Goal: Task Accomplishment & Management: Complete application form

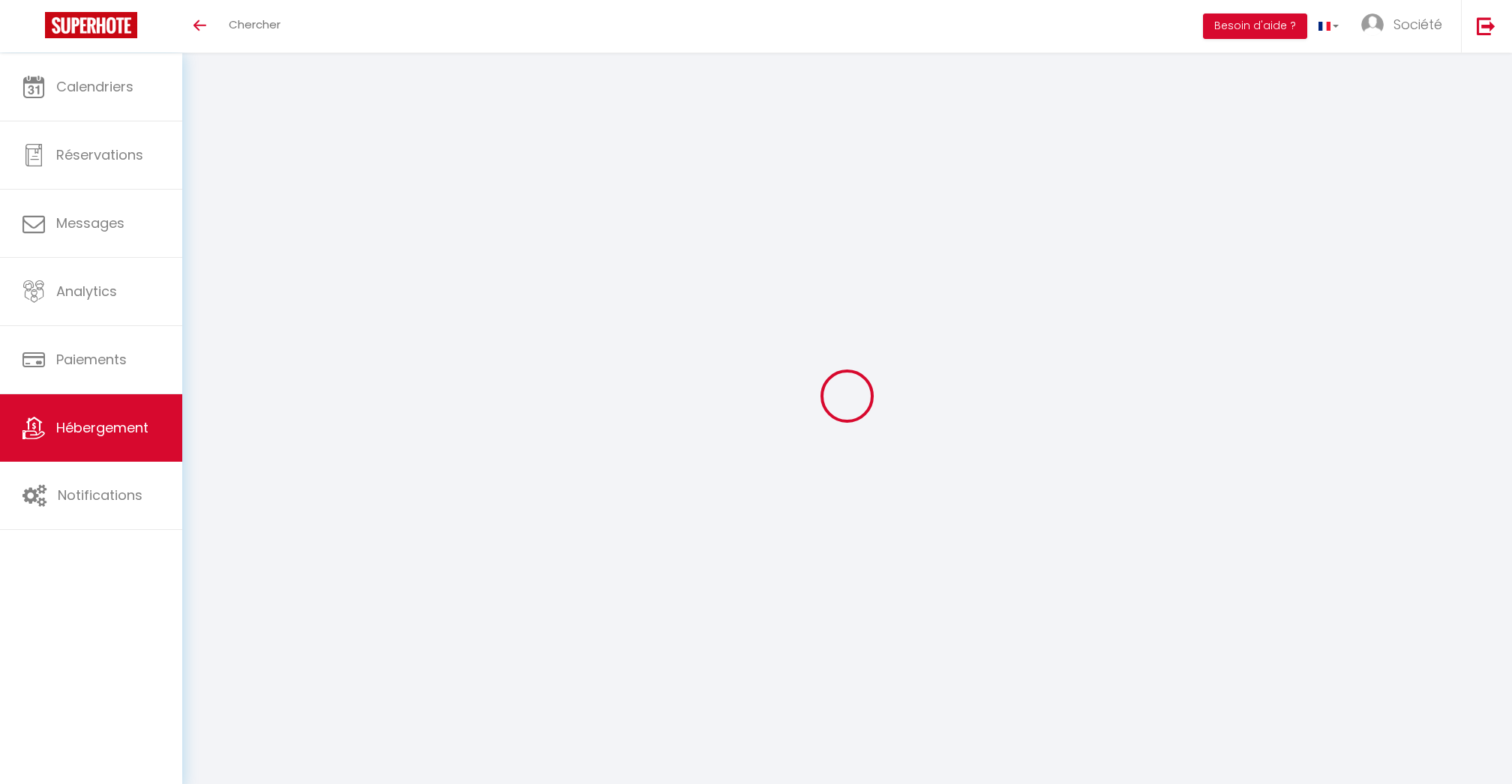
select select "3"
select select "2"
select select "1"
select select
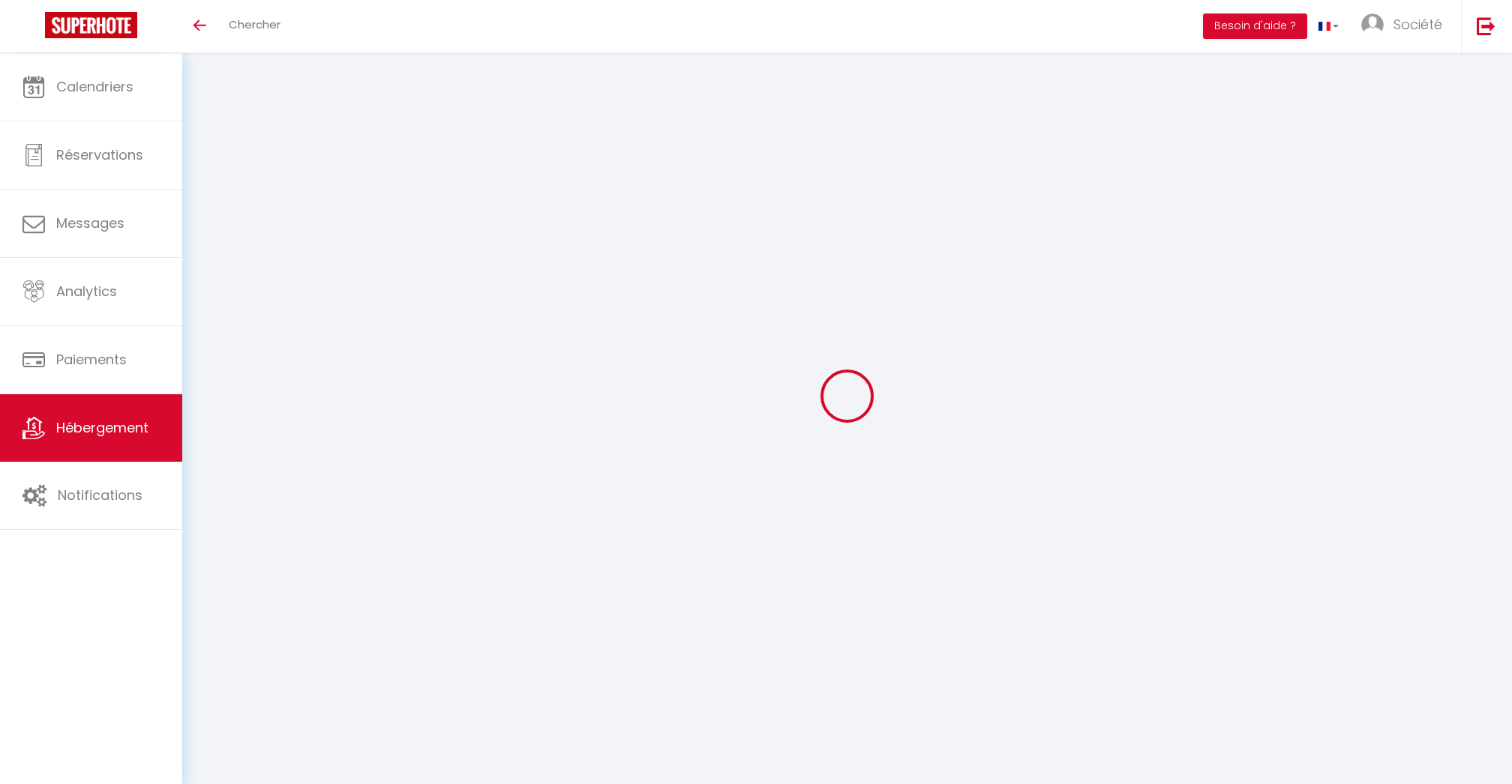
select select "28"
select select
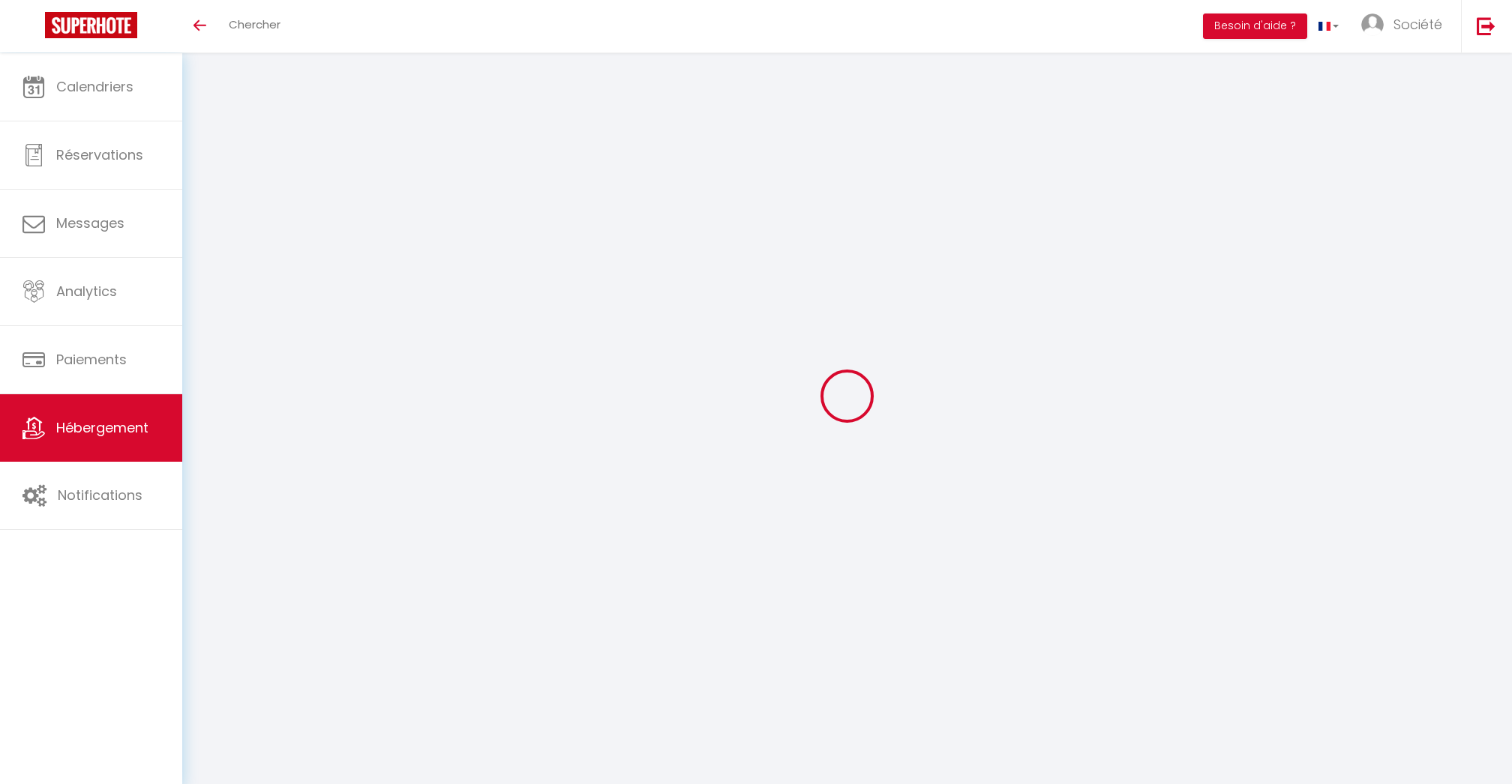
select select
checkbox input "false"
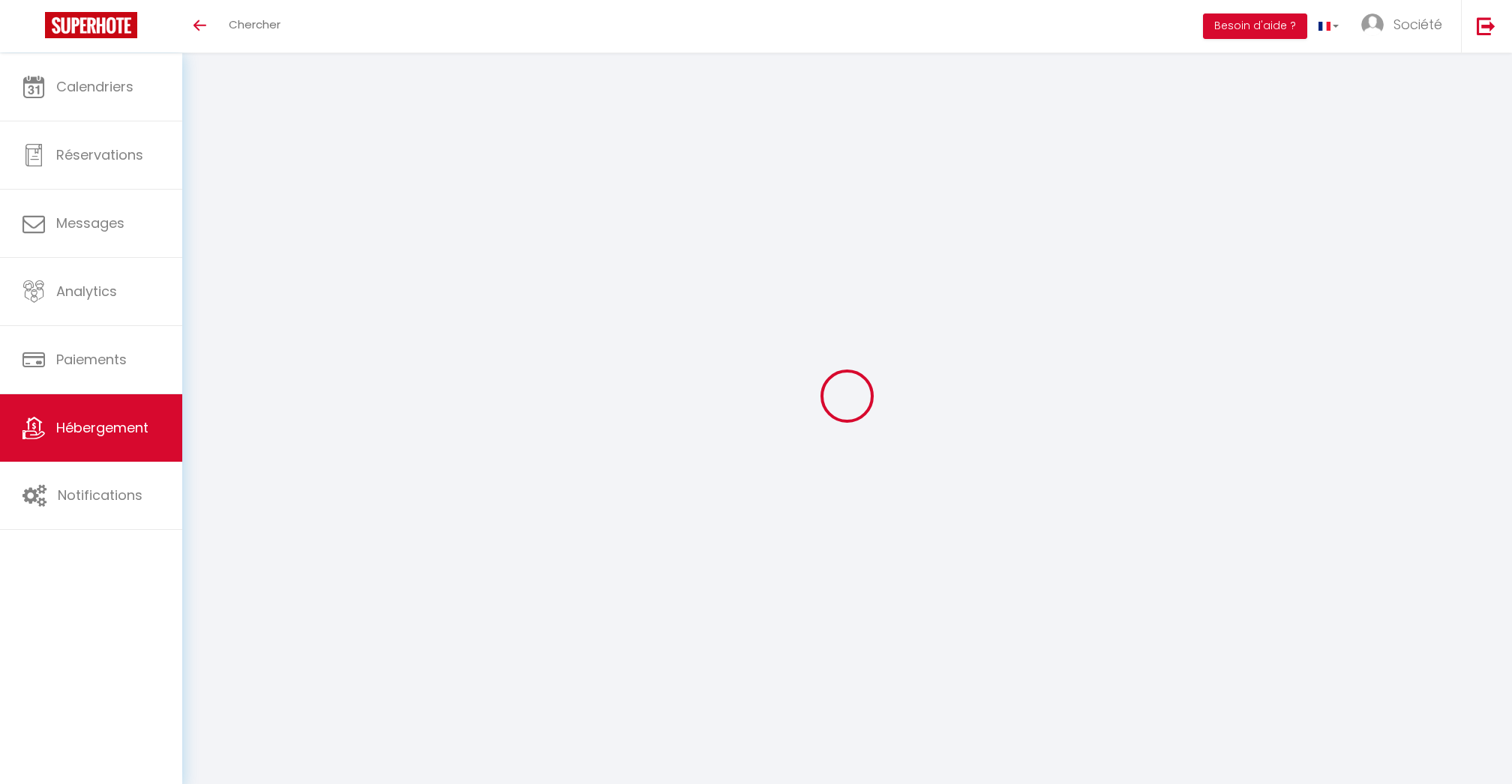
checkbox input "false"
select select
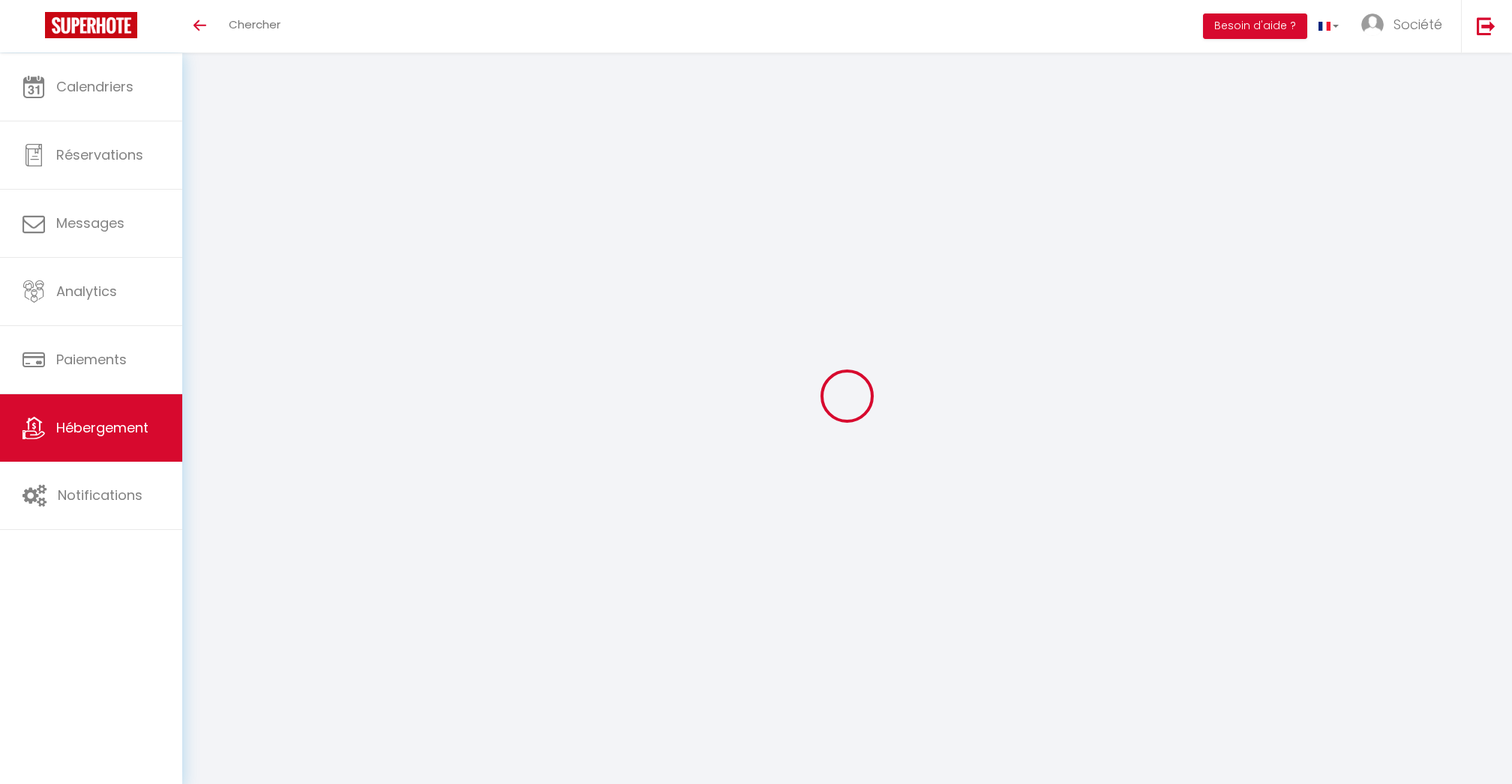
select select
checkbox input "false"
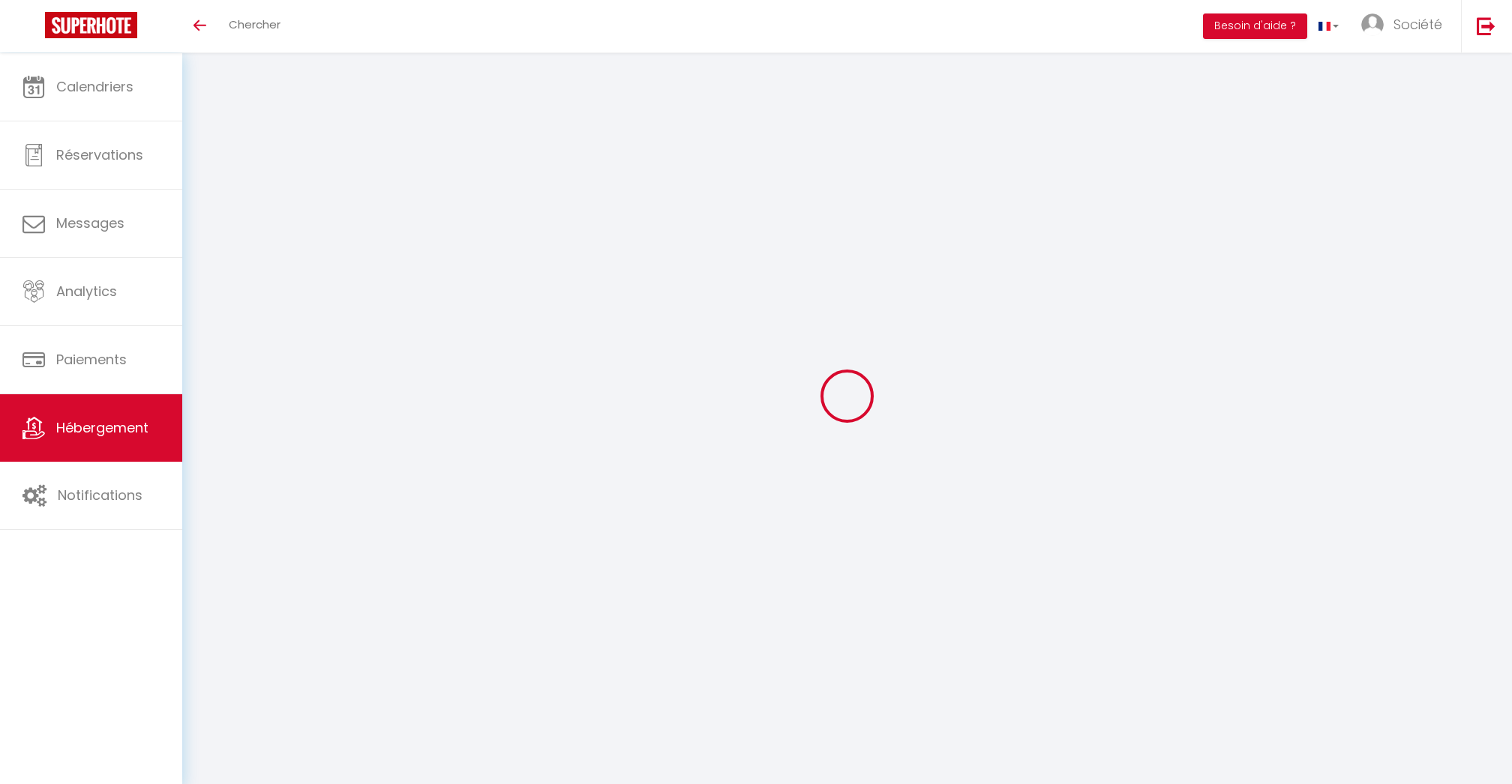
checkbox input "false"
select select
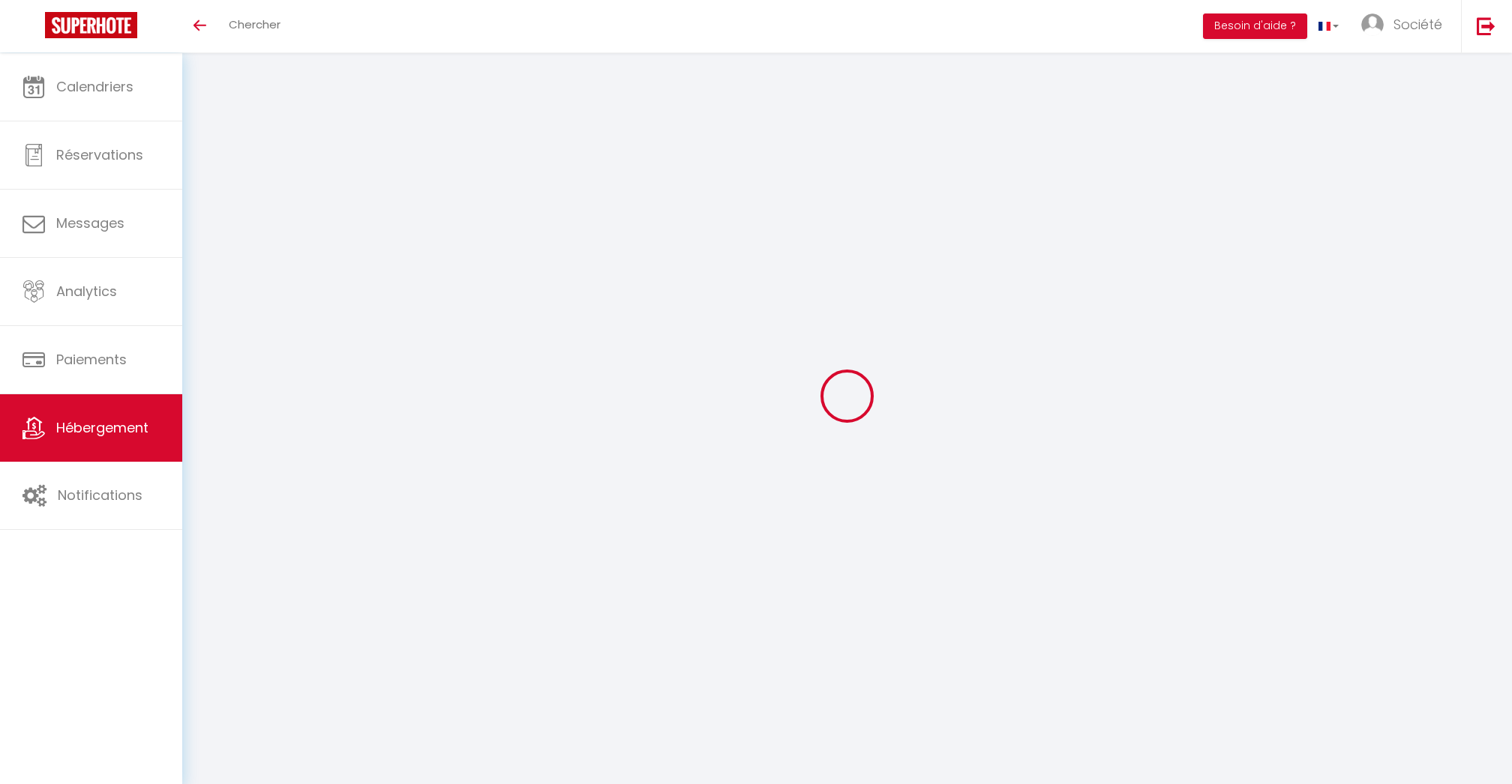
select select
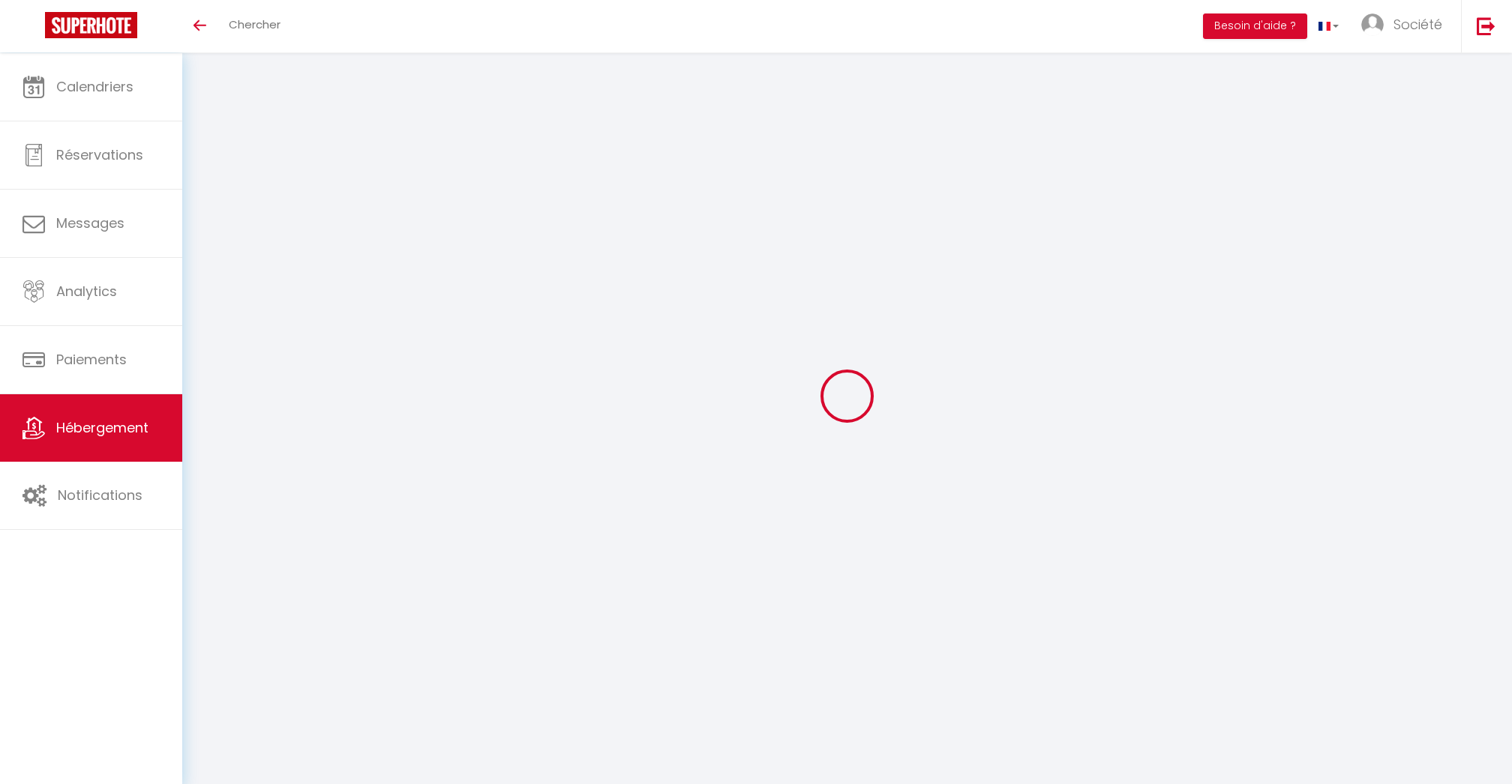
select select
checkbox input "false"
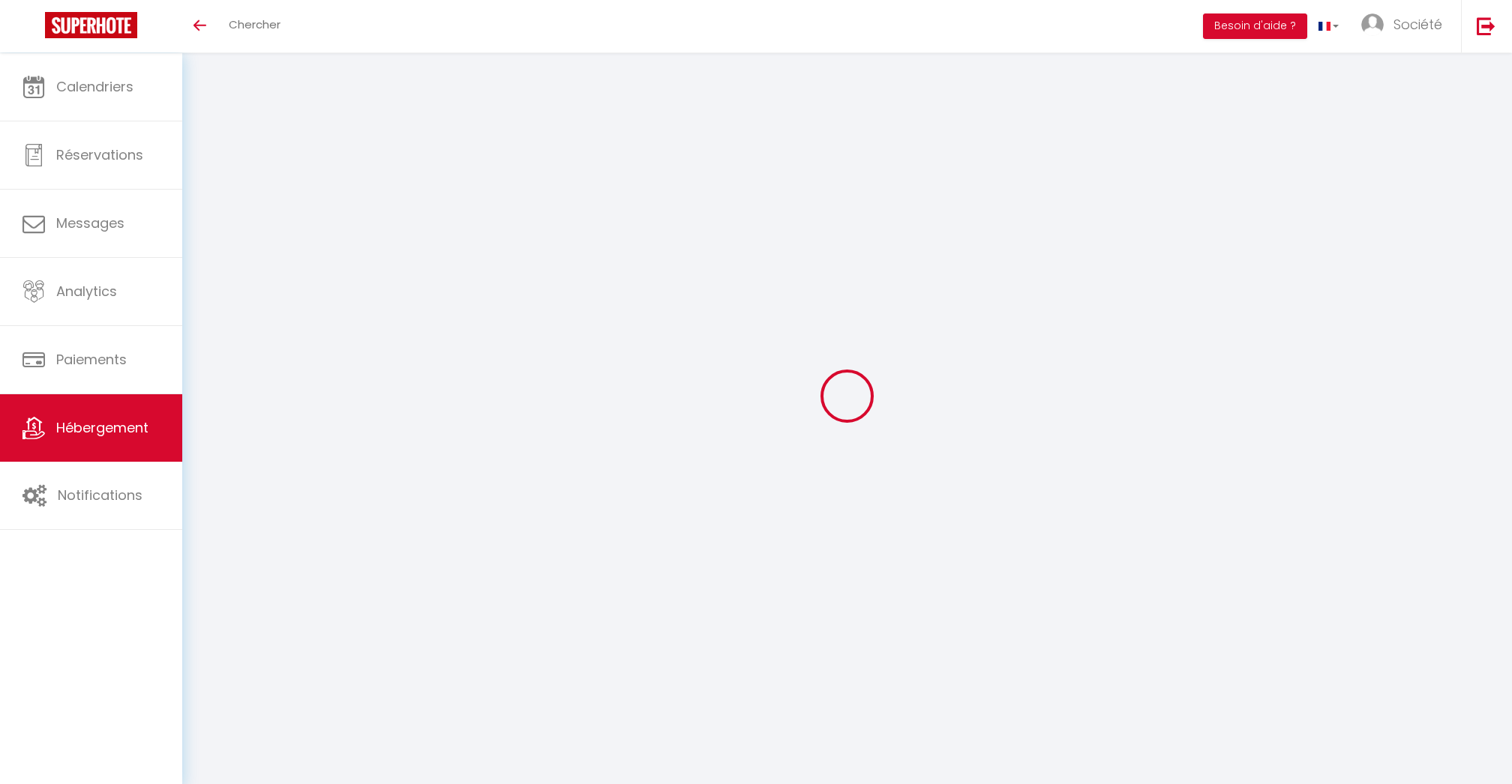
select select
type input "Mon Rêve BEST KEYS - Centre Ville Sens - Netflix"
type input "SCI"
type input "Hyperion"
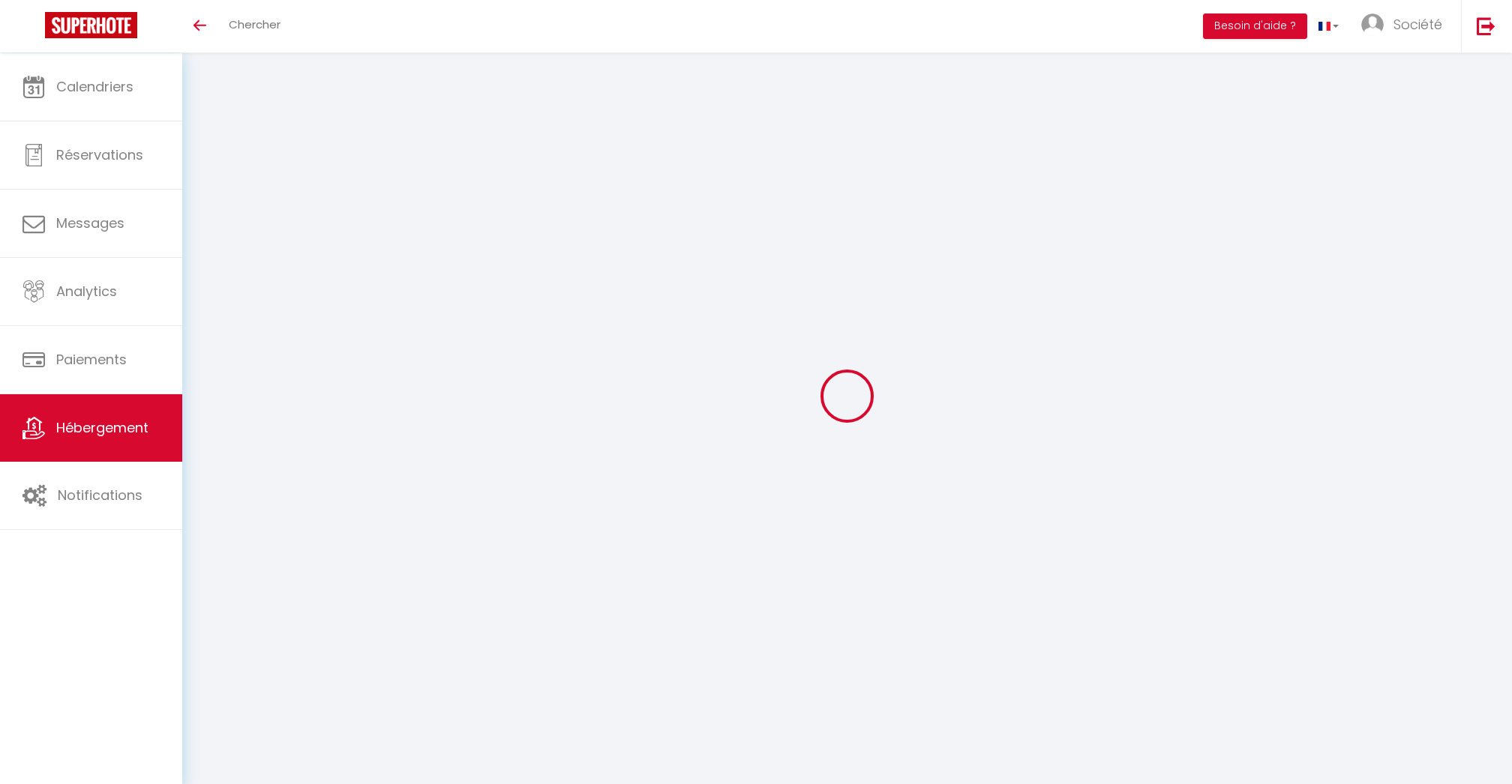
type input "15 Boulevard Jean Allemane"
type input "95100"
type input "Argenteuil"
select select "2"
type input "40"
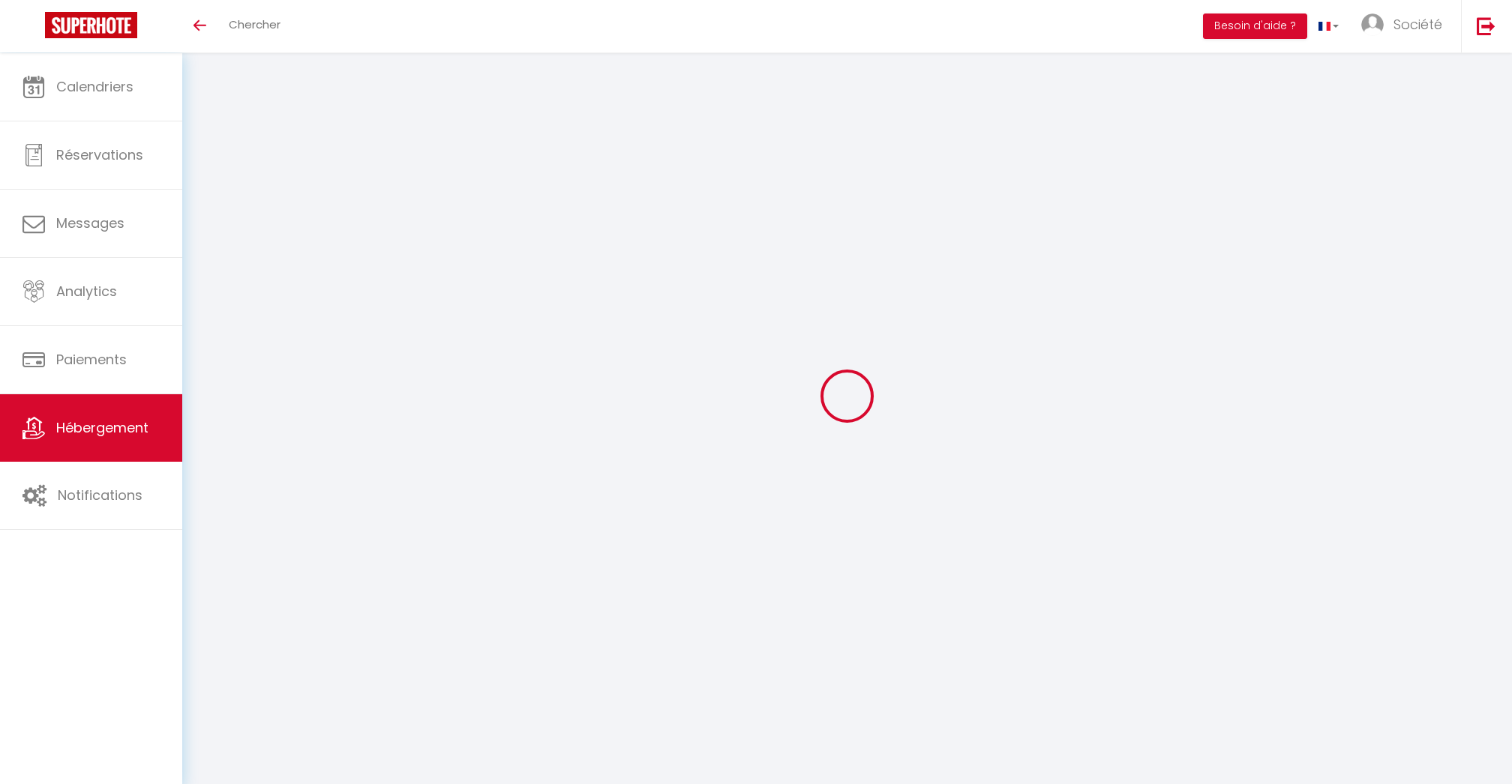
type input "40"
type input "5.5"
type input "4"
type input "300"
select select
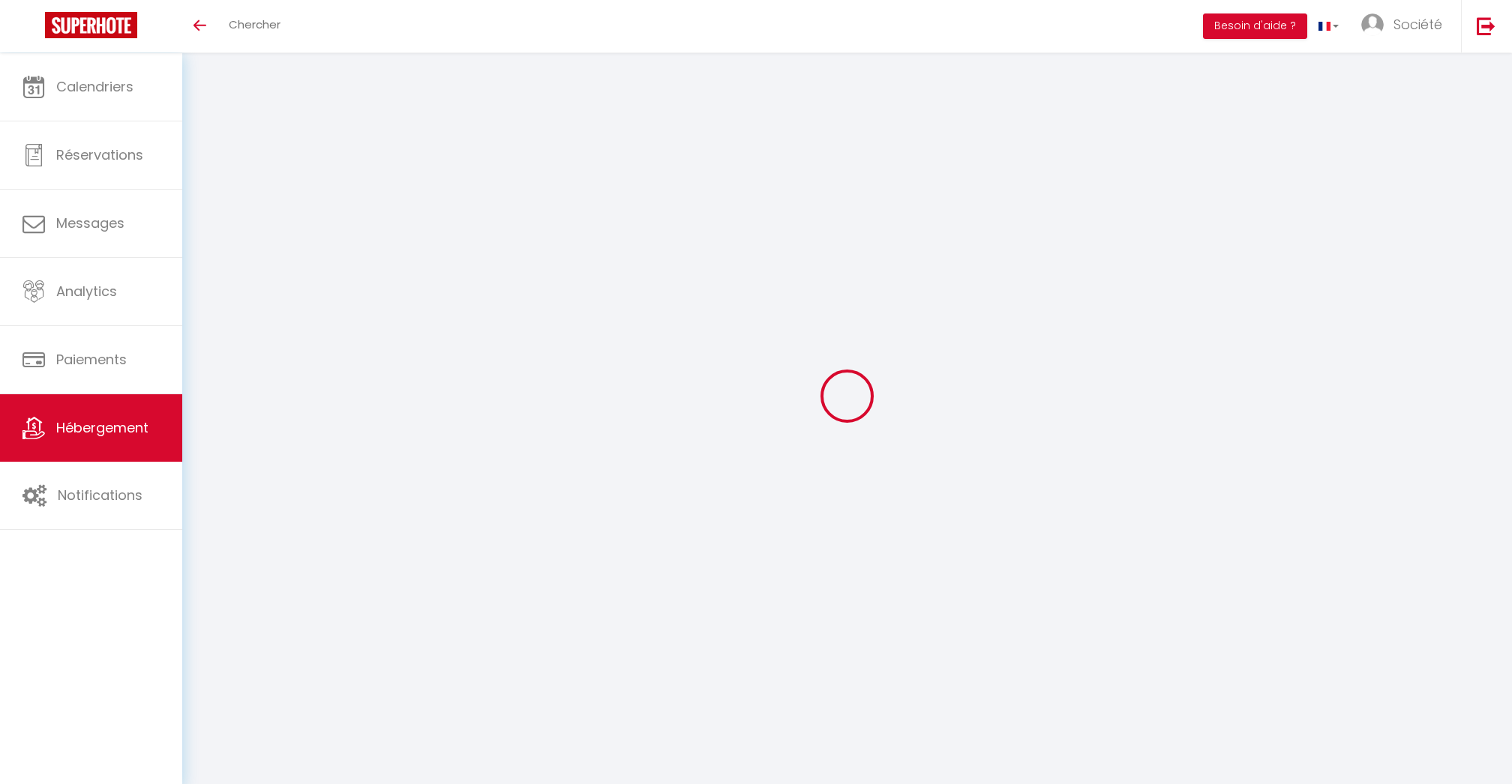
select select
type input "18 rue Gaston Perrot"
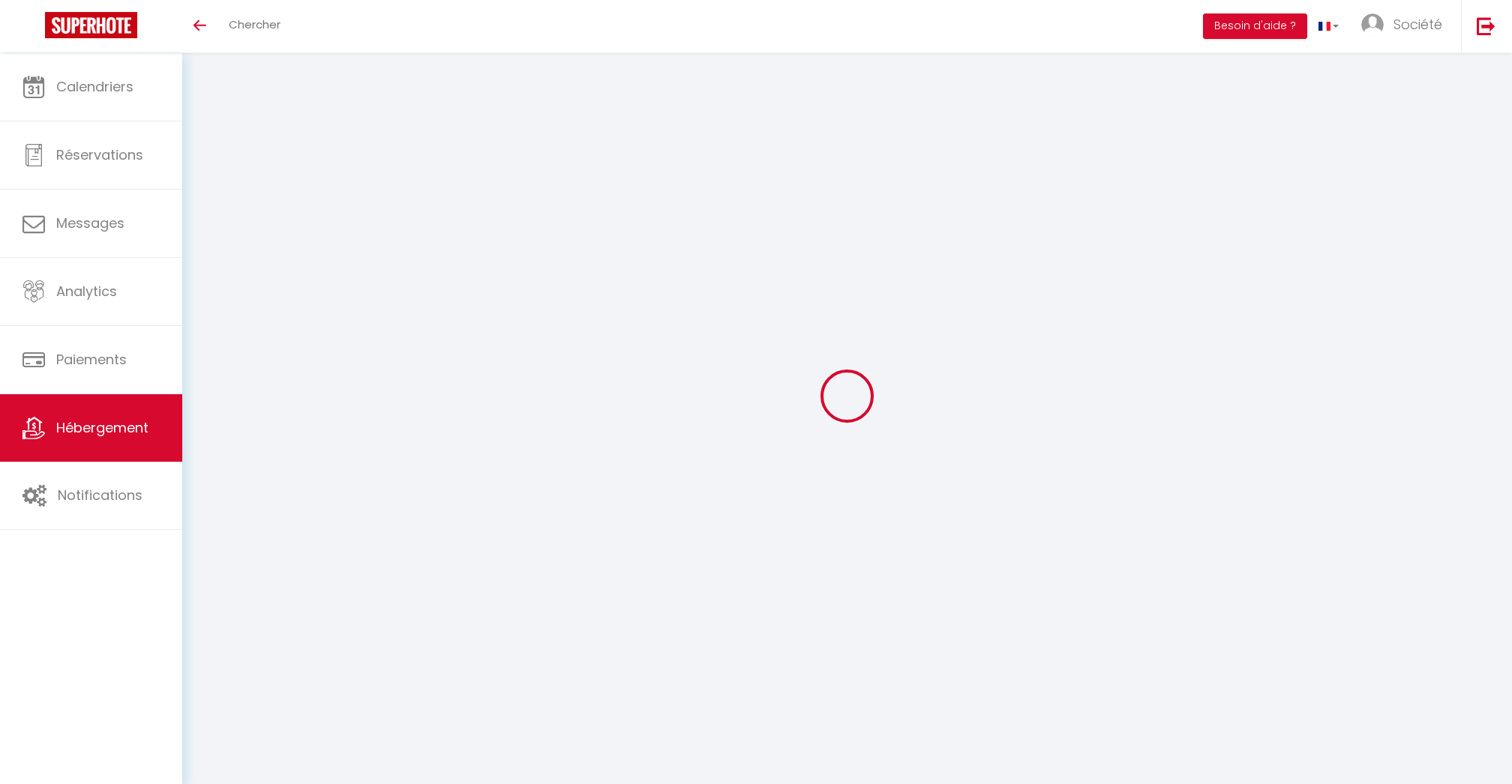
type input "89100"
type input "Sens"
type input "[DOMAIN_NAME][EMAIL_ADDRESS][DOMAIN_NAME]"
select select "13492"
checkbox input "false"
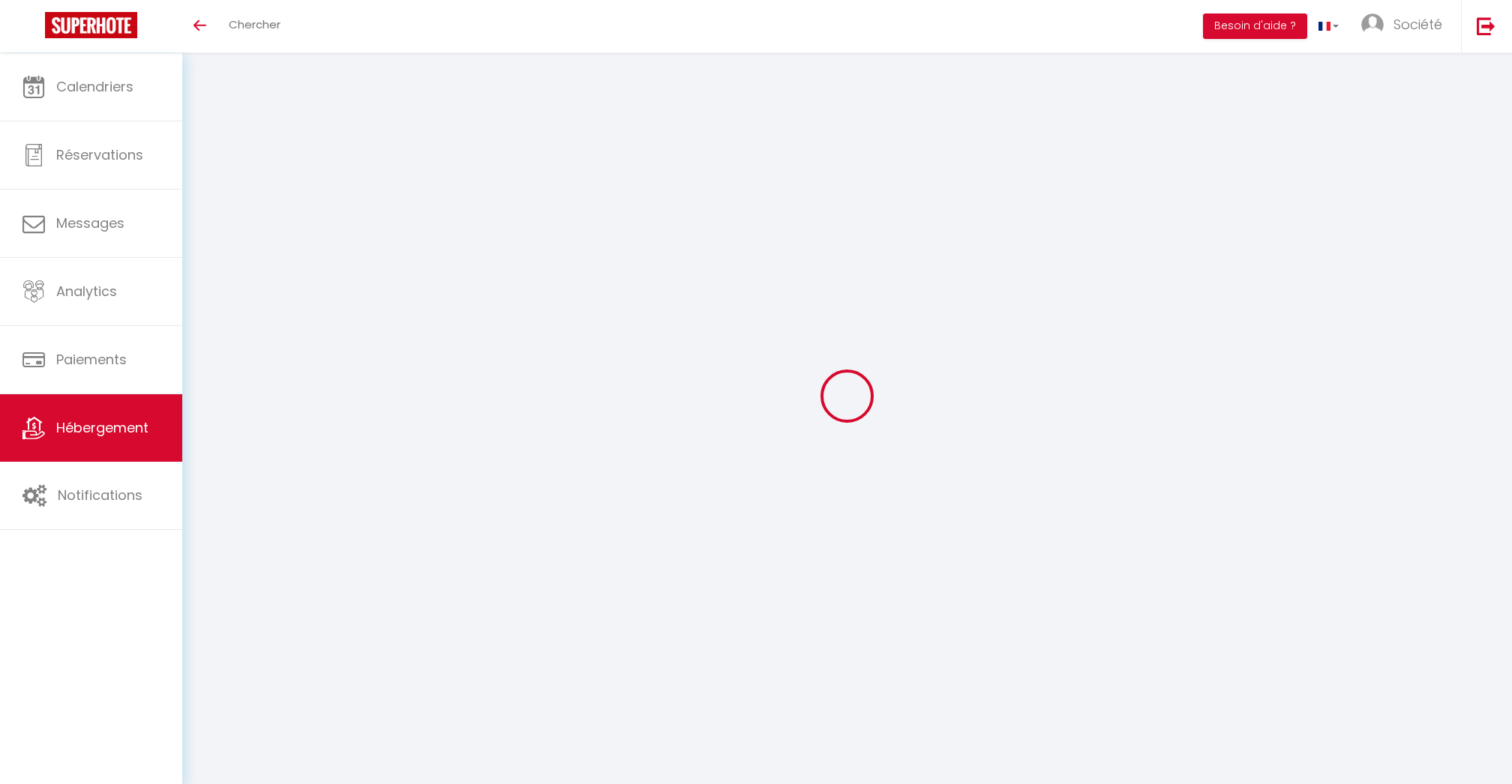
checkbox input "false"
radio input "true"
type input "38"
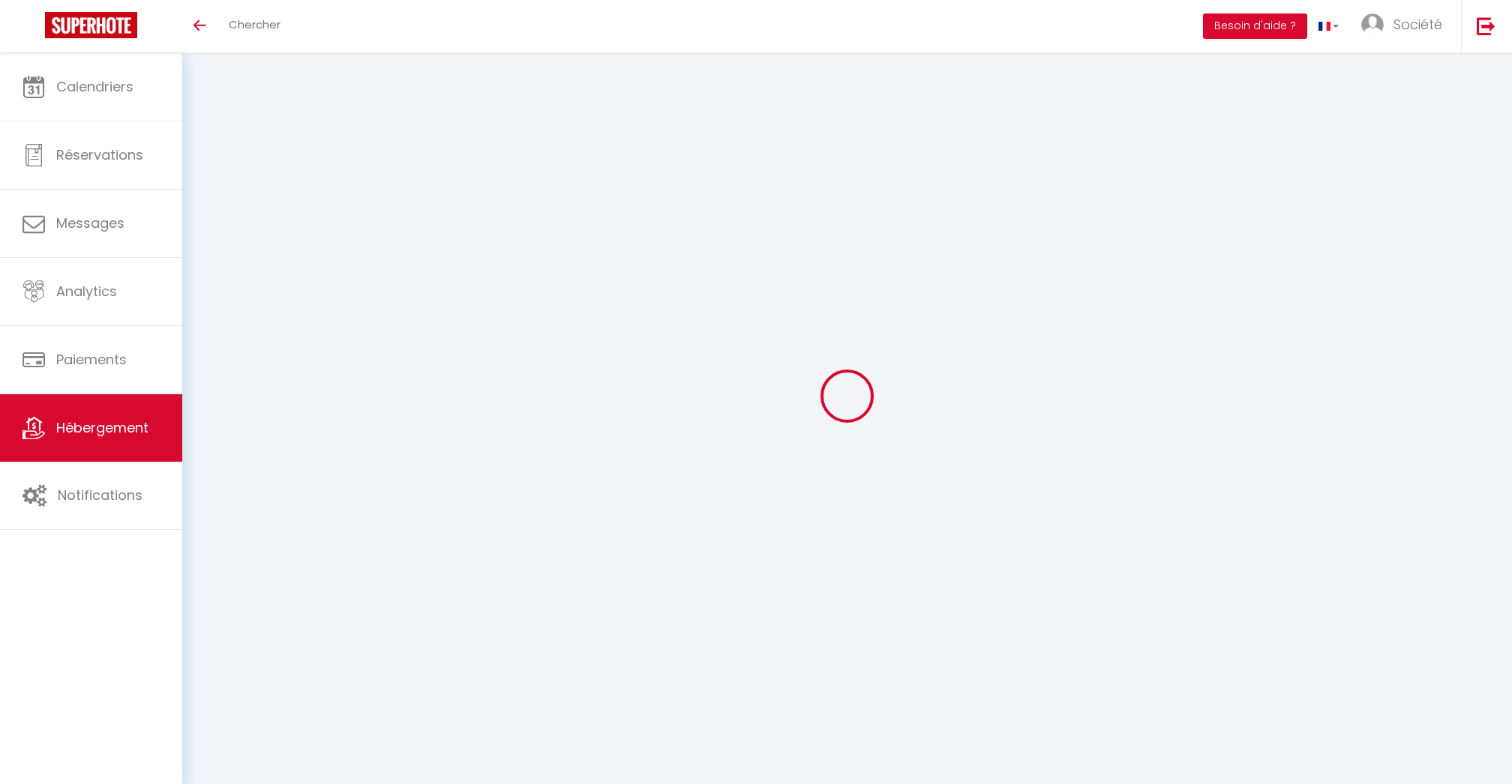
type input "0"
select select
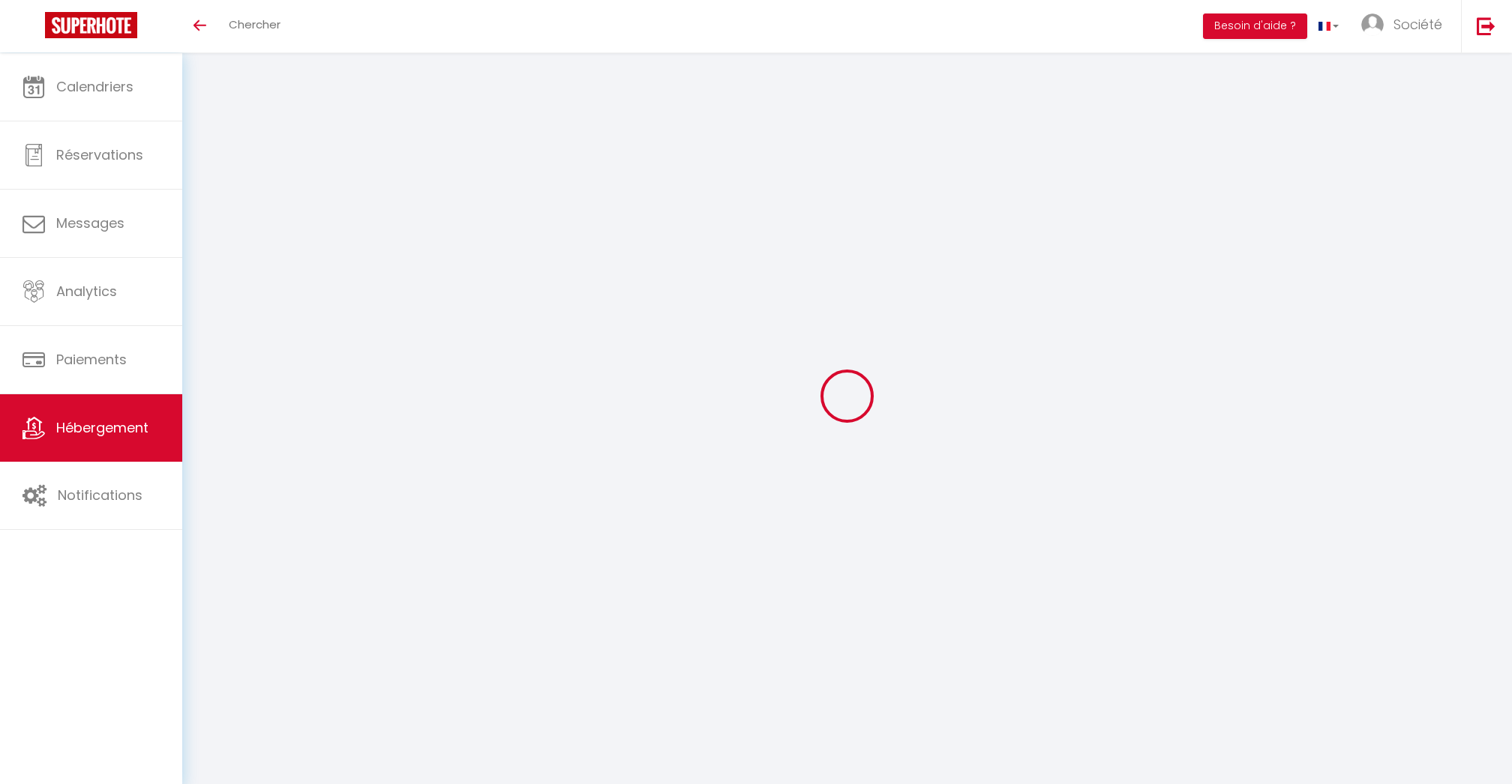
select select
checkbox input "false"
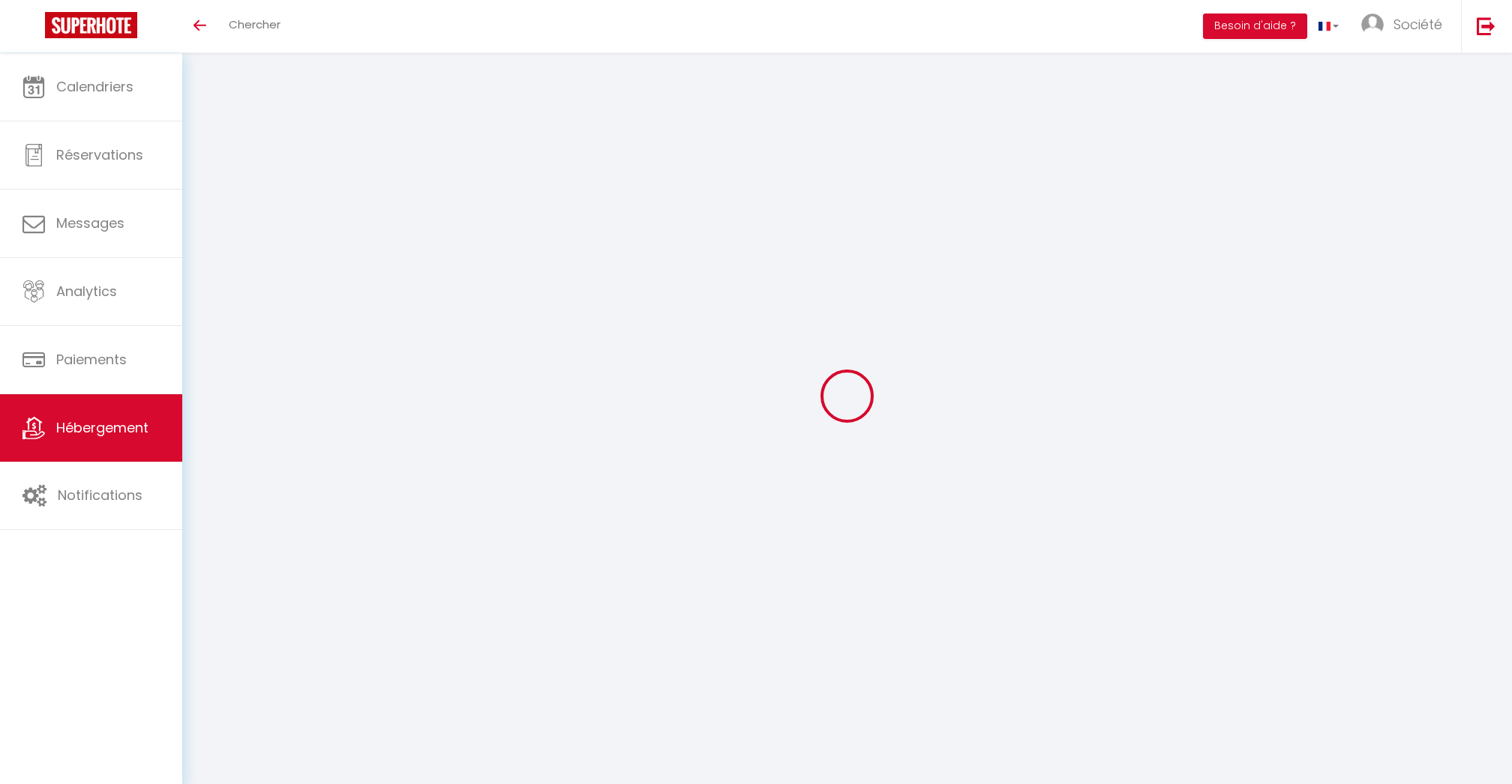
checkbox input "false"
select select
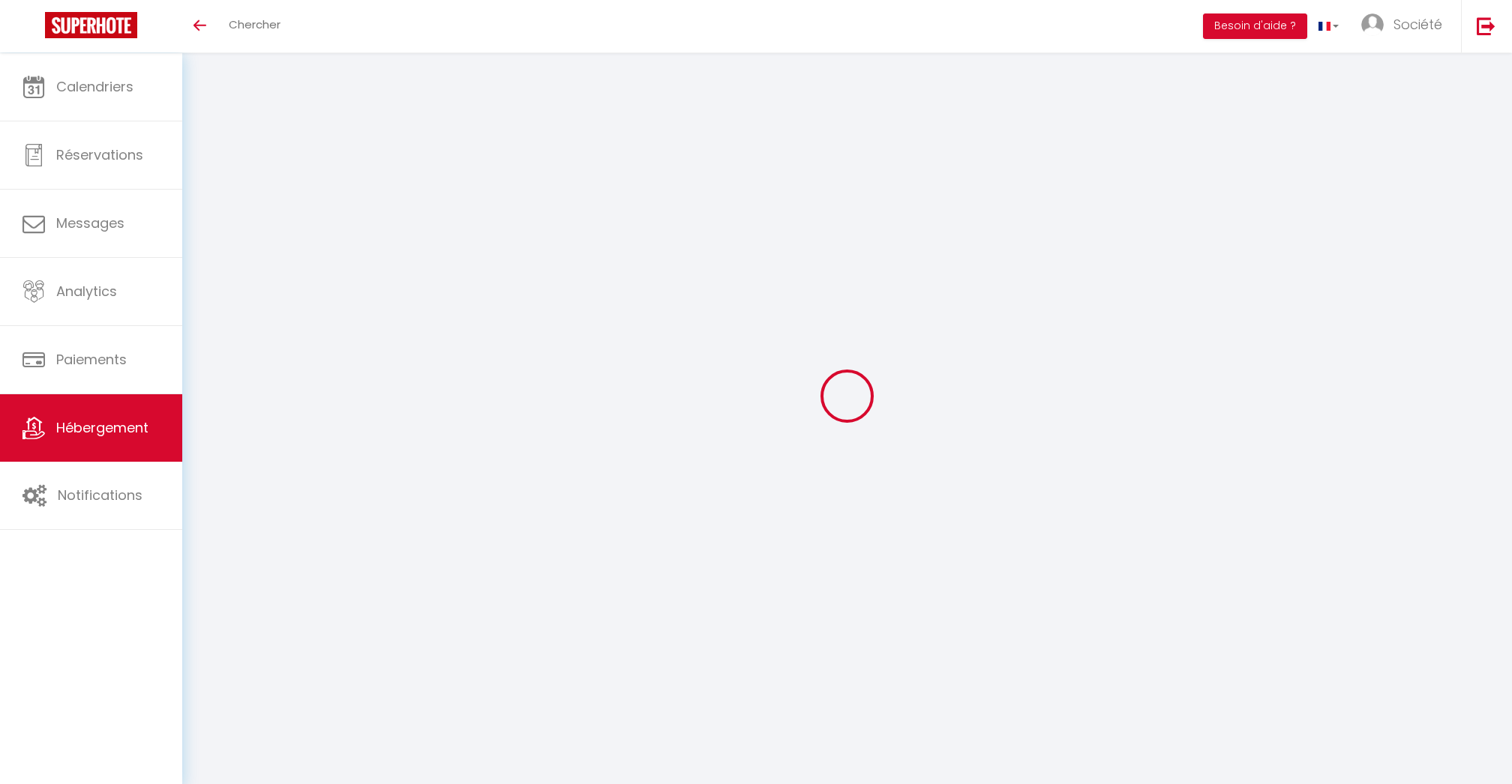
select select
checkbox input "false"
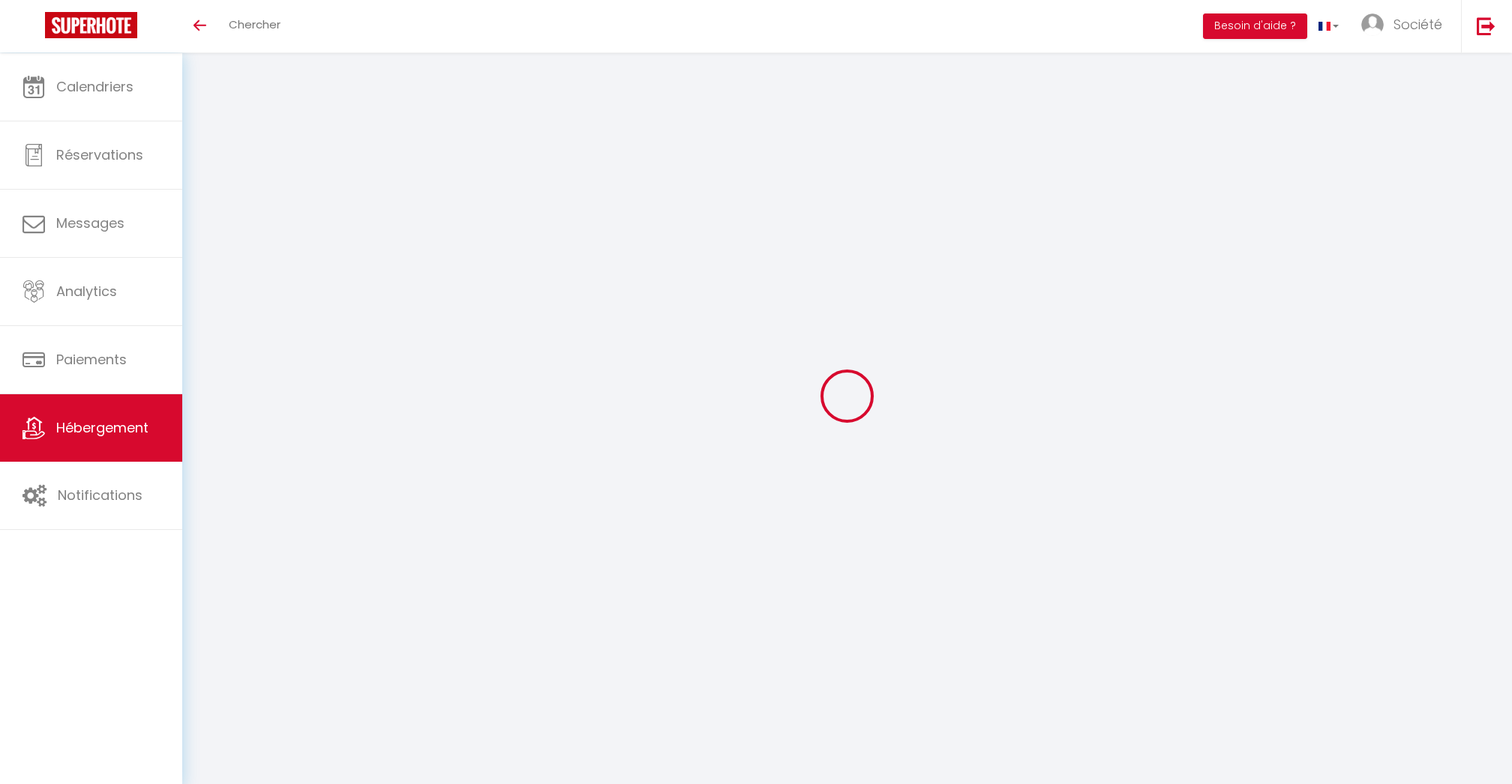
checkbox input "false"
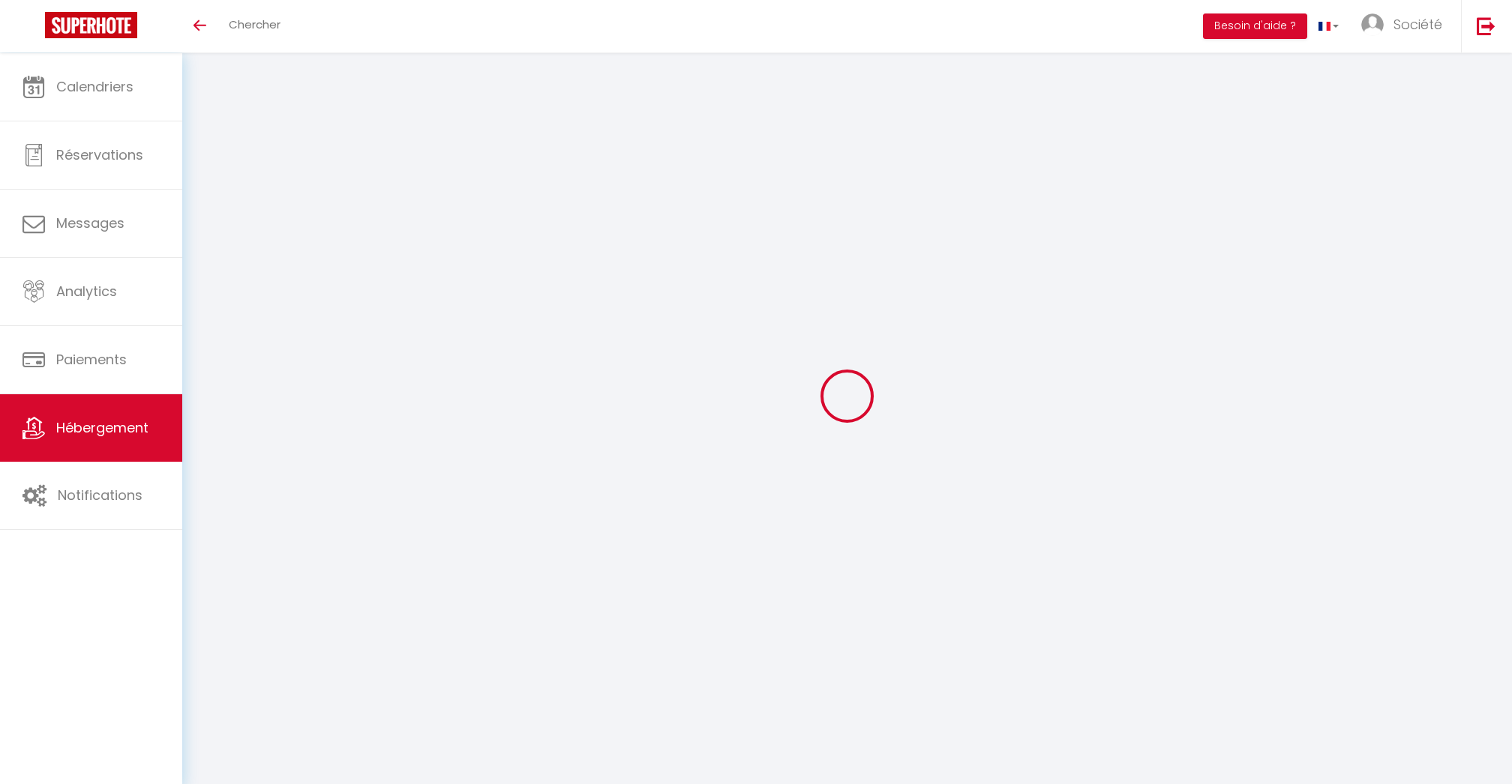
select select "16:00"
select select "23:45"
select select "11:00"
select select "30"
select select "120"
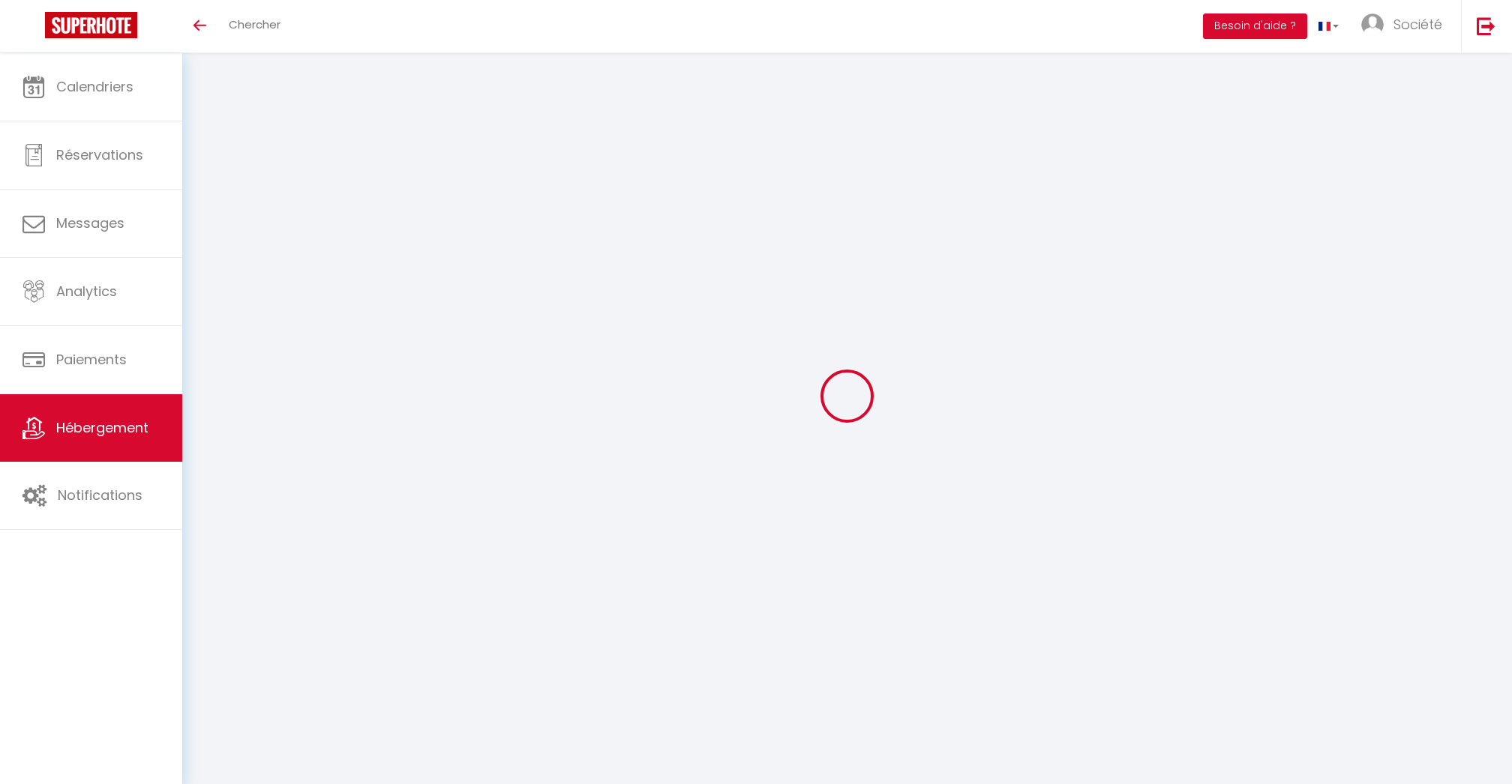
select select "24973"
checkbox input "false"
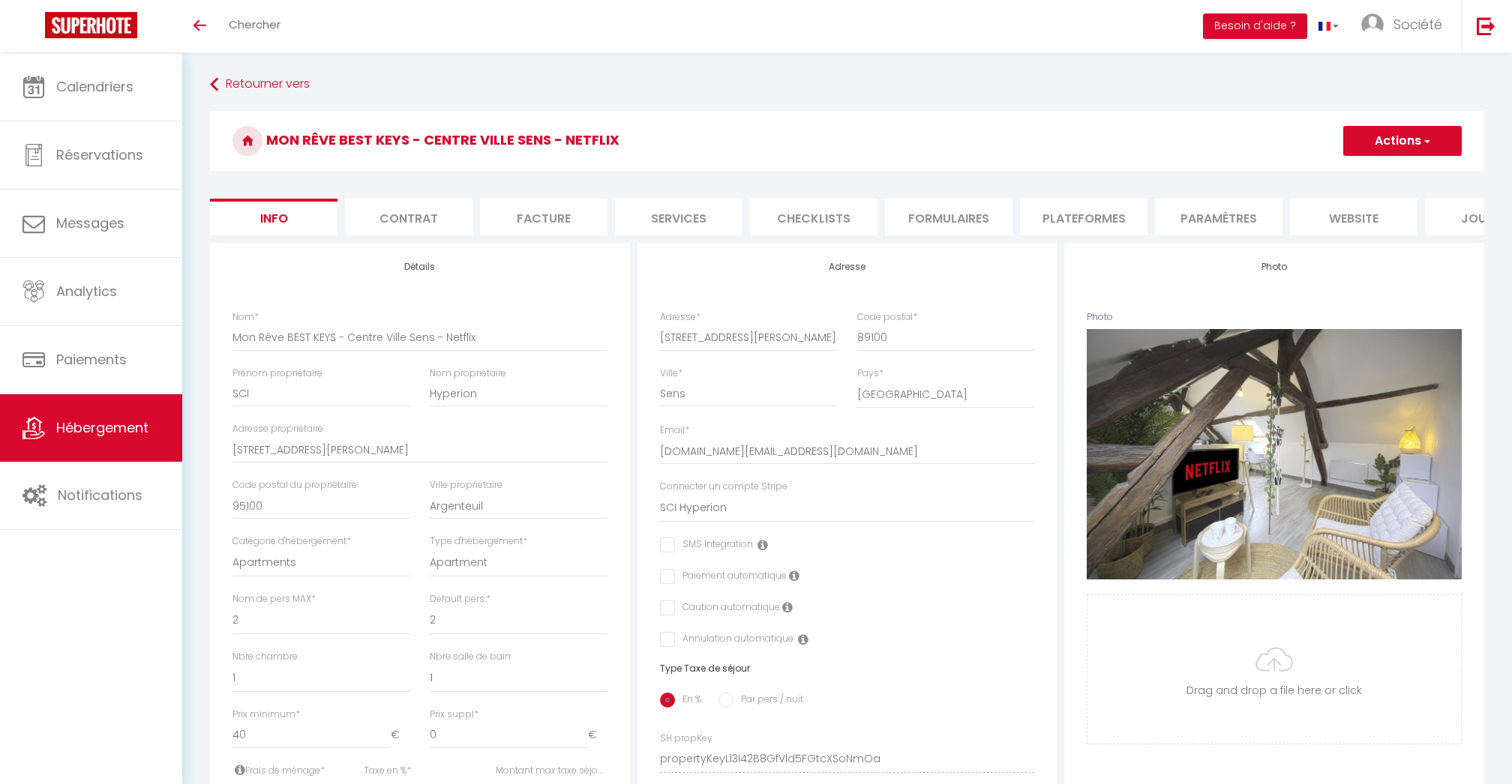
checkbox input "false"
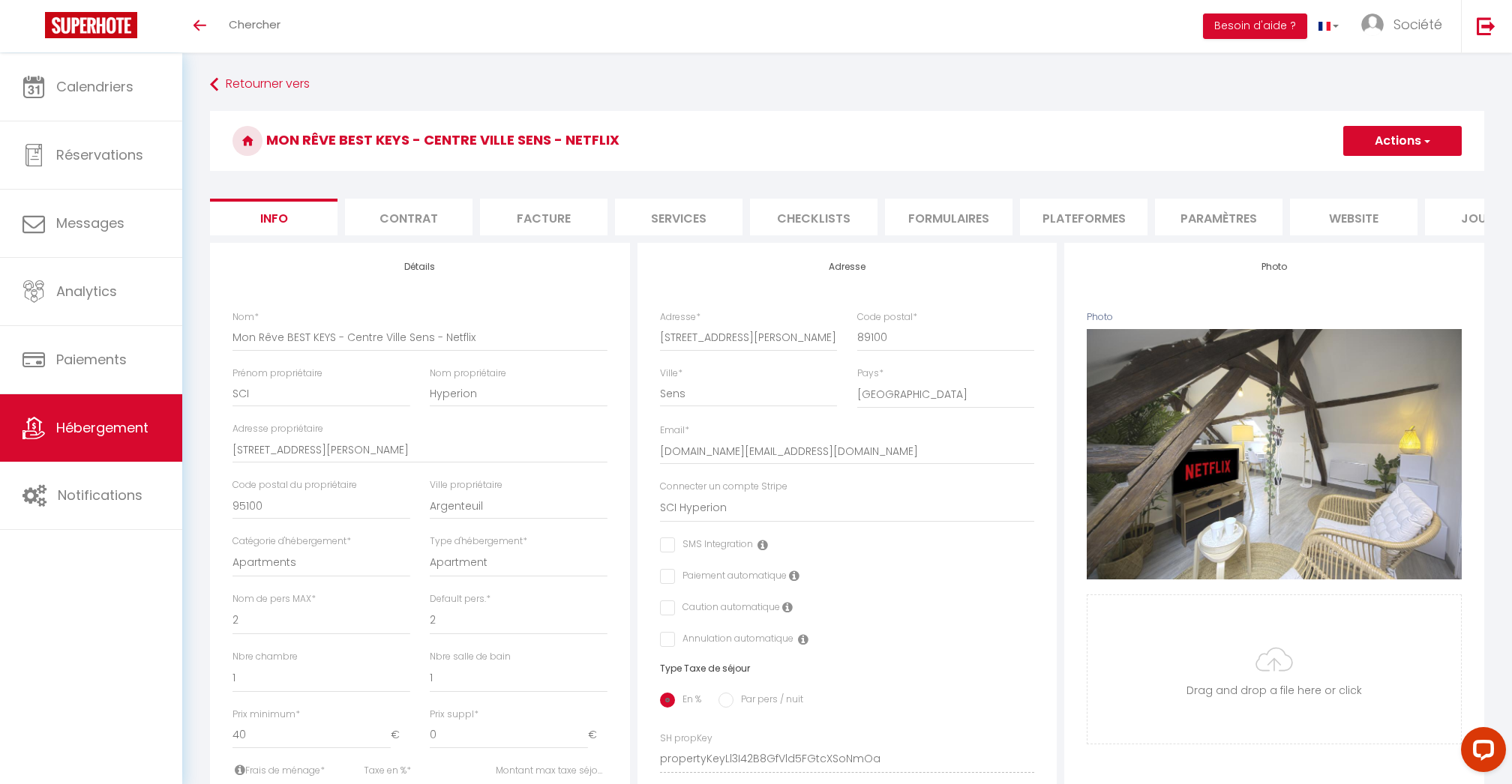
checkbox input "false"
click at [754, 134] on h3 "Mon Rêve BEST KEYS - Centre Ville Sens - Netflix" at bounding box center [847, 140] width 1274 height 60
click at [1052, 223] on li "Plateformes" at bounding box center [1084, 217] width 128 height 37
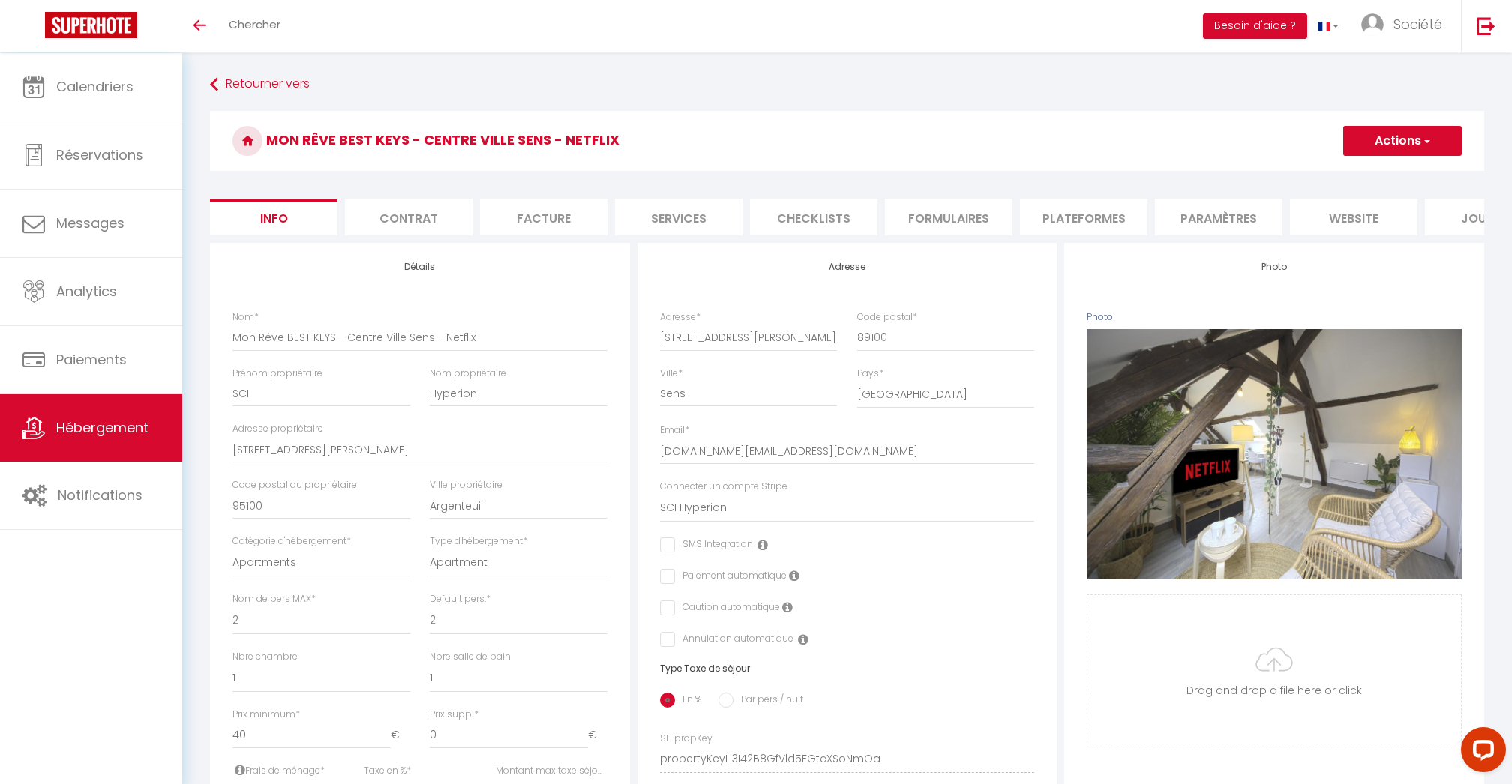
select select
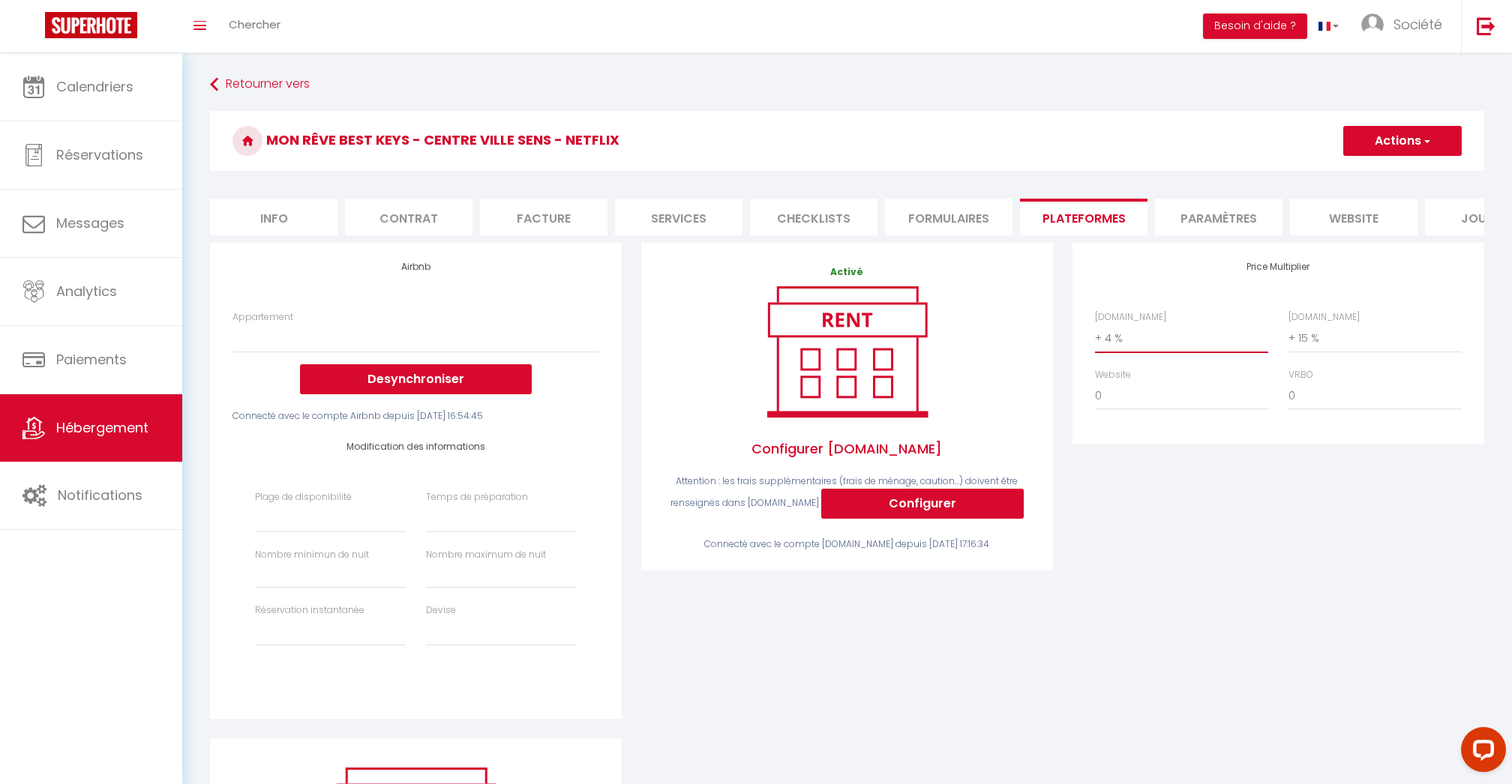
select select "+ 20 %"
select select
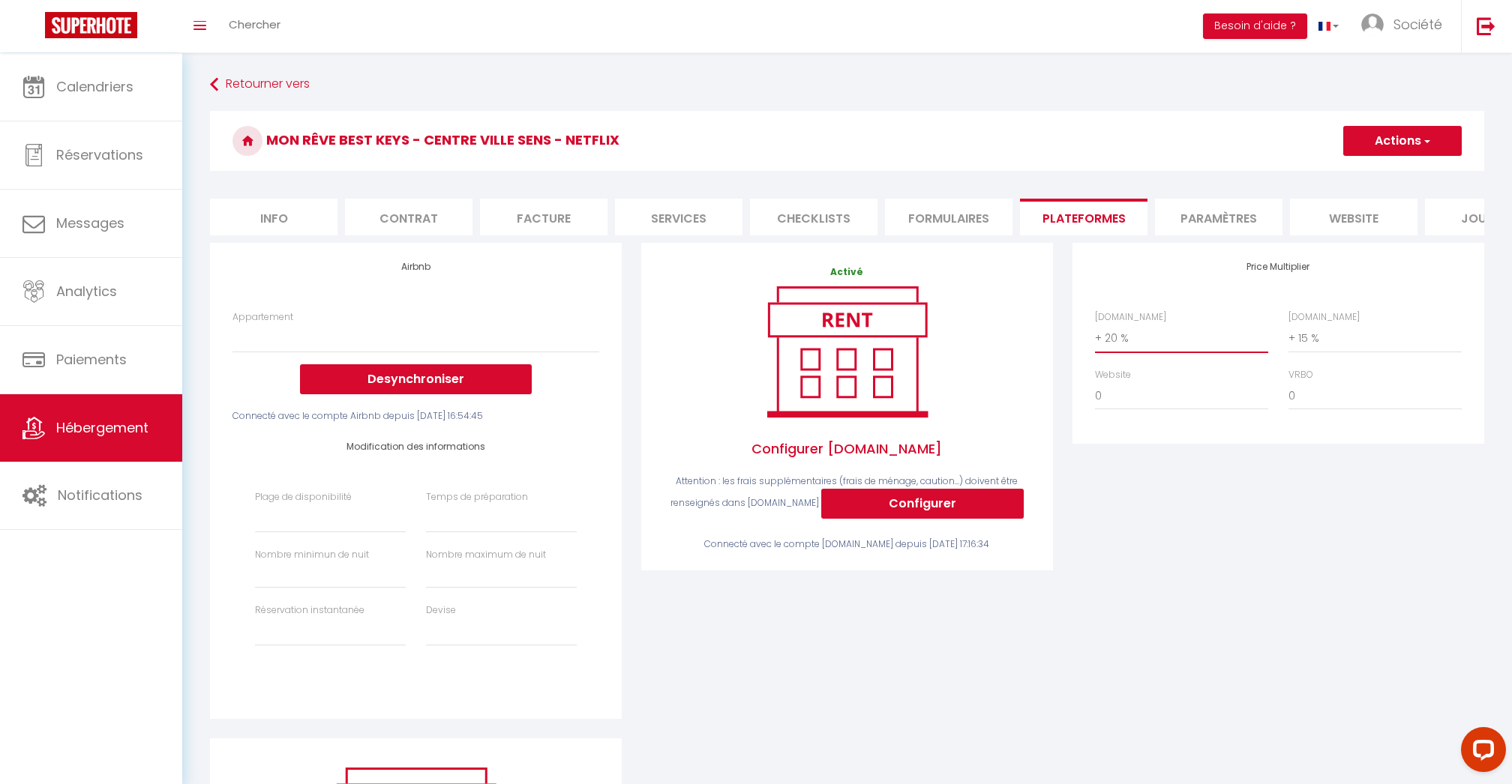
select select
click at [1399, 133] on button "Actions" at bounding box center [1402, 141] width 119 height 30
click at [1393, 171] on link "Enregistrer" at bounding box center [1402, 174] width 119 height 20
select select
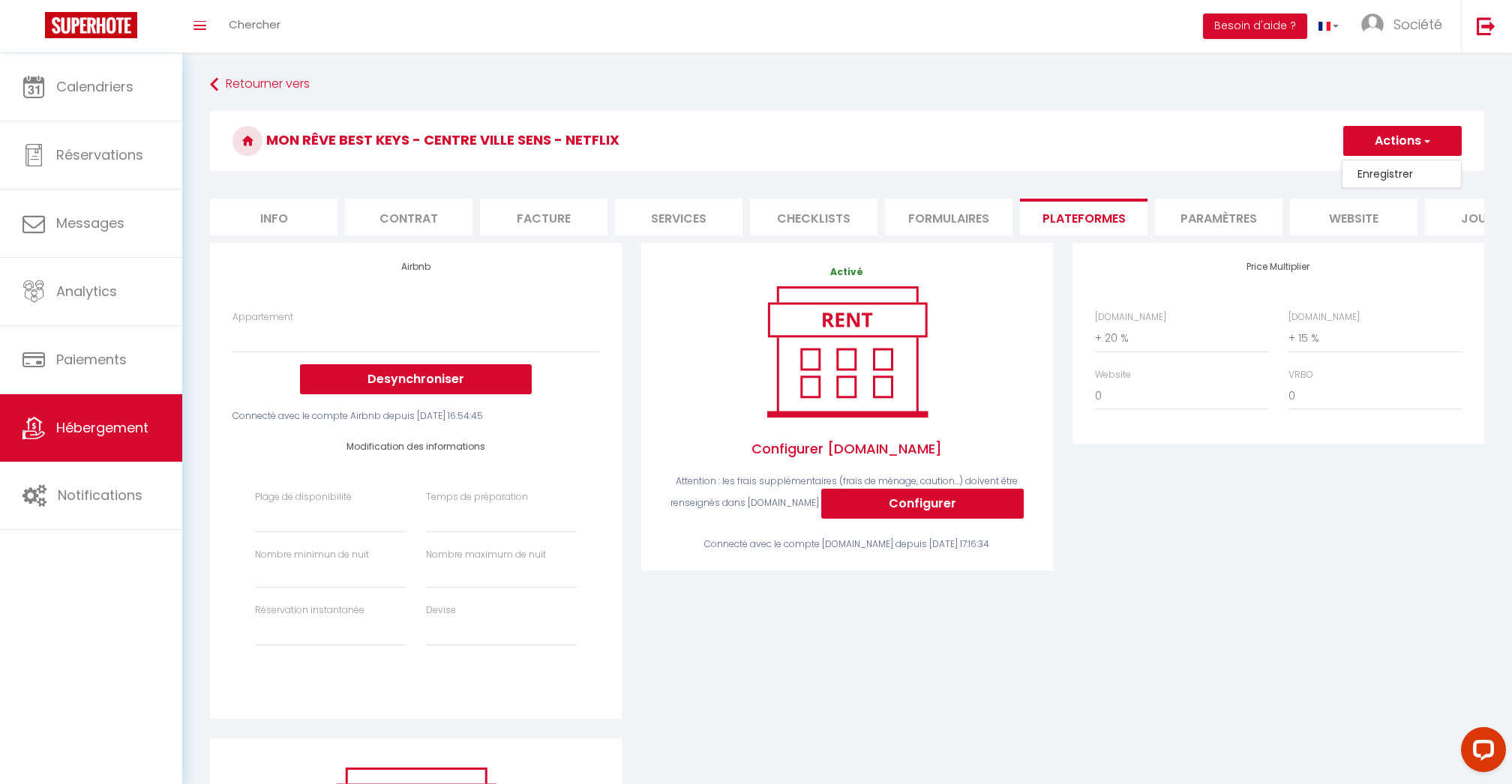
select select
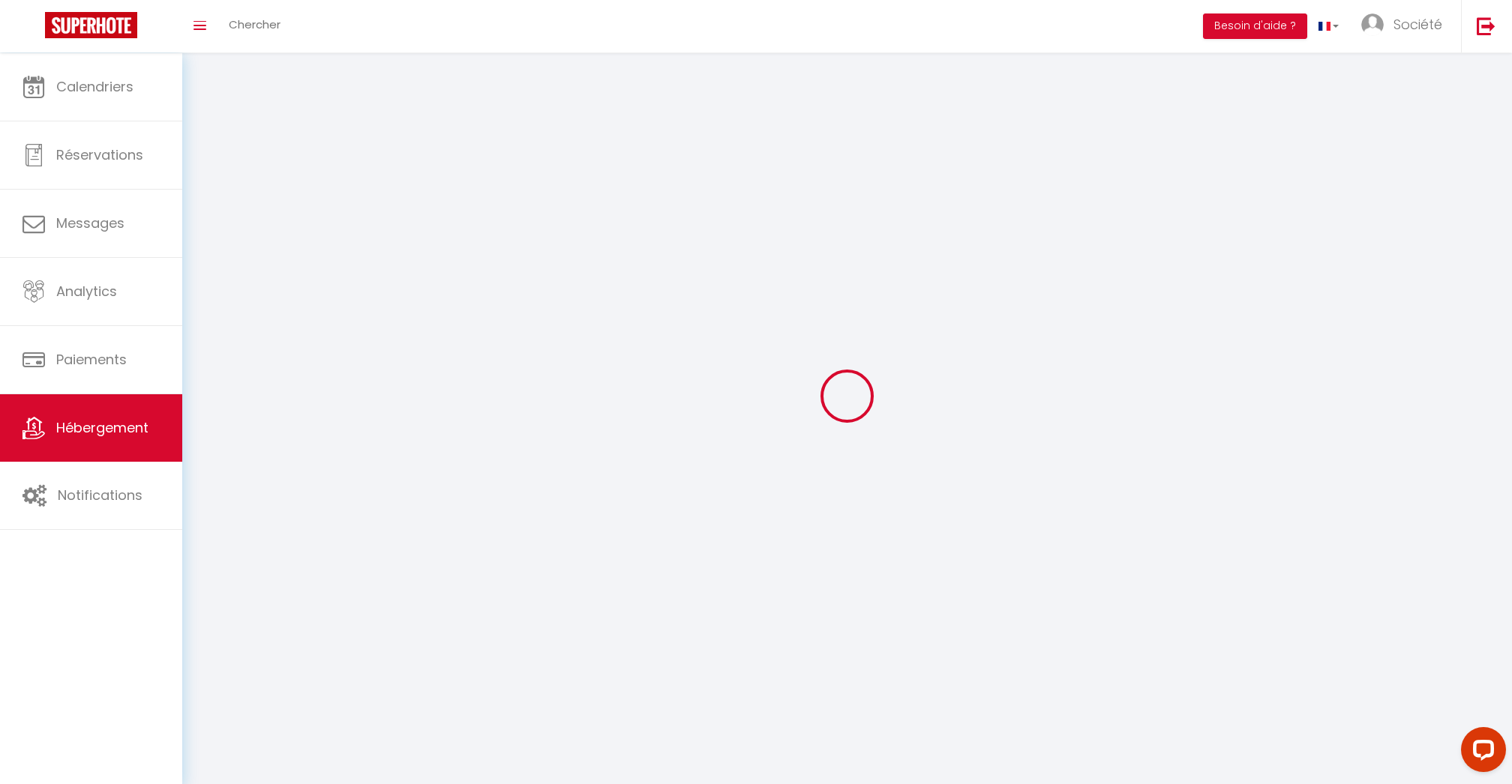
select select
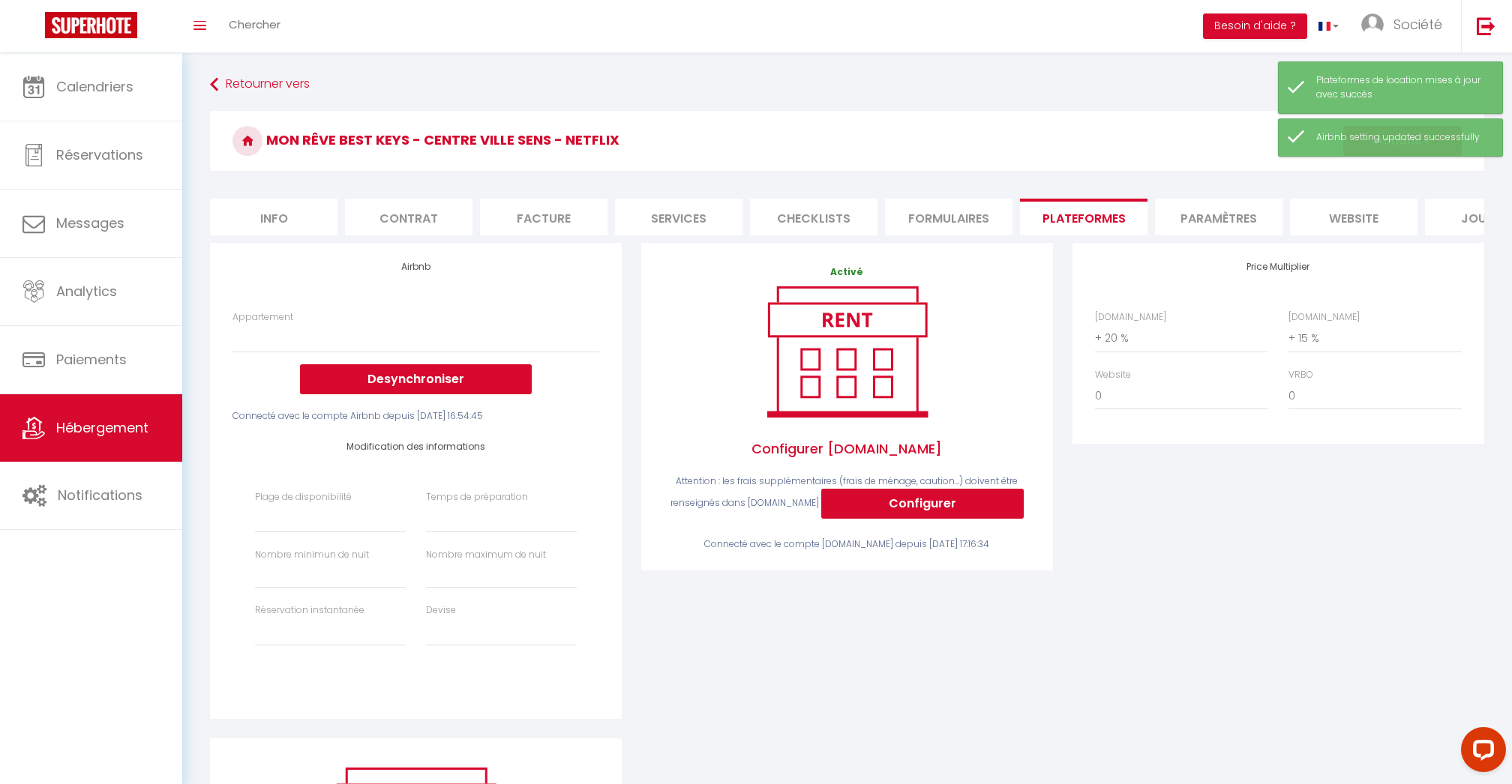
click at [87, 435] on span "Hébergement" at bounding box center [102, 427] width 92 height 19
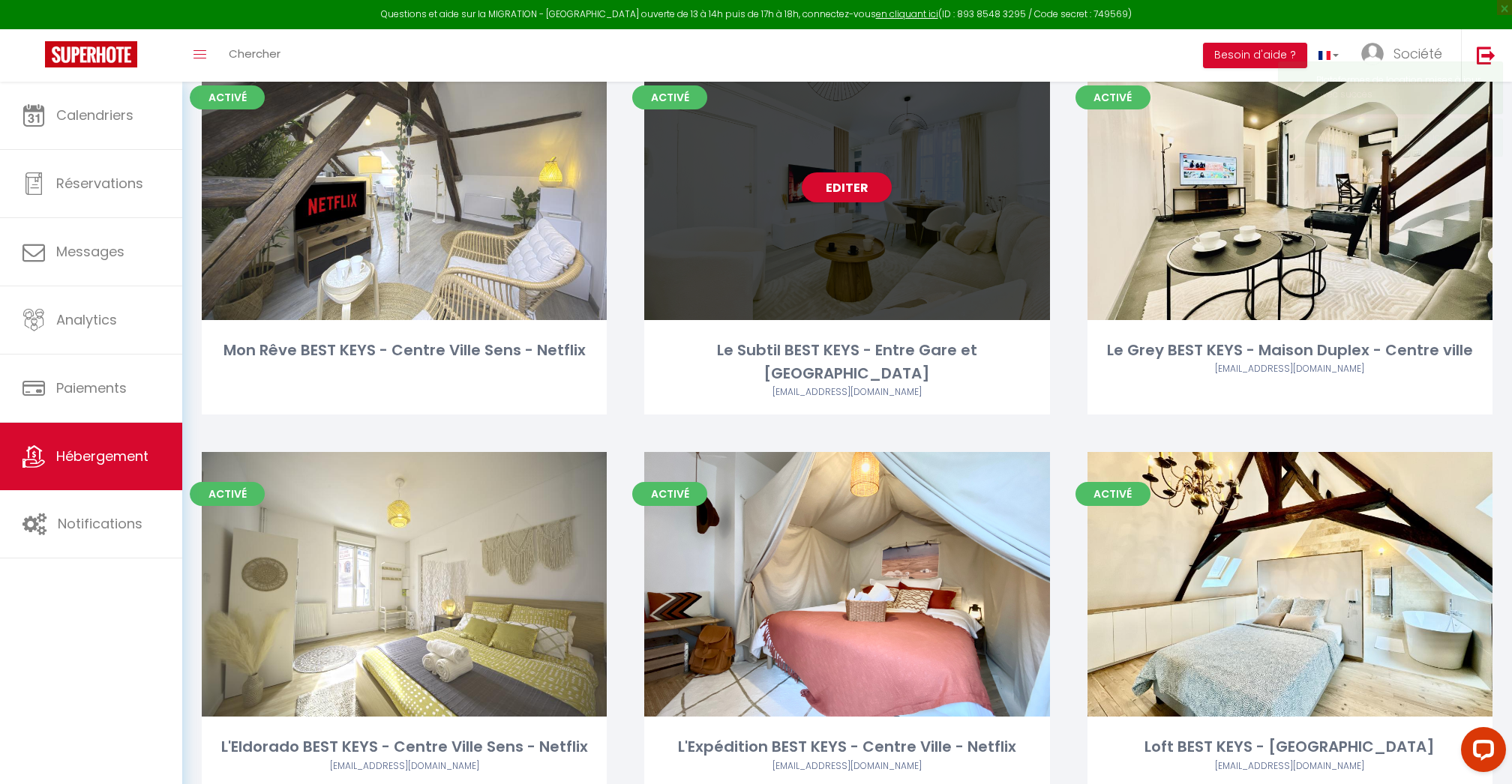
scroll to position [538, 0]
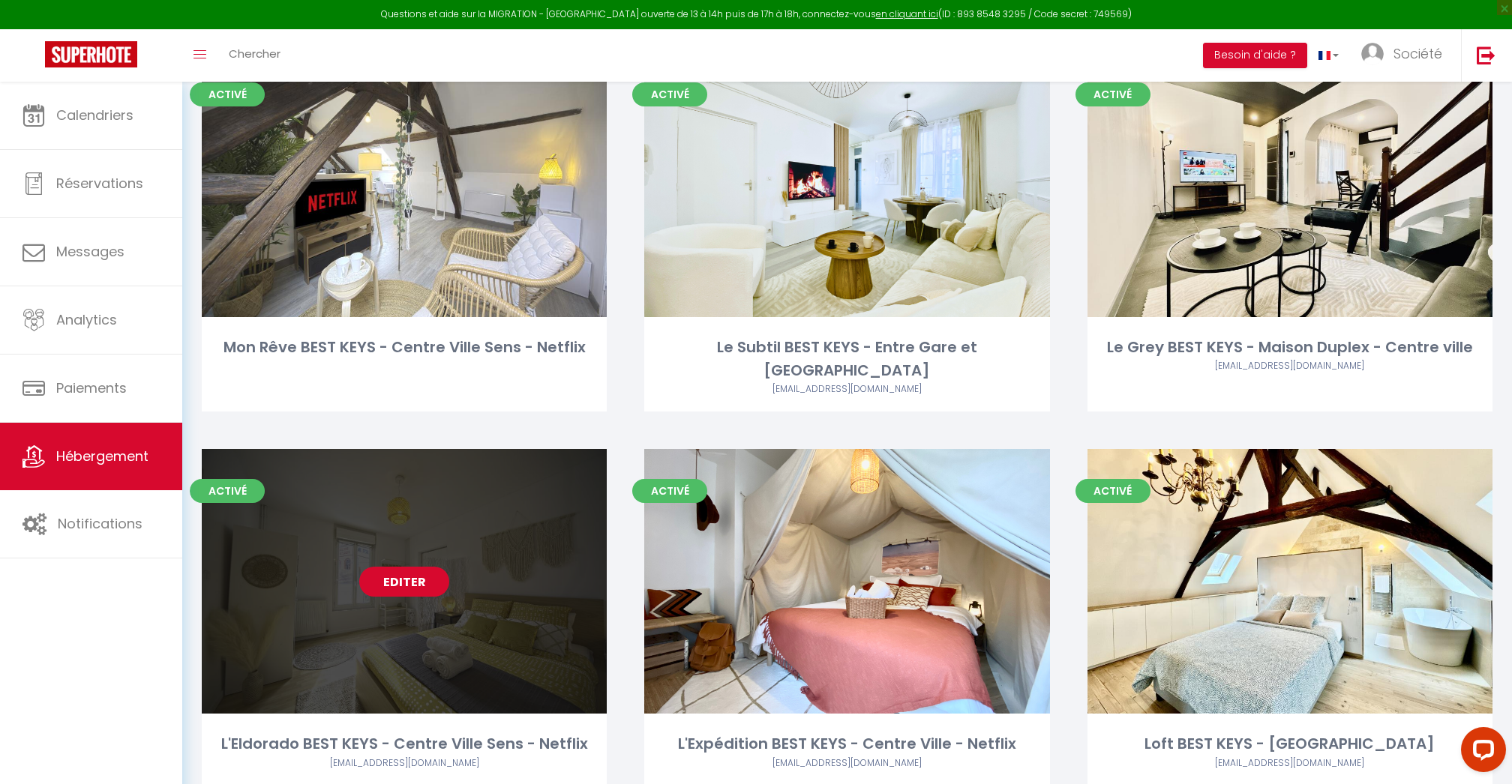
click at [415, 566] on link "Editer" at bounding box center [404, 582] width 90 height 30
select select "3"
select select "2"
select select "1"
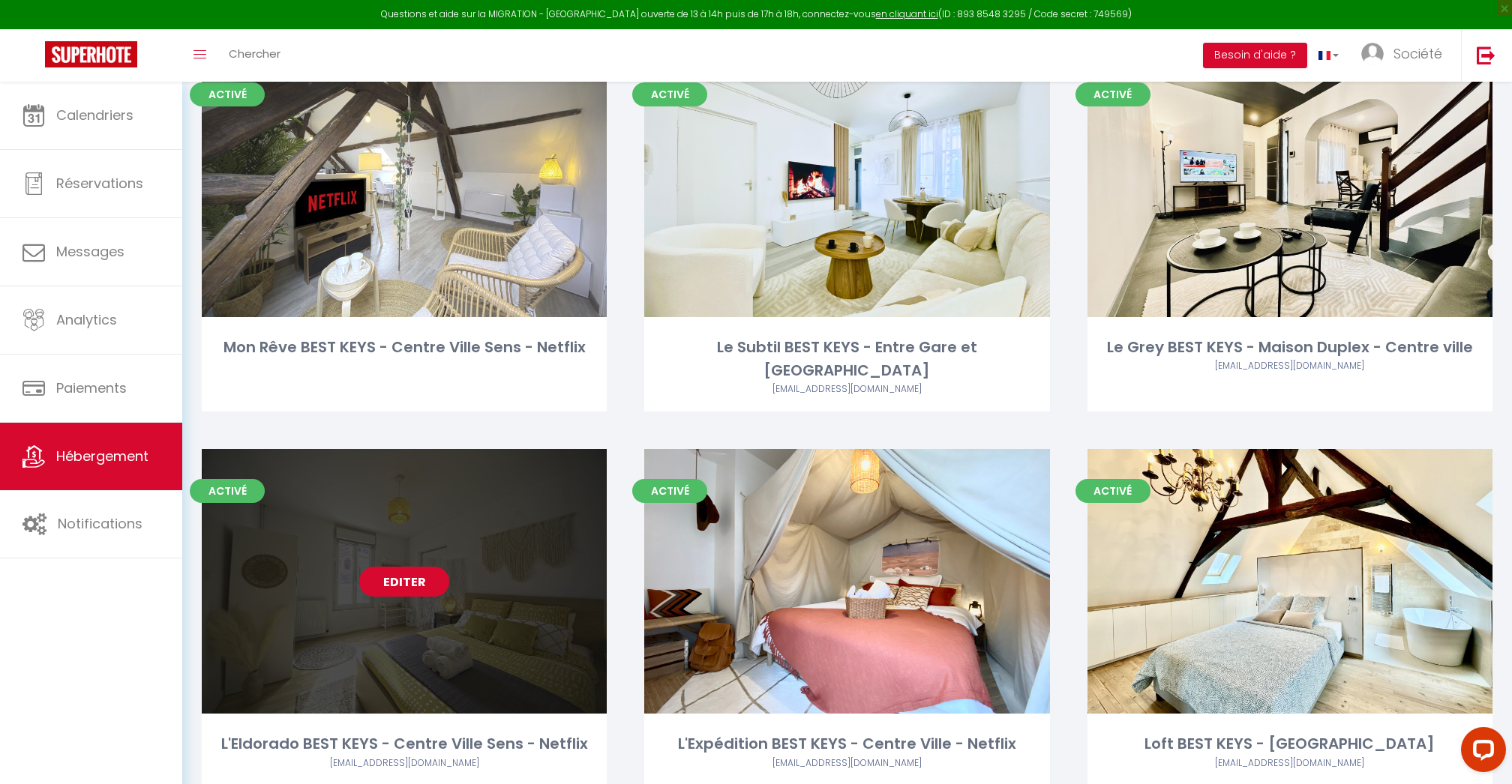
select select
select select "28"
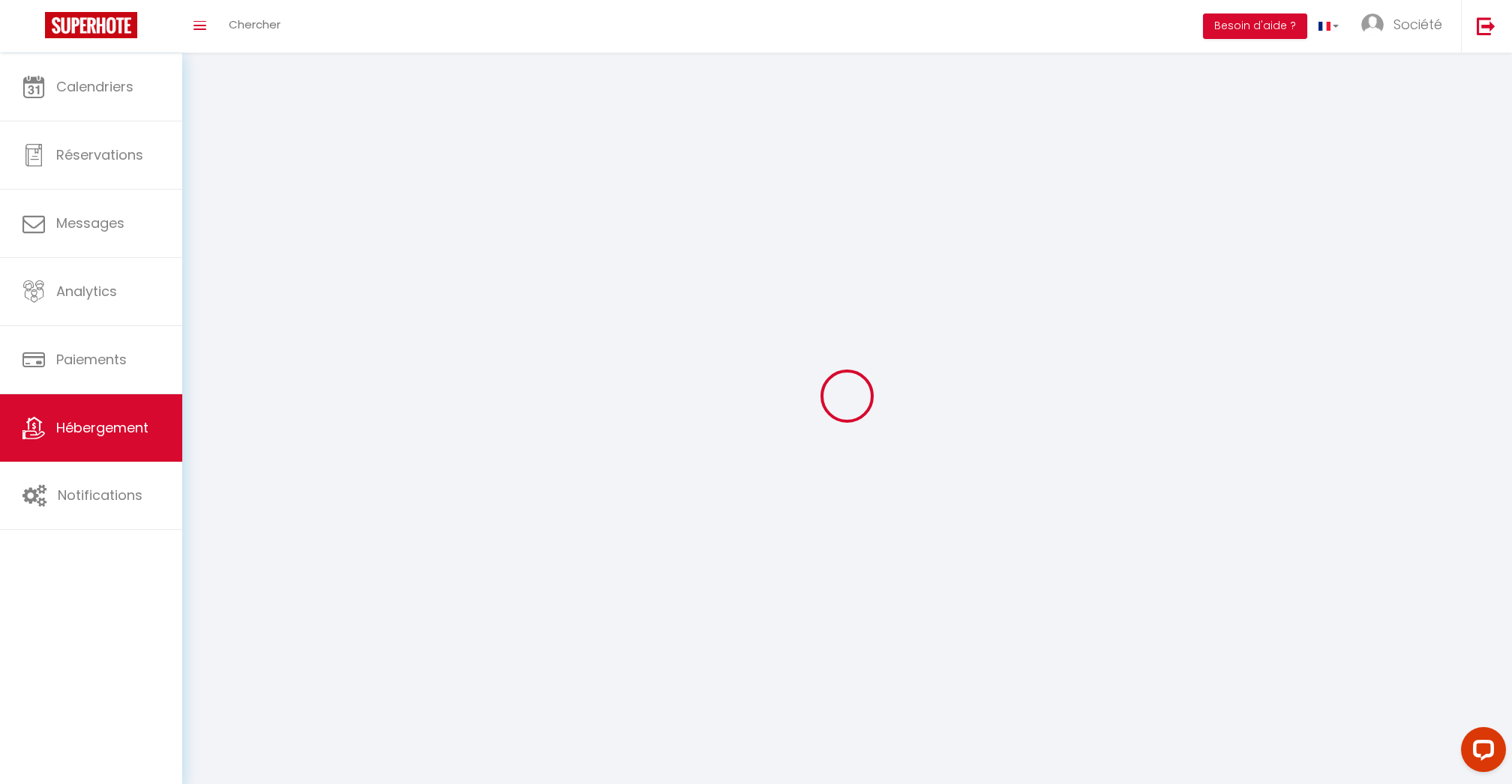
select select
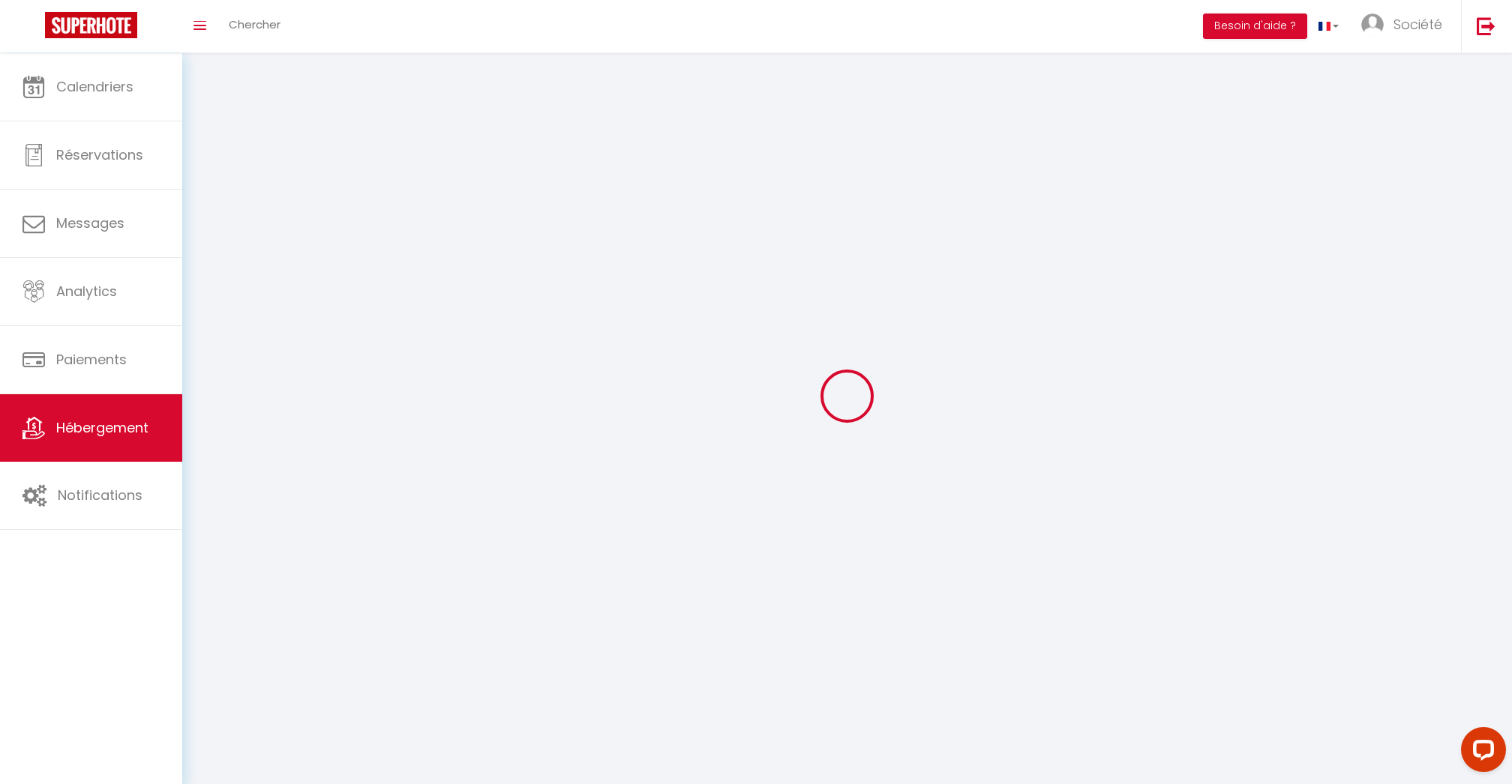
select select
checkbox input "false"
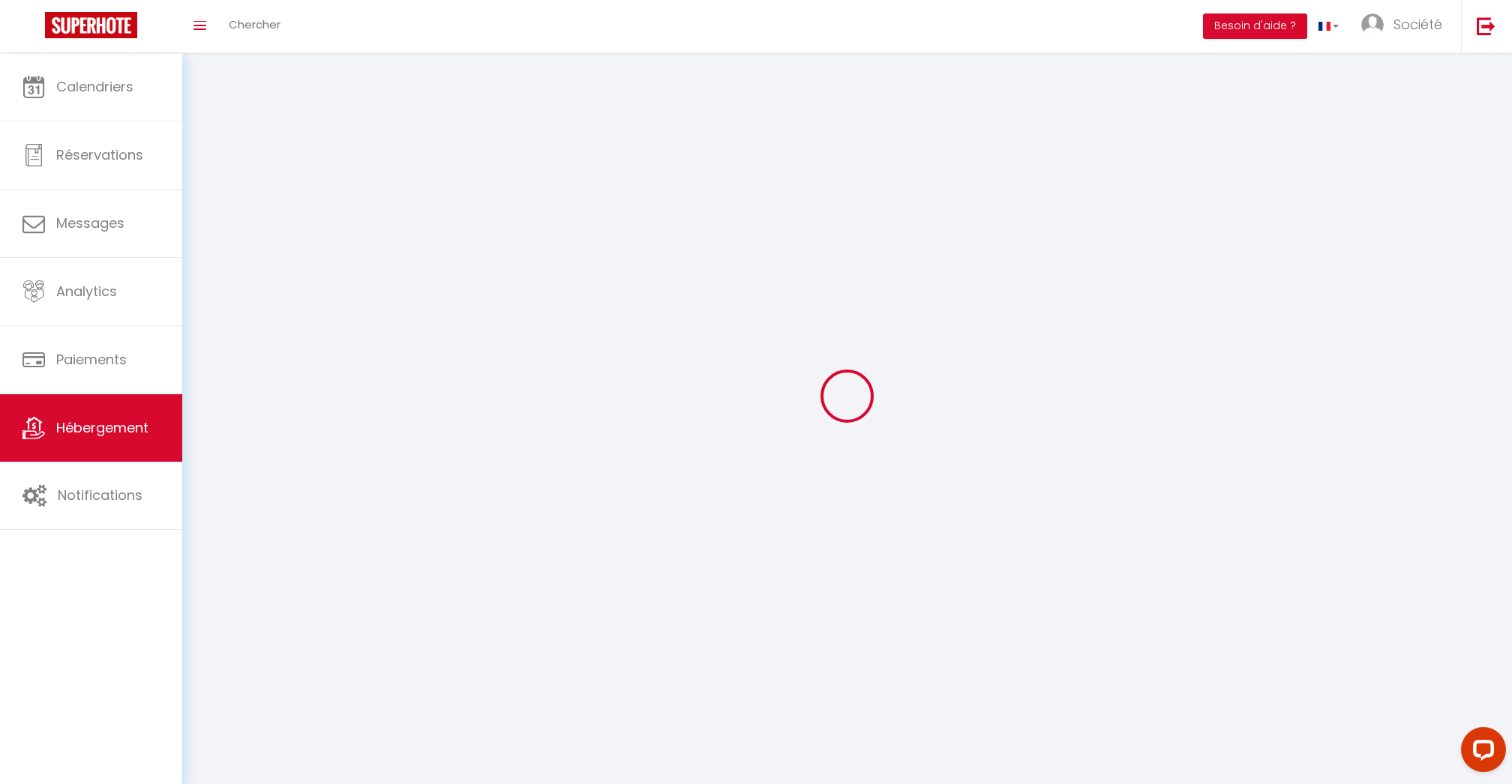
select select
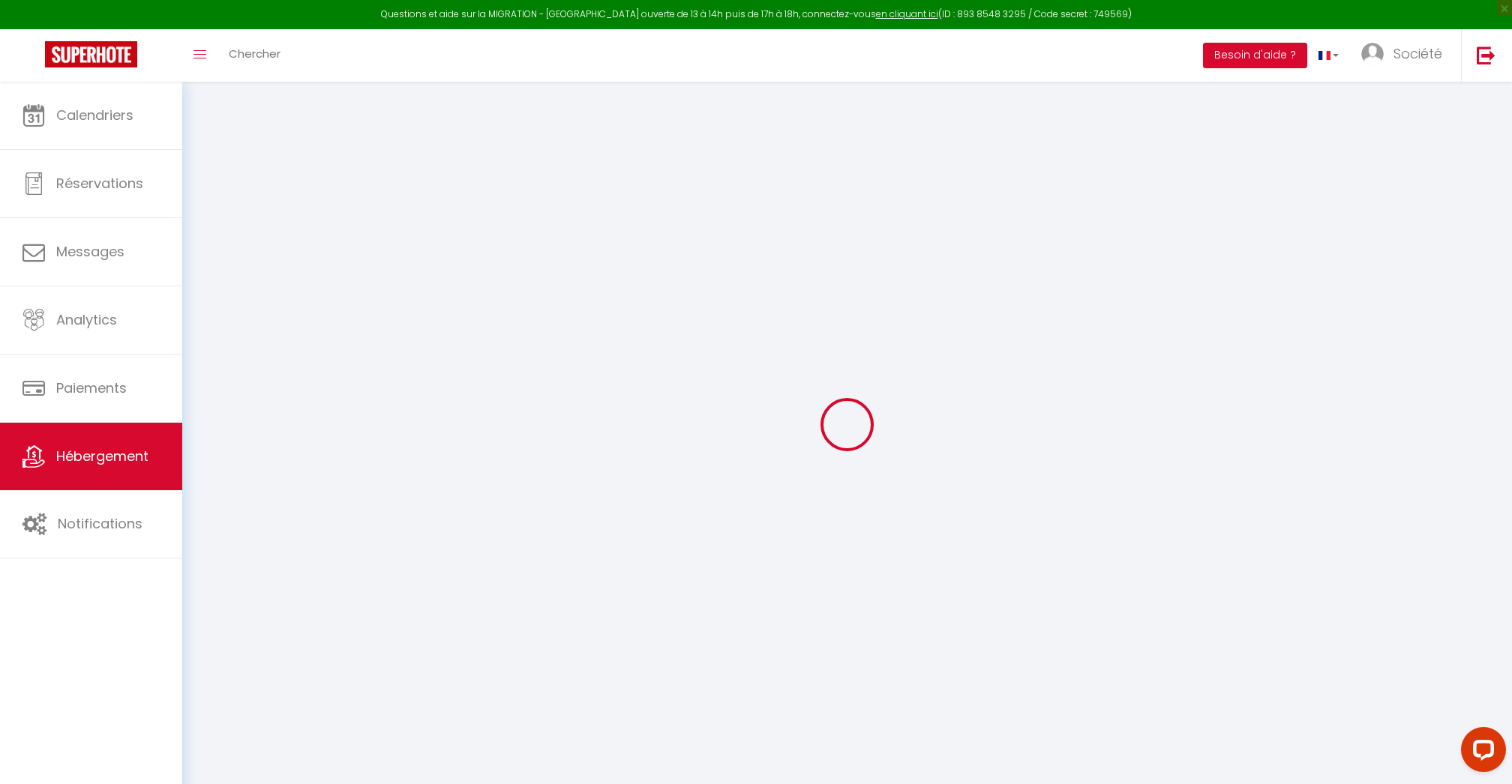
select select
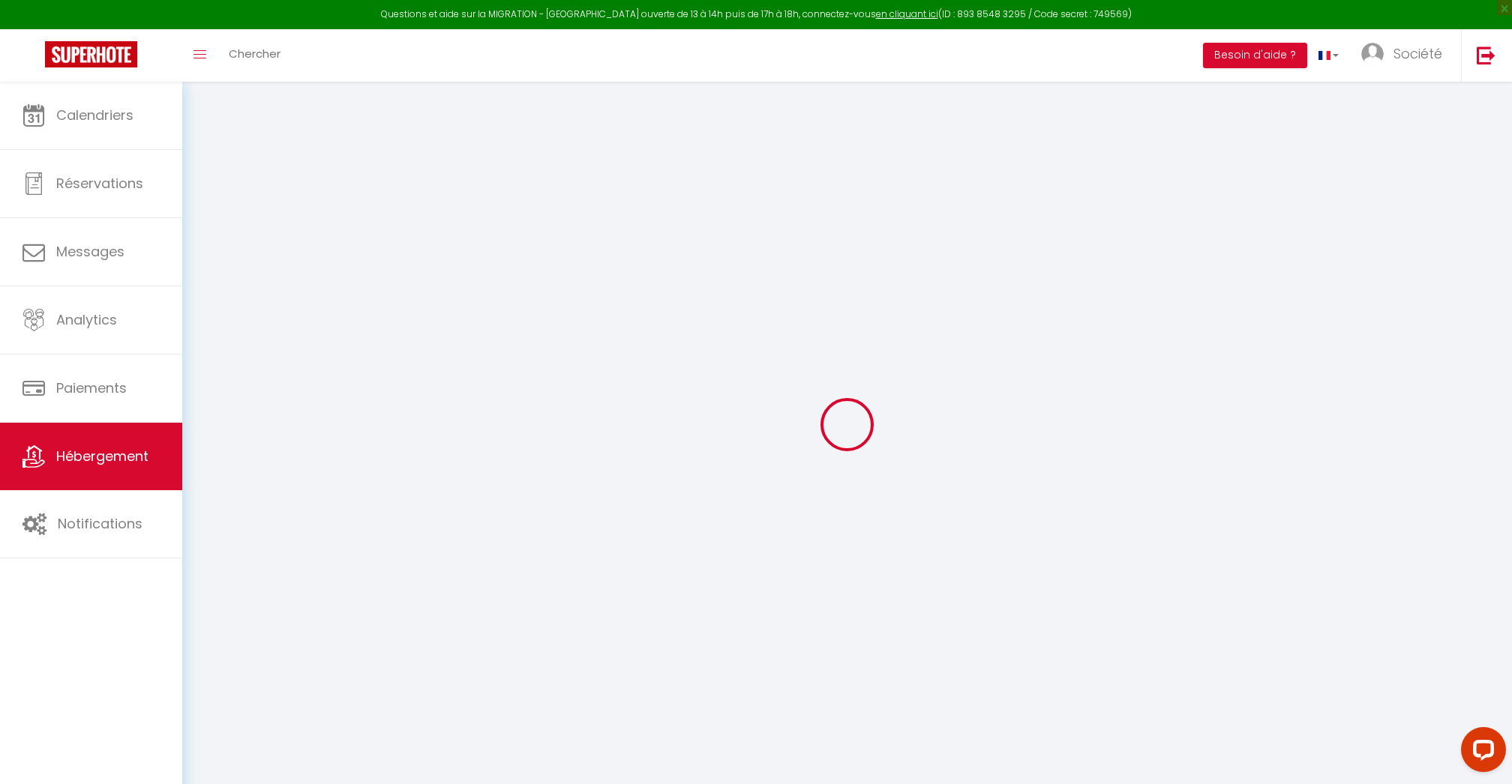
select select
checkbox input "false"
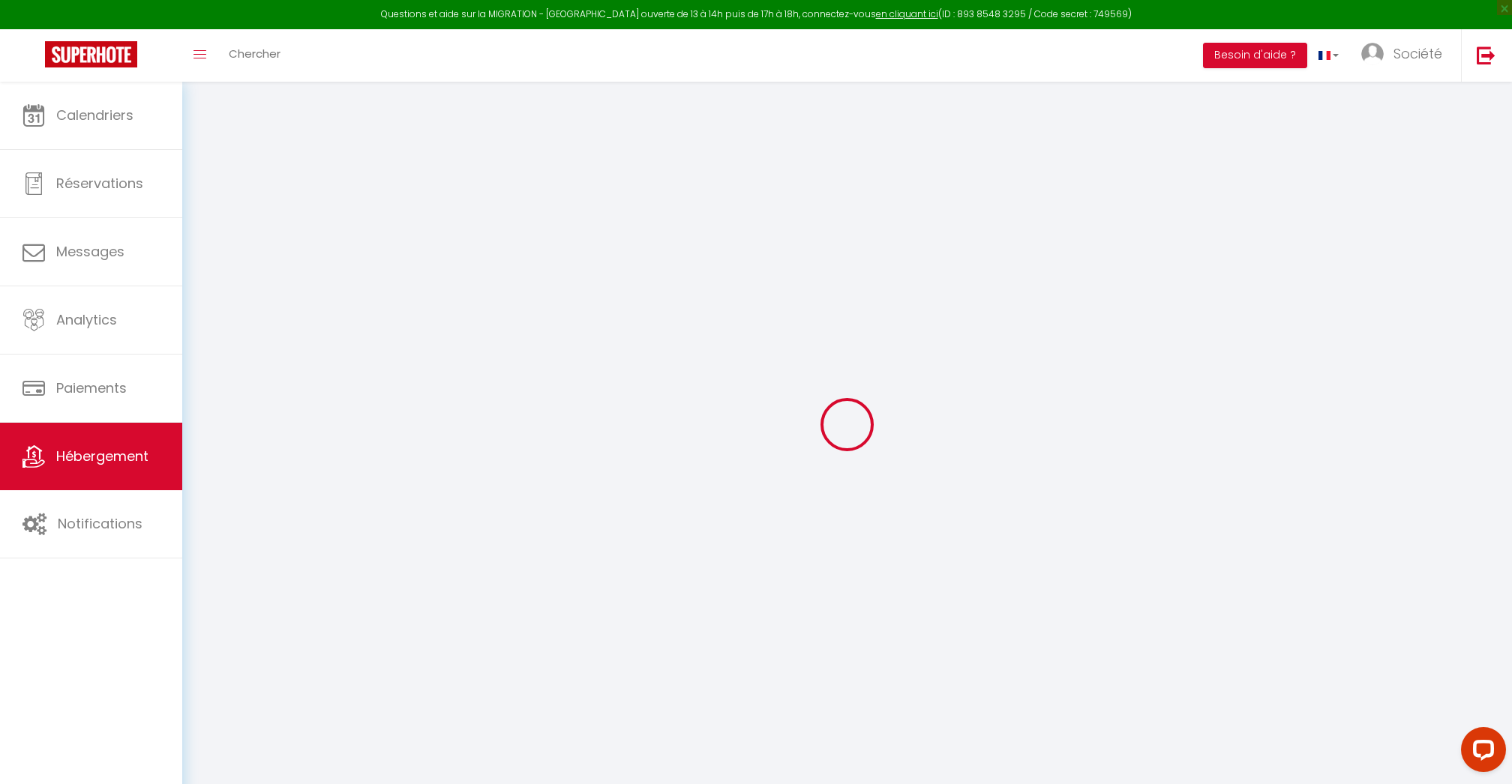
select select
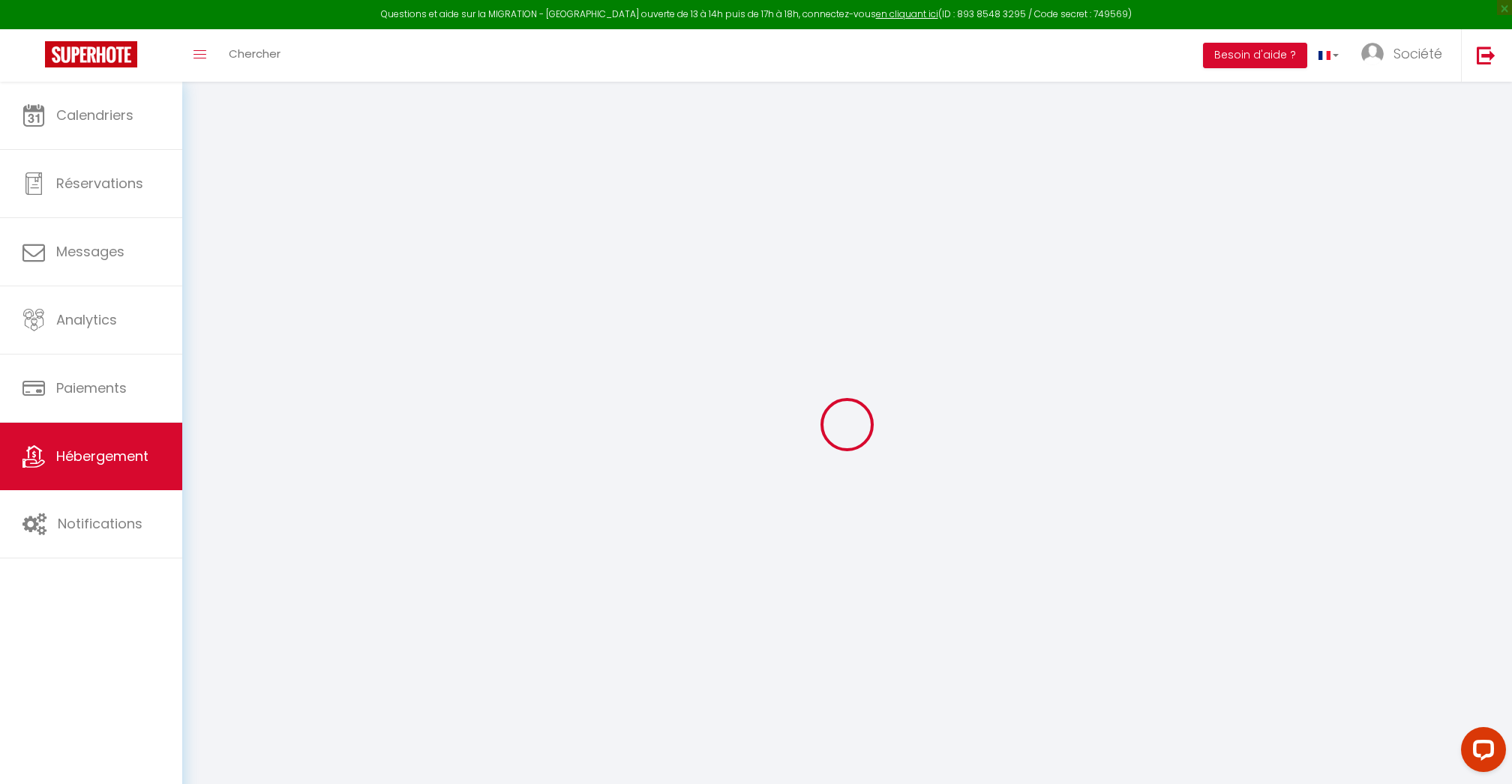
select select
checkbox input "false"
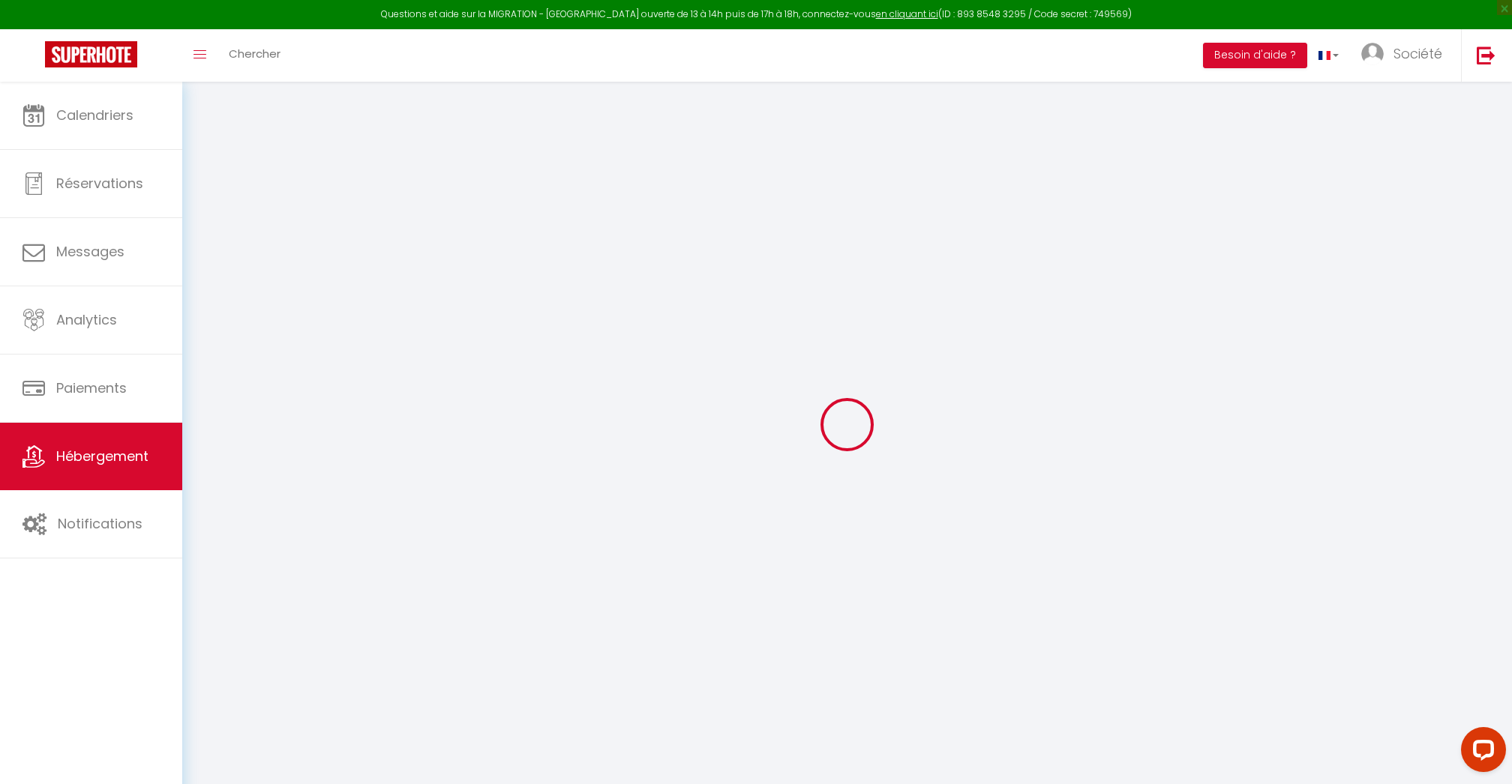
checkbox input "false"
select select
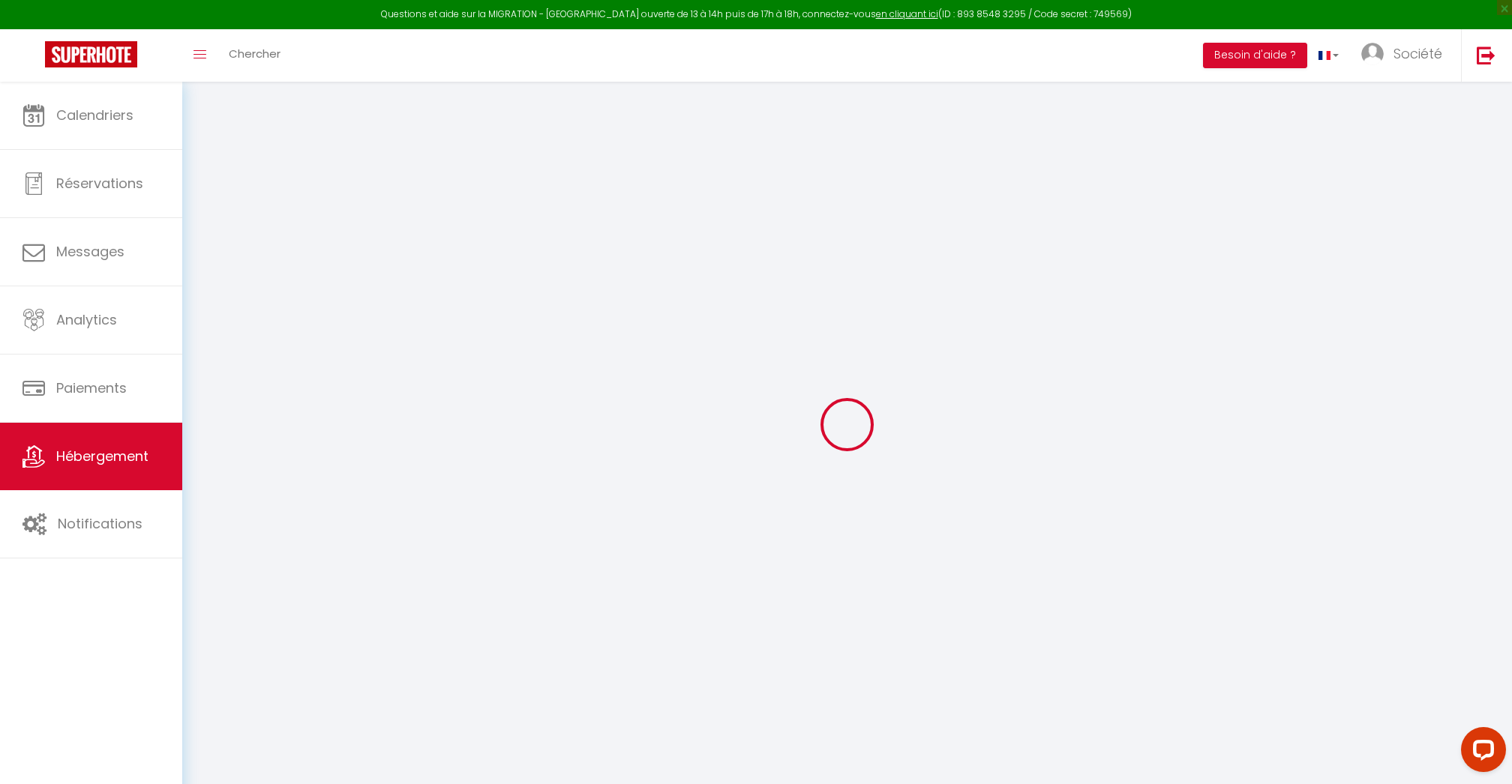
select select
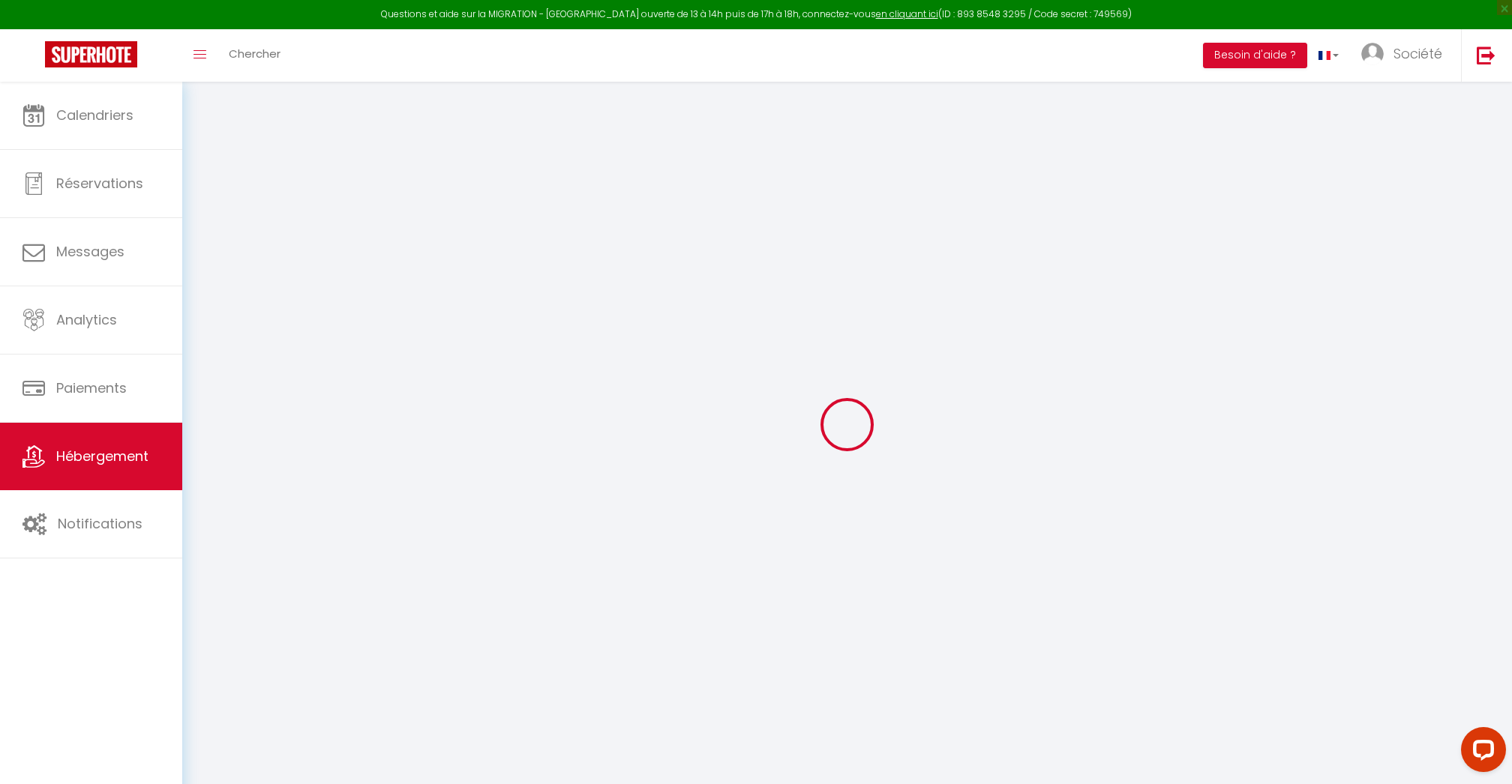
checkbox input "false"
select select
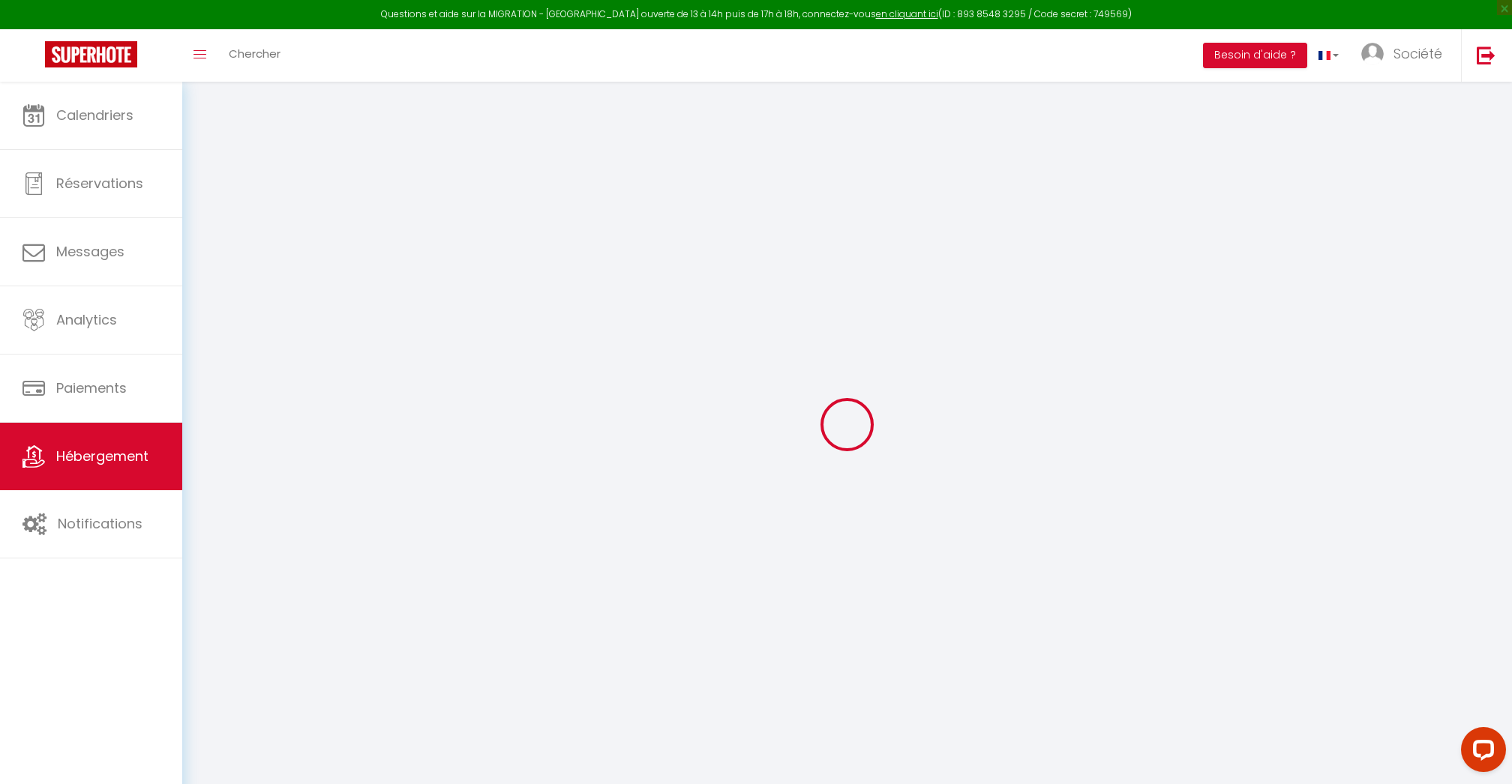
select select
type input "L'Eldorado BEST KEYS - Centre Ville Sens - Netflix"
type input "SCI"
type input "Hyperion"
type input "15 Boulevard Jean Allemane"
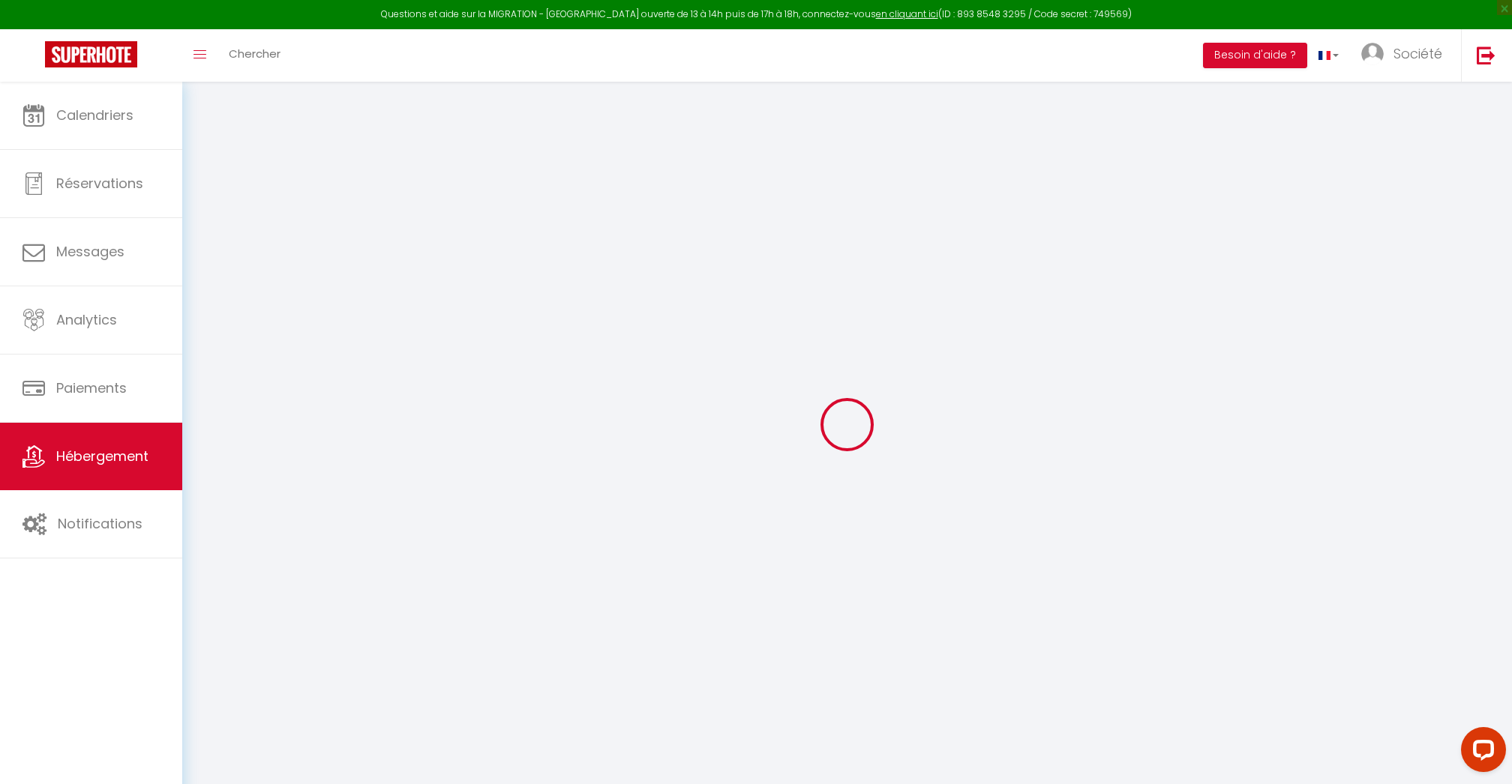
type input "95100"
type input "Argenteuil"
type input "50"
type input "10"
type input "45"
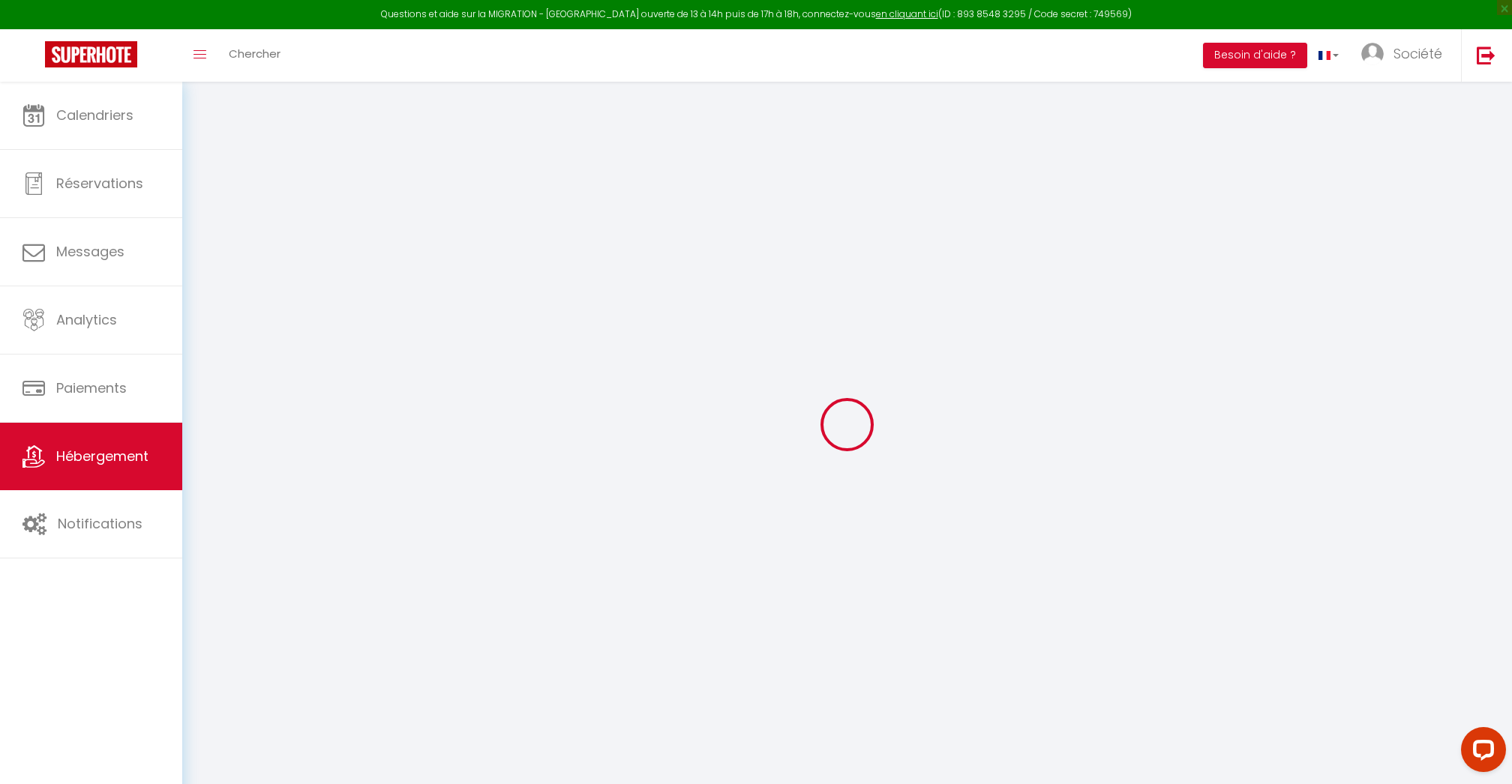
type input "5.5"
type input "4"
type input "300"
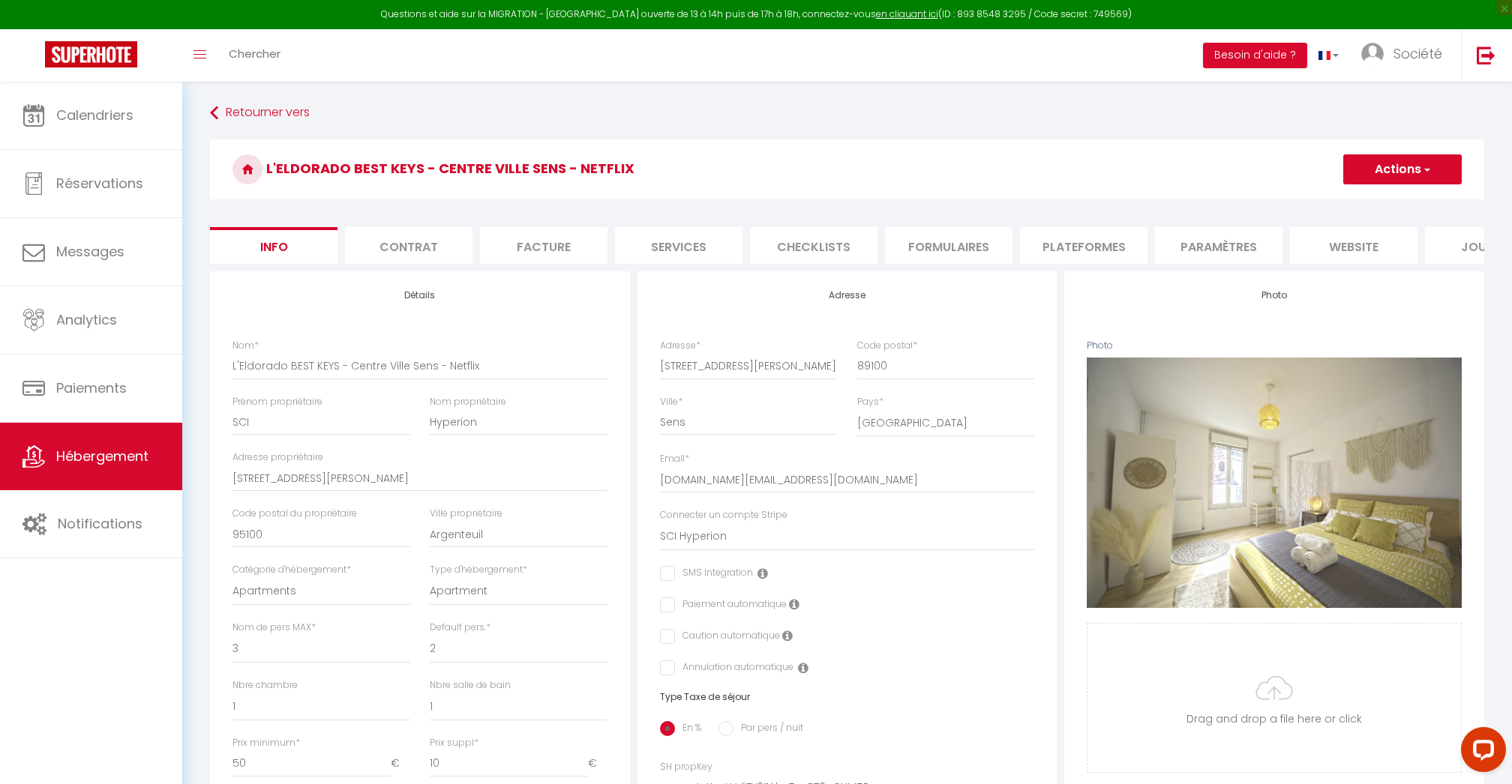
click at [1268, 250] on li "Paramètres" at bounding box center [1219, 245] width 128 height 37
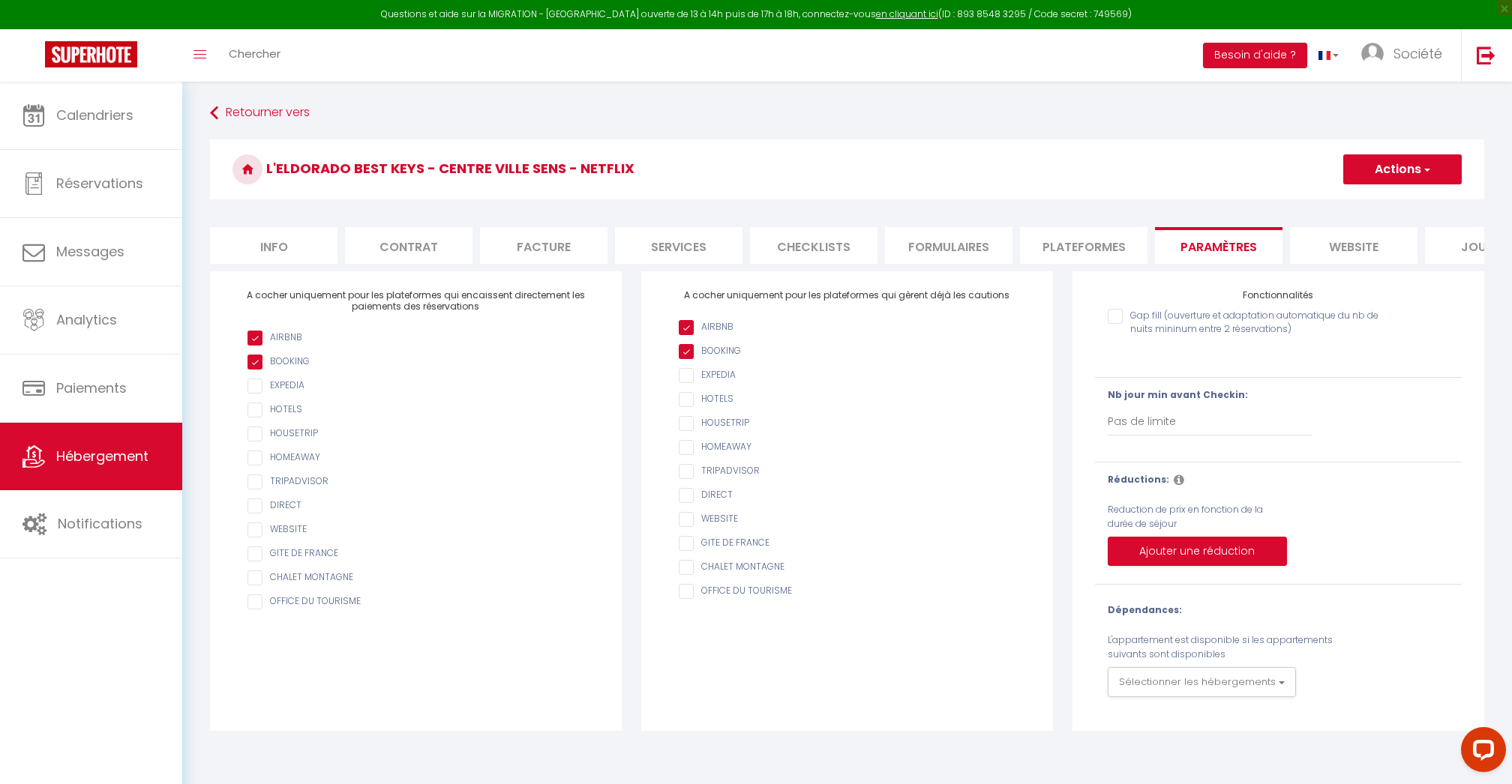
click at [1086, 242] on li "Plateformes" at bounding box center [1084, 245] width 128 height 37
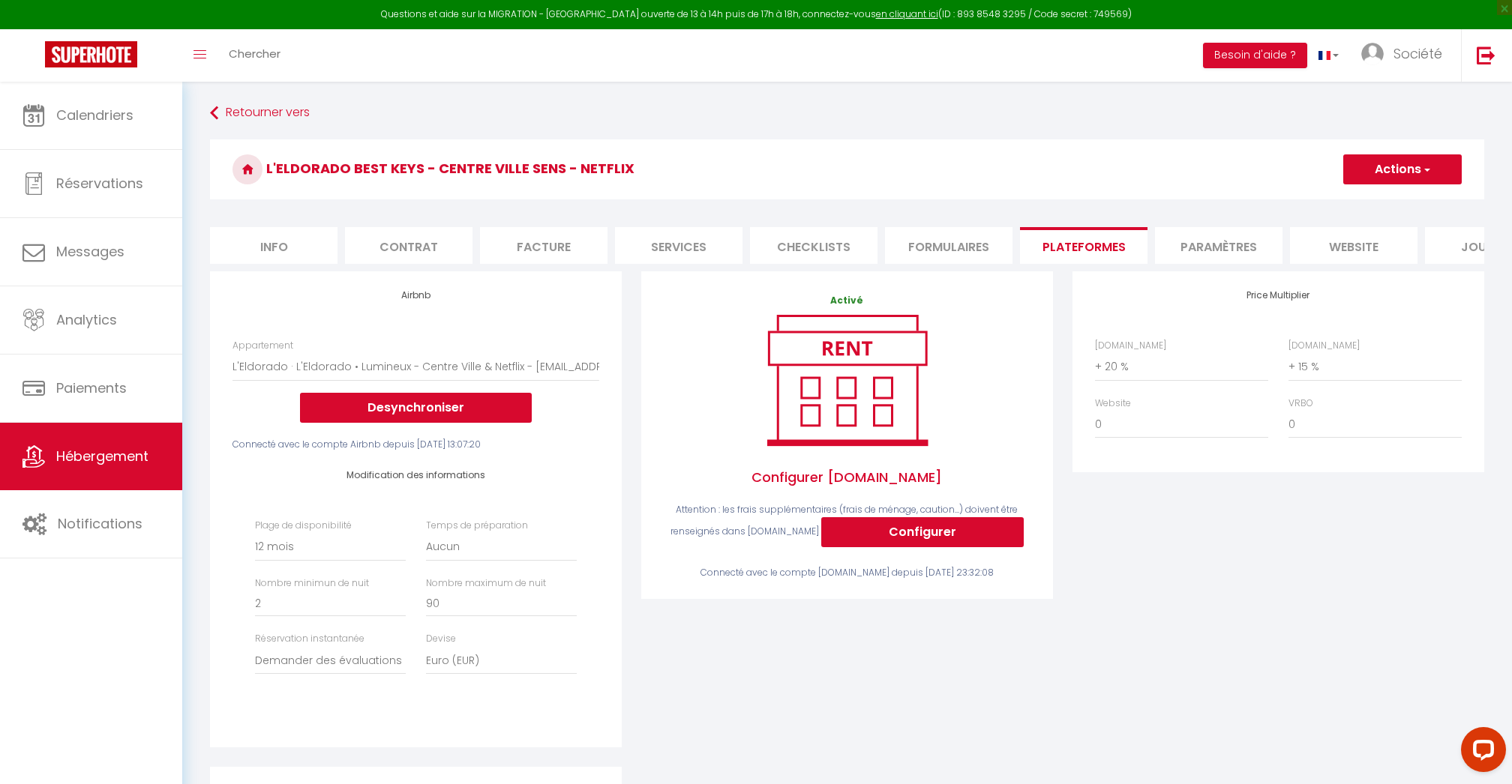
click at [1389, 183] on button "Actions" at bounding box center [1402, 169] width 119 height 30
click at [1377, 202] on link "Enregistrer" at bounding box center [1402, 202] width 119 height 20
click at [1404, 41] on link "Société" at bounding box center [1405, 55] width 111 height 52
click at [1364, 103] on icon at bounding box center [1361, 105] width 11 height 11
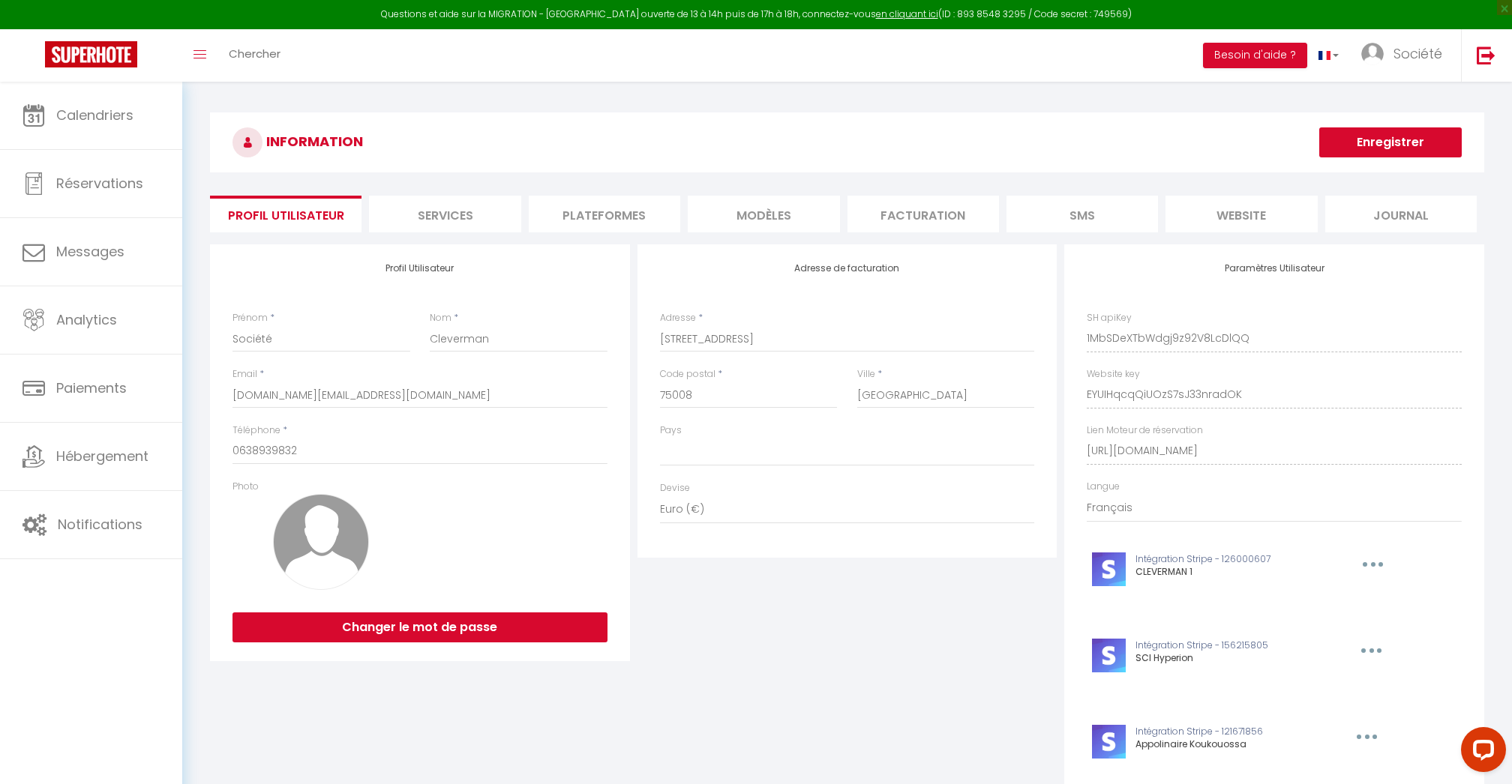
click at [620, 229] on li "Plateformes" at bounding box center [604, 214] width 152 height 37
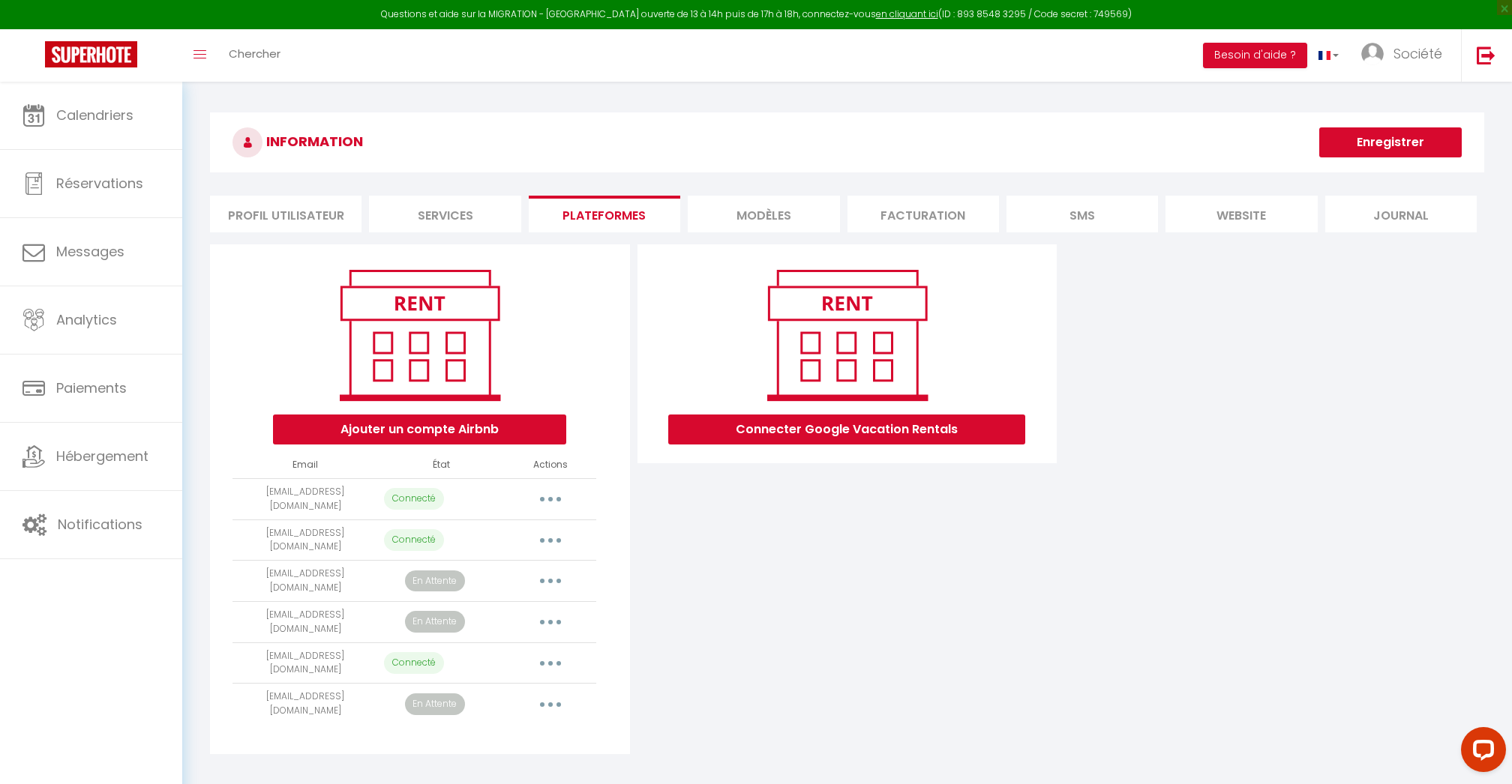
click at [825, 431] on button "Connecter Google Vacation Rentals" at bounding box center [846, 430] width 357 height 30
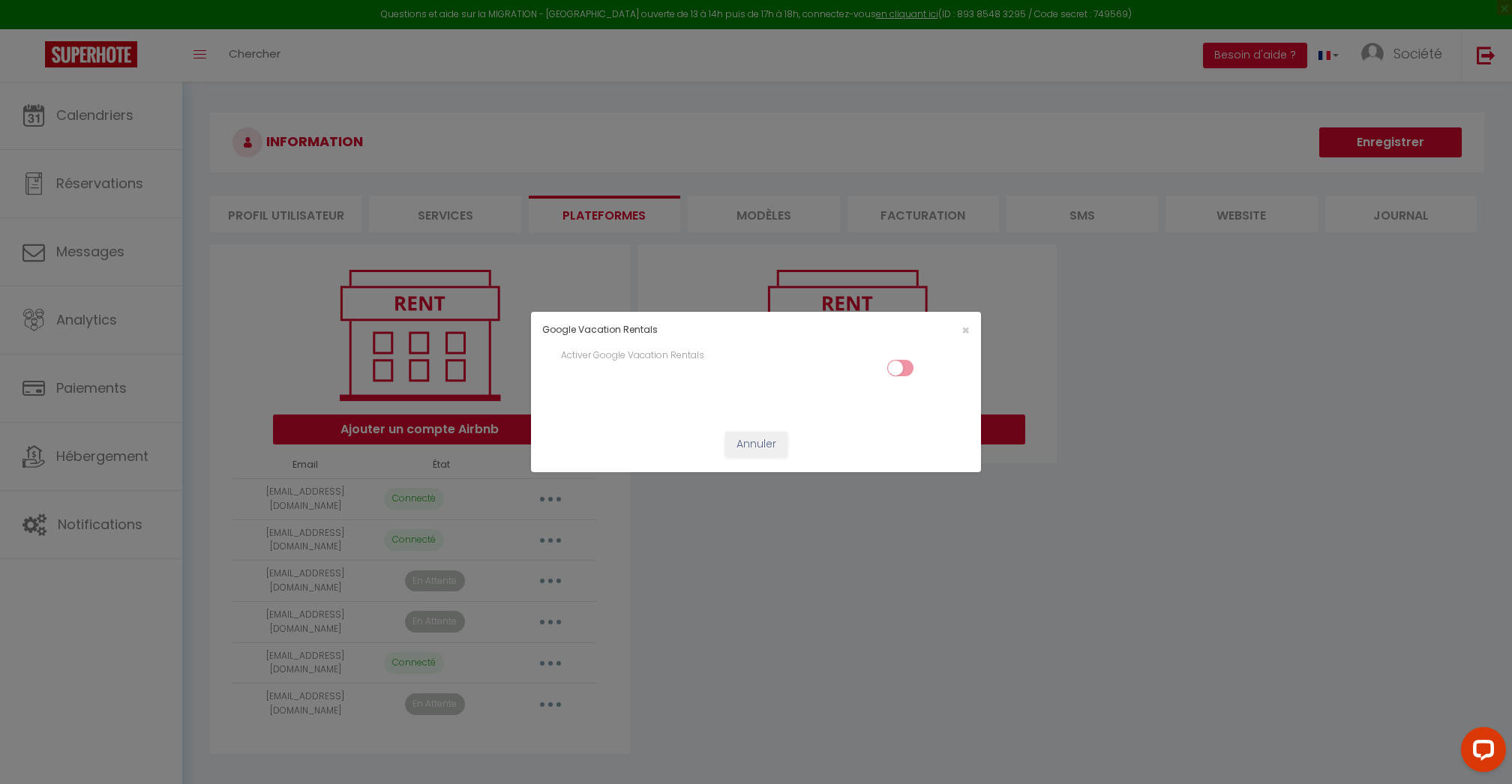
click at [903, 363] on input "checkbox" at bounding box center [900, 371] width 26 height 23
click at [907, 367] on input "checkbox" at bounding box center [900, 371] width 26 height 23
click at [964, 329] on span "×" at bounding box center [966, 330] width 8 height 19
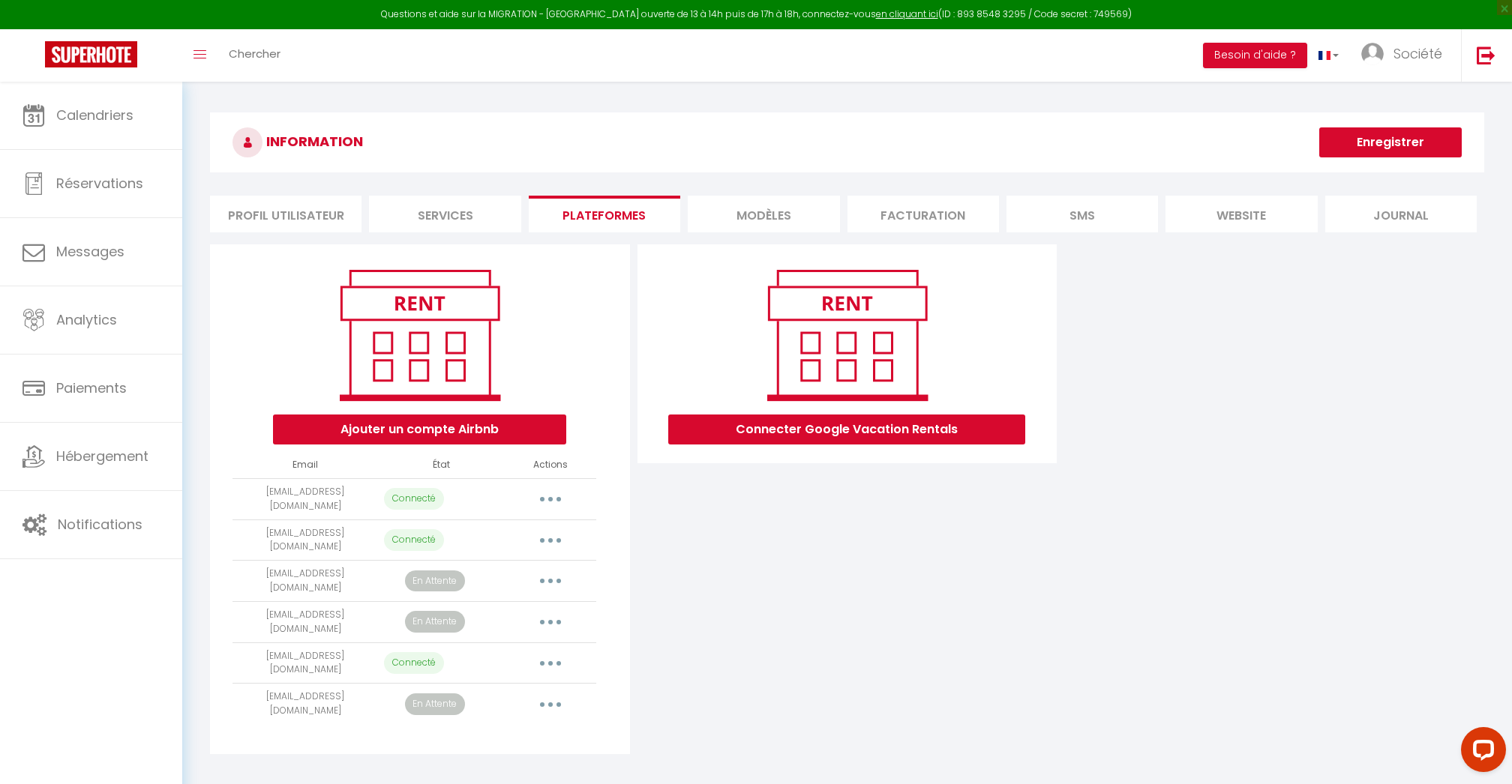
click at [892, 427] on button "Connecter Google Vacation Rentals" at bounding box center [846, 430] width 357 height 30
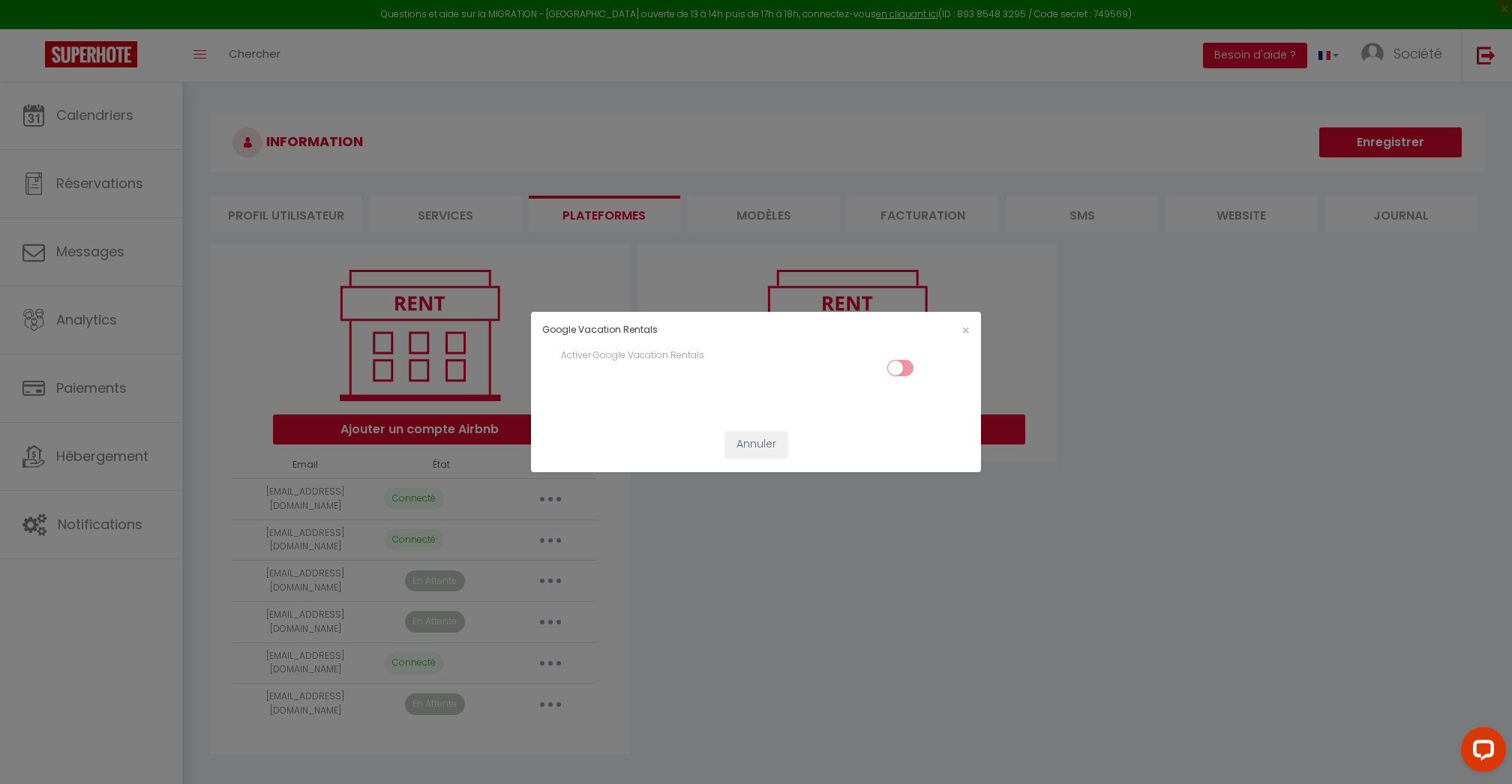
click at [895, 366] on input "checkbox" at bounding box center [900, 371] width 26 height 23
click at [917, 520] on div "Google Vacation Rentals × Désactiver Google Vacation Rentals Annuler" at bounding box center [756, 392] width 450 height 784
click at [966, 324] on span "×" at bounding box center [966, 330] width 8 height 19
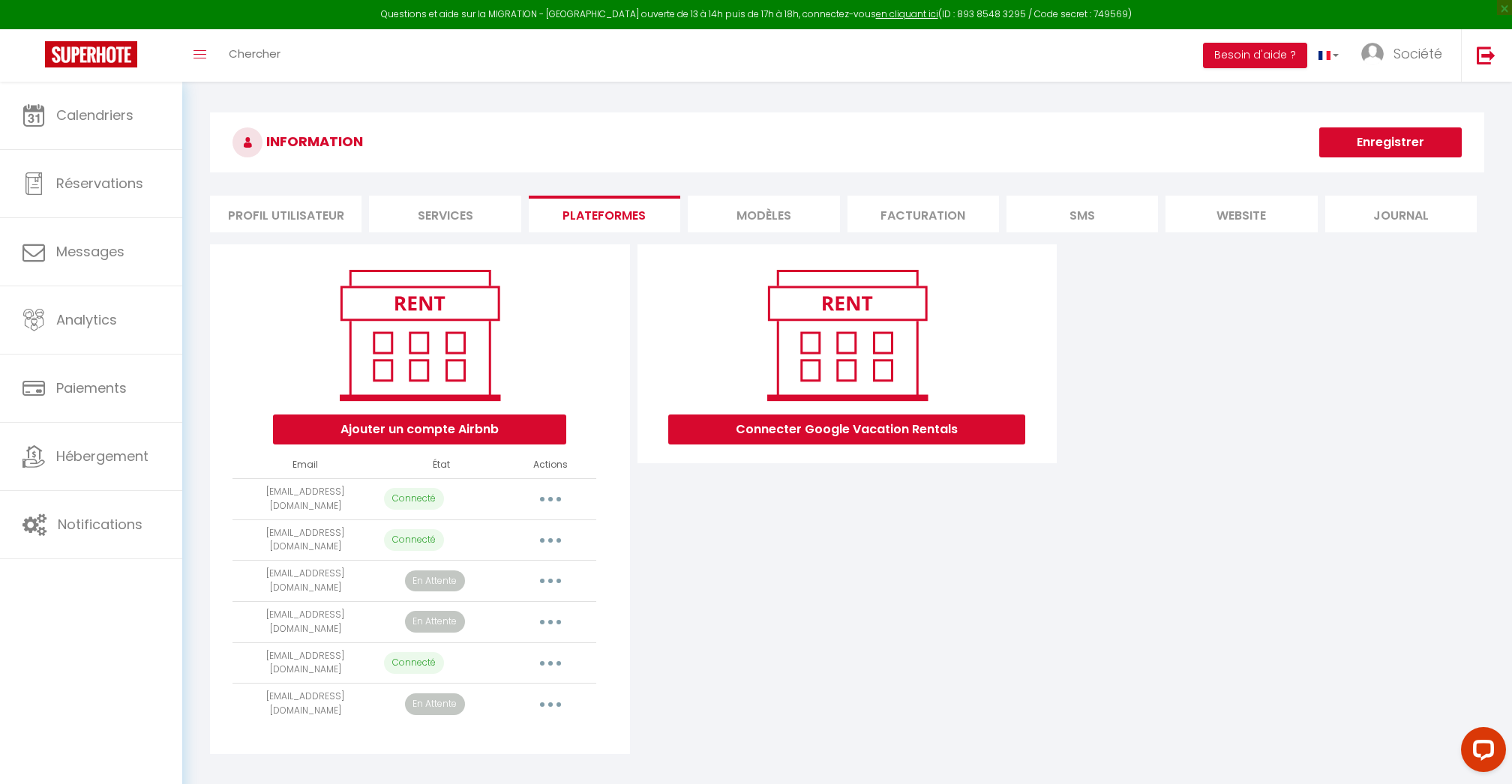
click at [917, 424] on button "Connecter Google Vacation Rentals" at bounding box center [846, 430] width 357 height 30
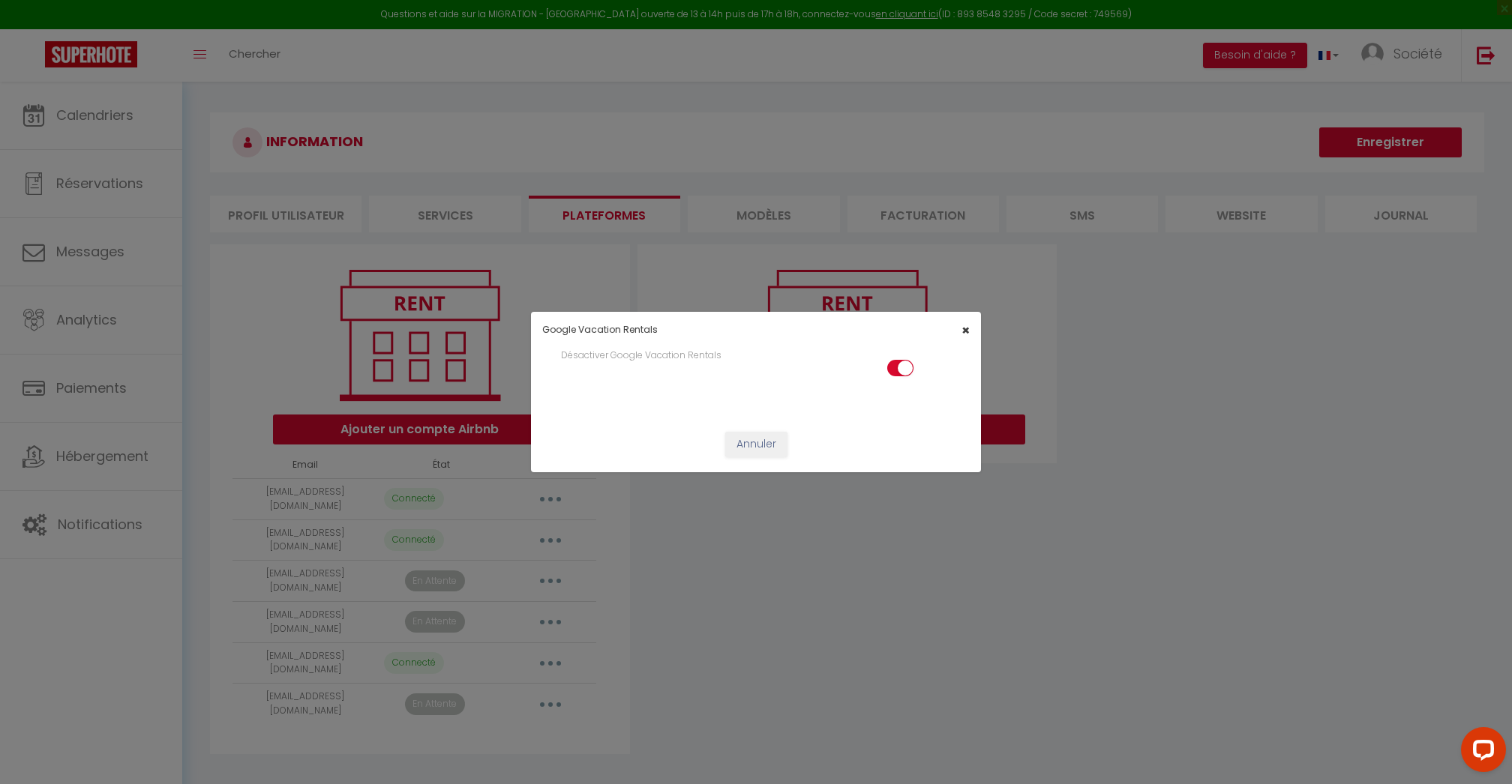
click at [969, 322] on span "×" at bounding box center [966, 330] width 8 height 19
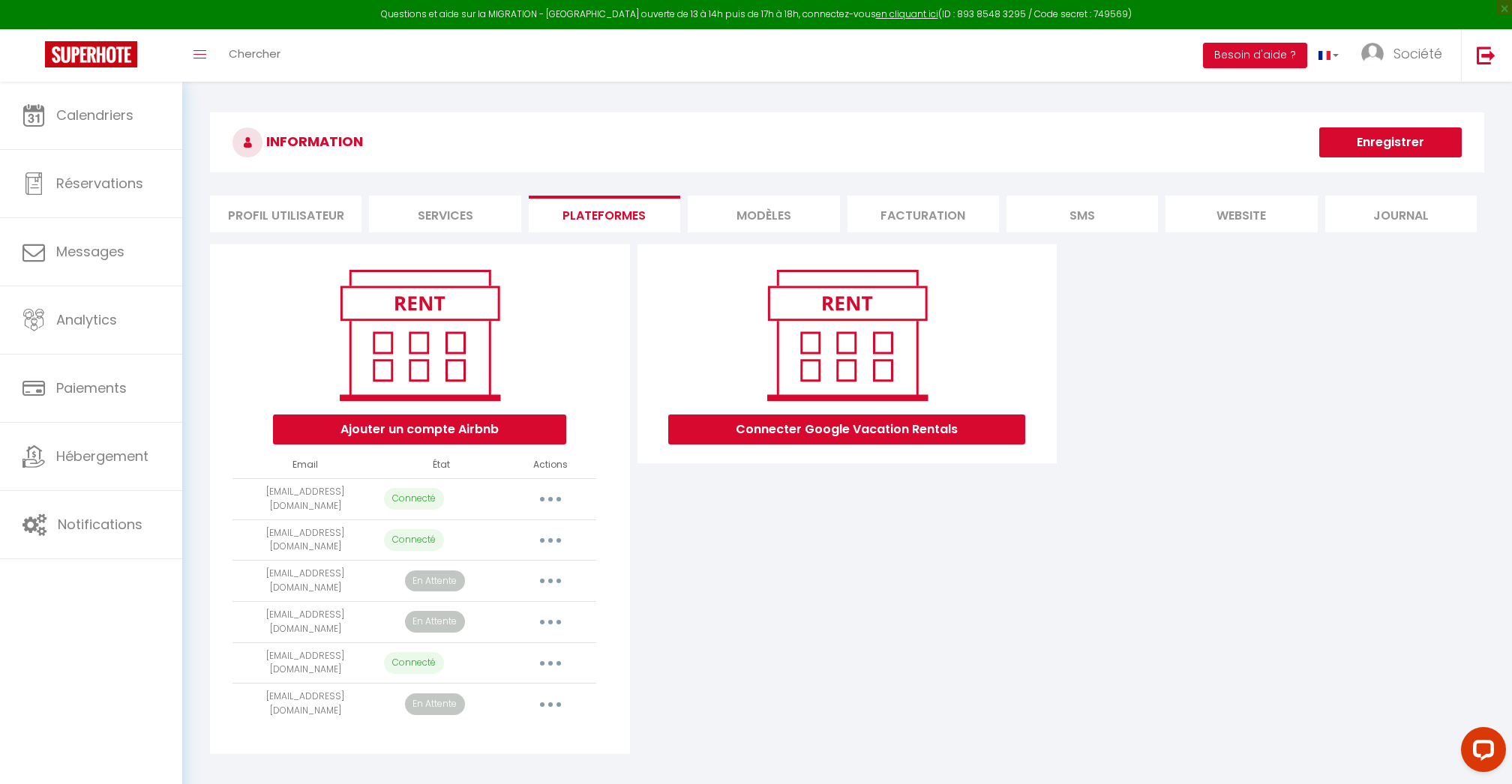
click at [1398, 125] on h3 "INFORMATION" at bounding box center [847, 142] width 1274 height 60
click at [1398, 132] on button "Enregistrer" at bounding box center [1390, 143] width 143 height 30
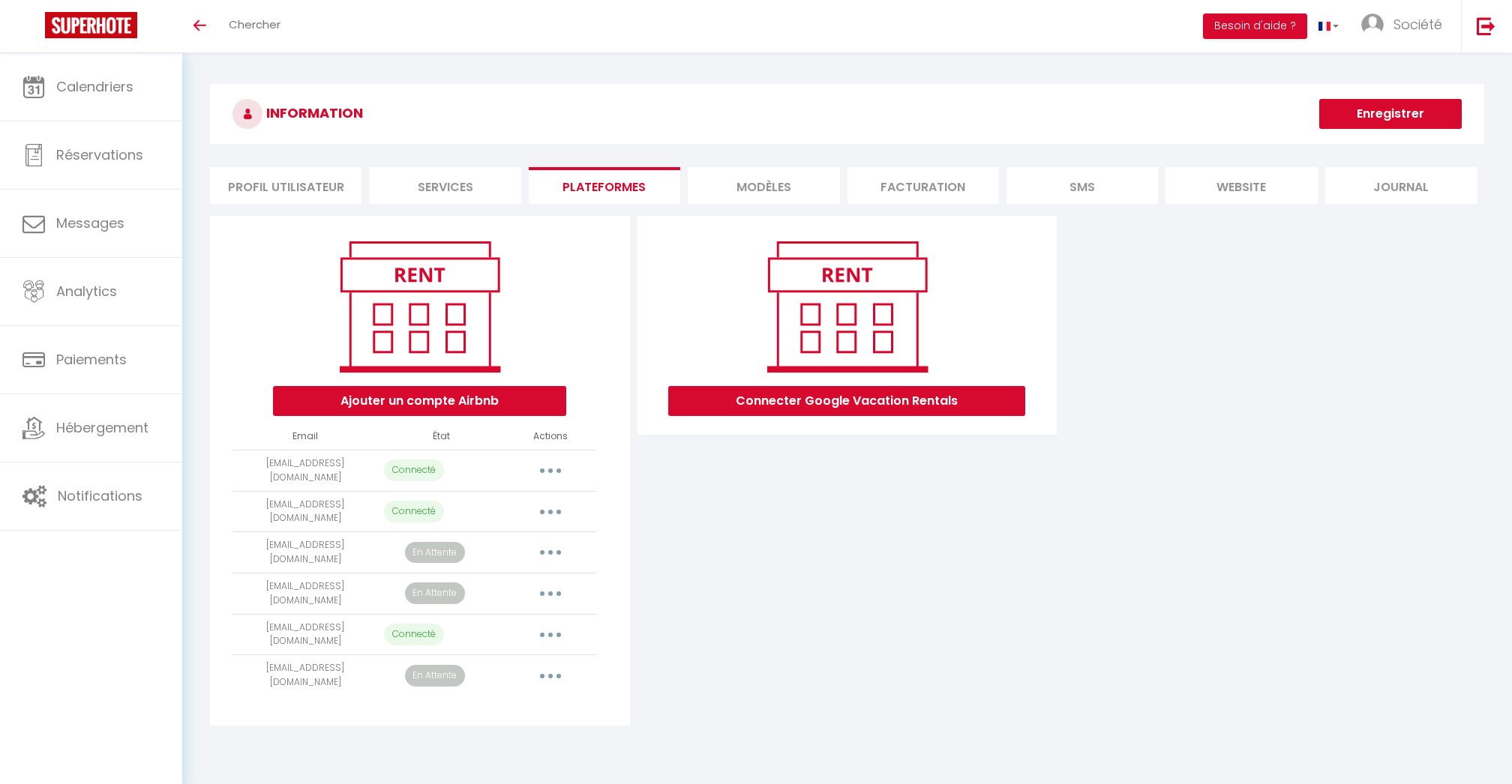
click at [907, 386] on button "Connecter Google Vacation Rentals" at bounding box center [846, 401] width 357 height 30
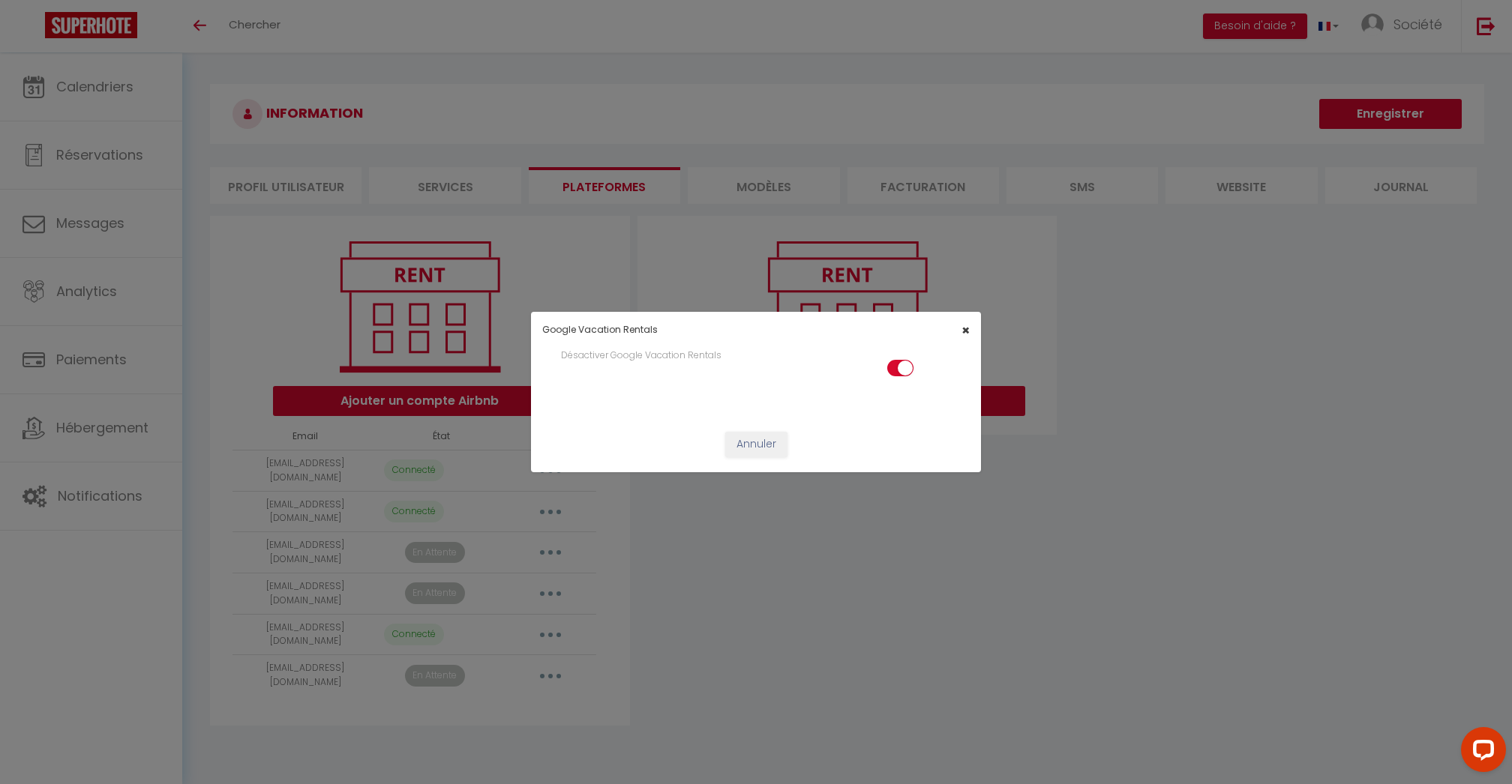
click at [964, 331] on span "×" at bounding box center [966, 330] width 8 height 19
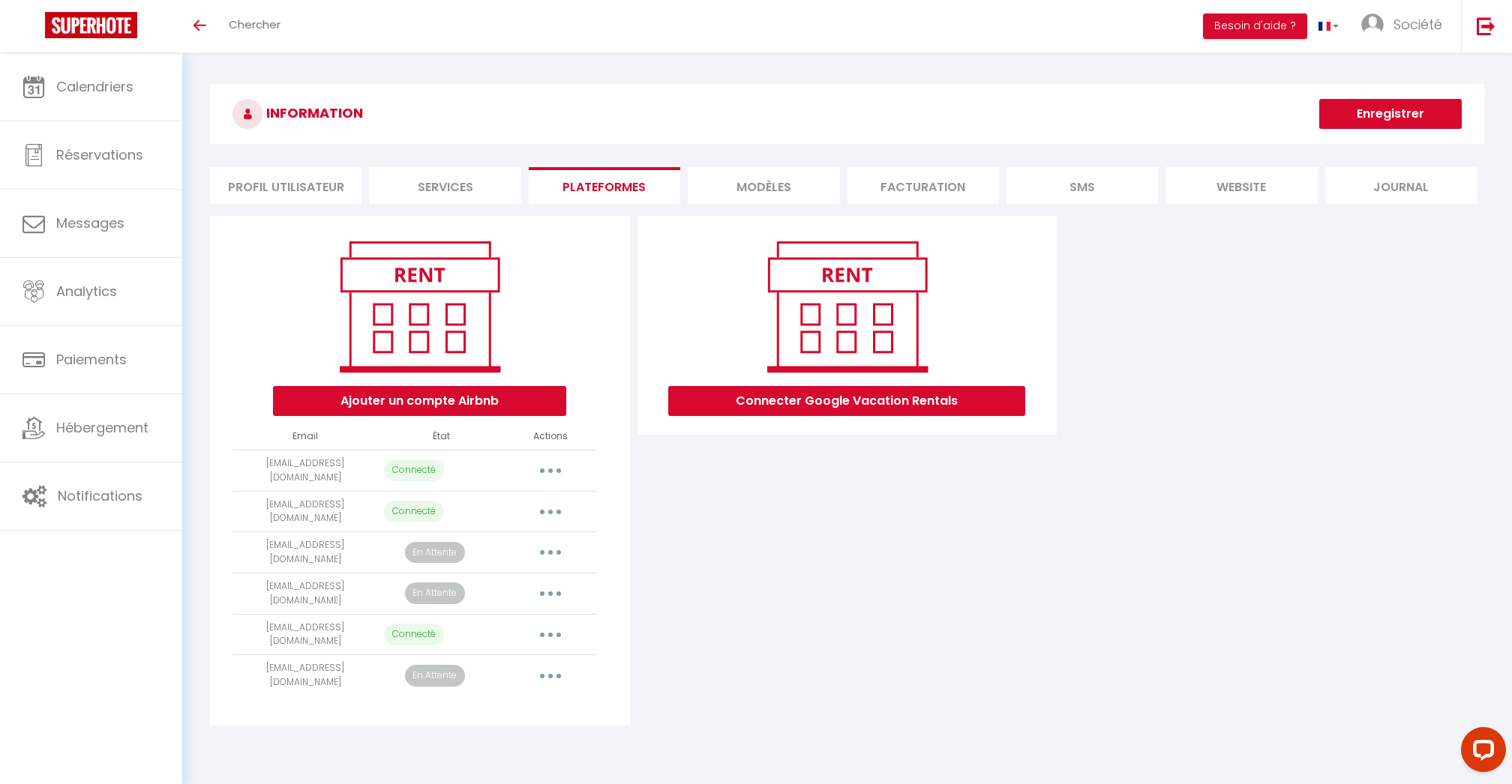
click at [1371, 125] on button "Enregistrer" at bounding box center [1390, 114] width 143 height 30
click at [790, 196] on li "MODÈLES" at bounding box center [763, 185] width 152 height 37
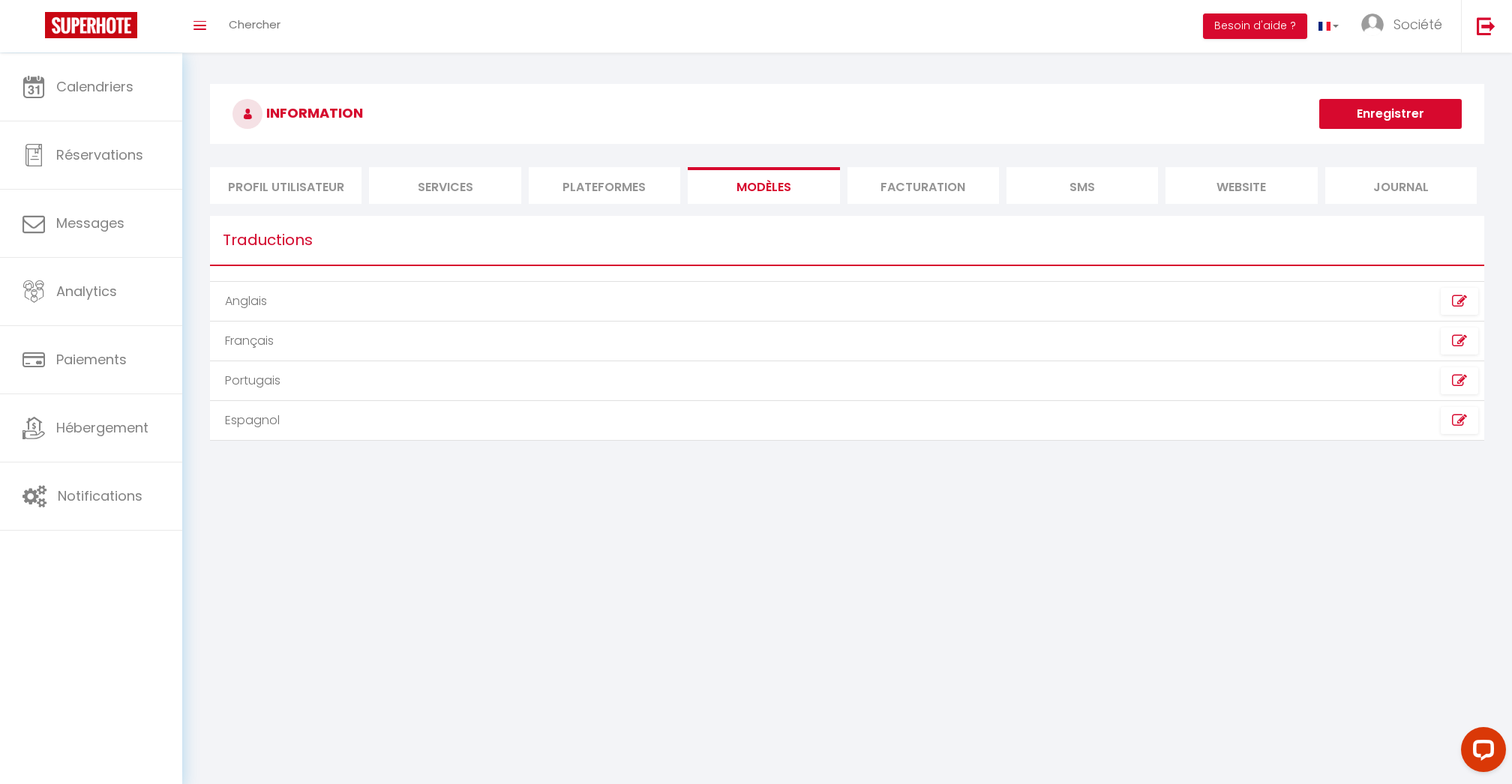
click at [654, 193] on li "Plateformes" at bounding box center [604, 185] width 152 height 37
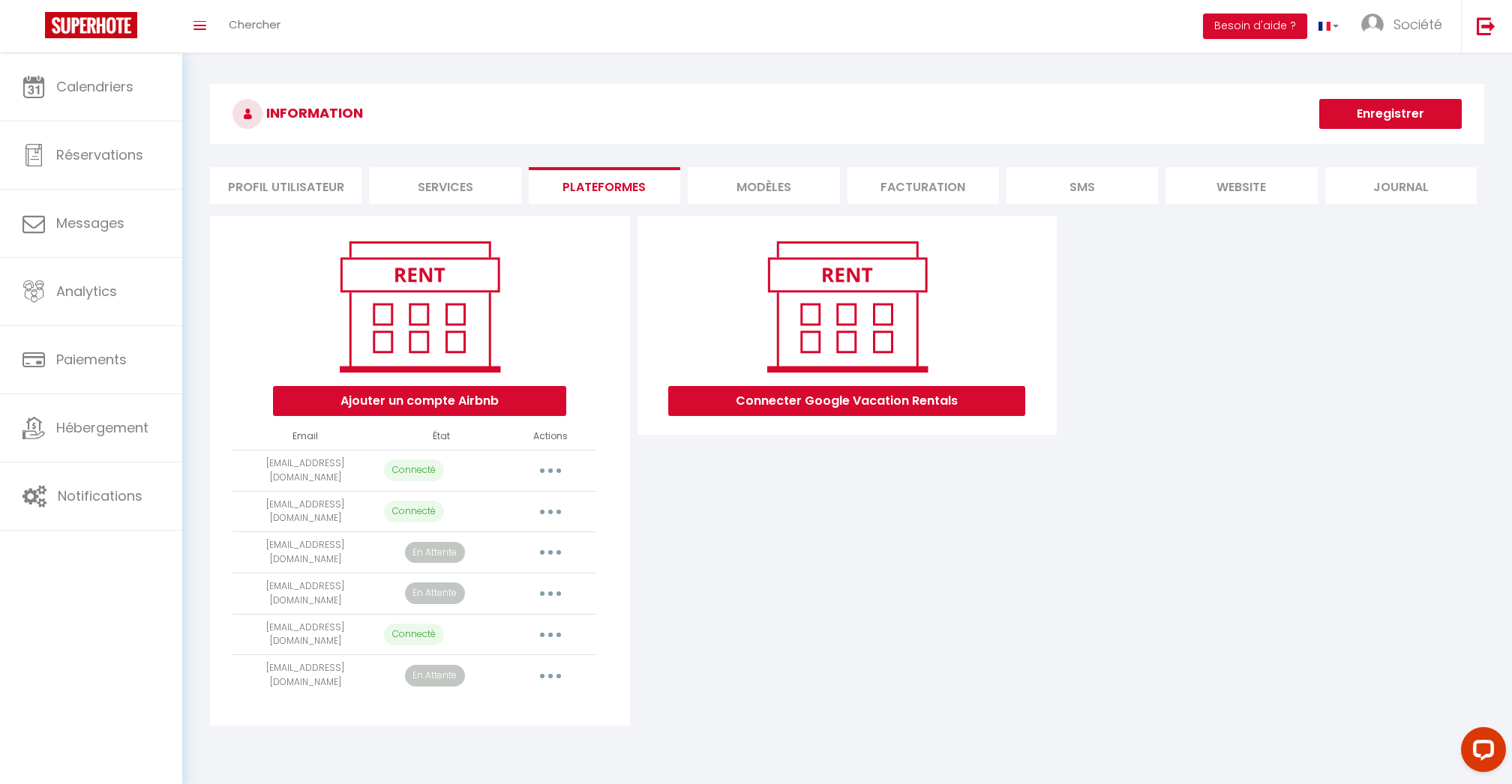
click at [478, 189] on li "Services" at bounding box center [444, 185] width 152 height 37
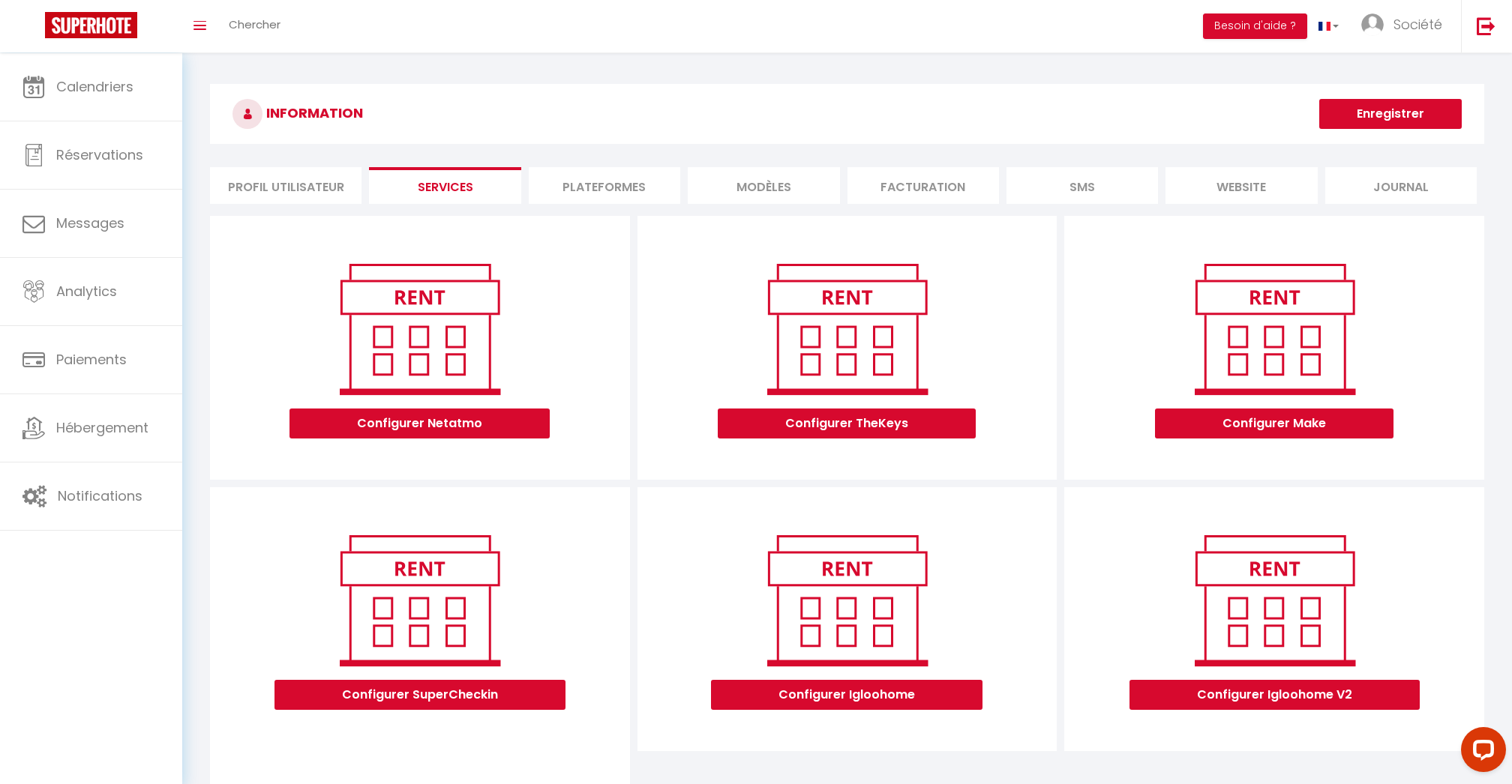
click at [336, 193] on li "Profil Utilisateur" at bounding box center [286, 185] width 152 height 37
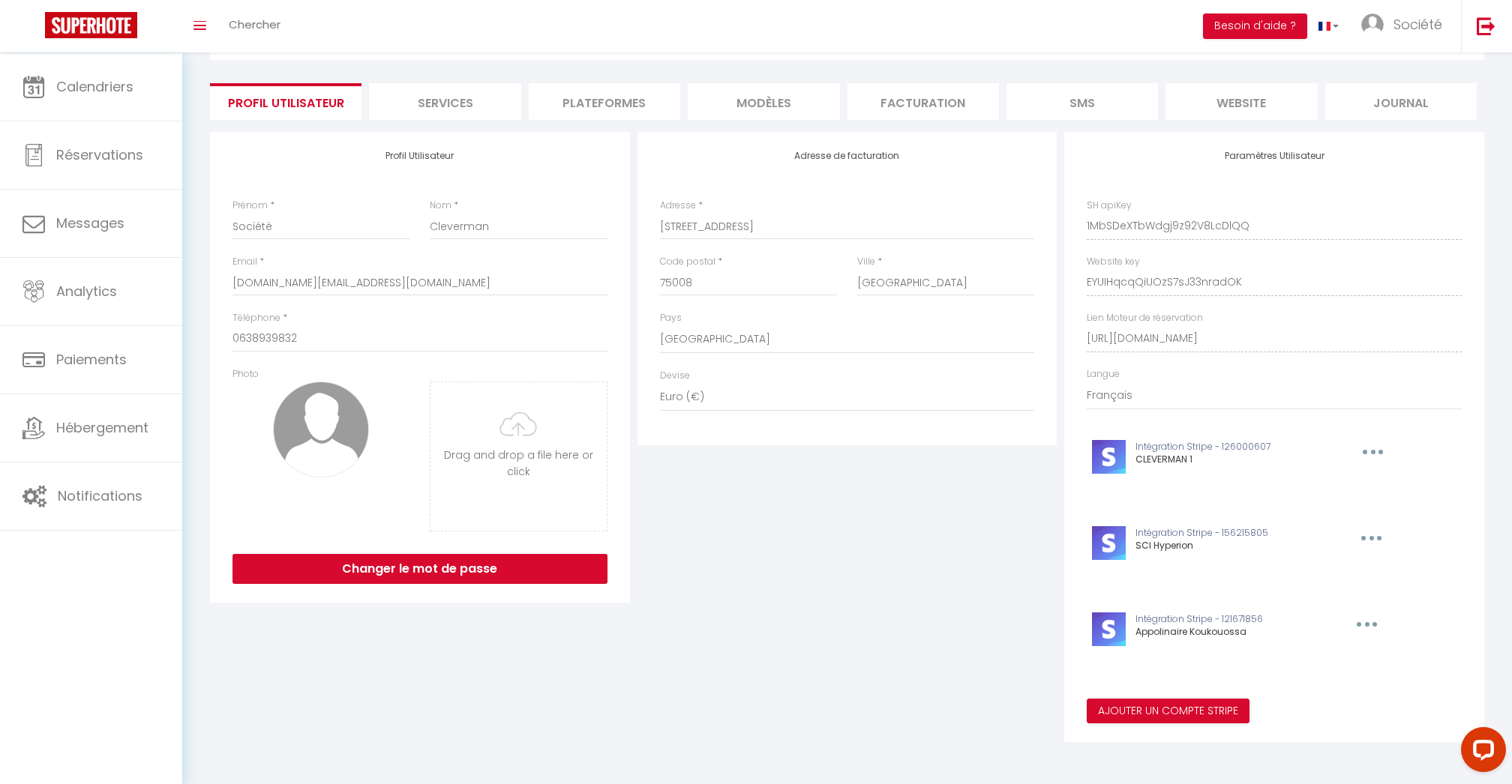
scroll to position [82, 0]
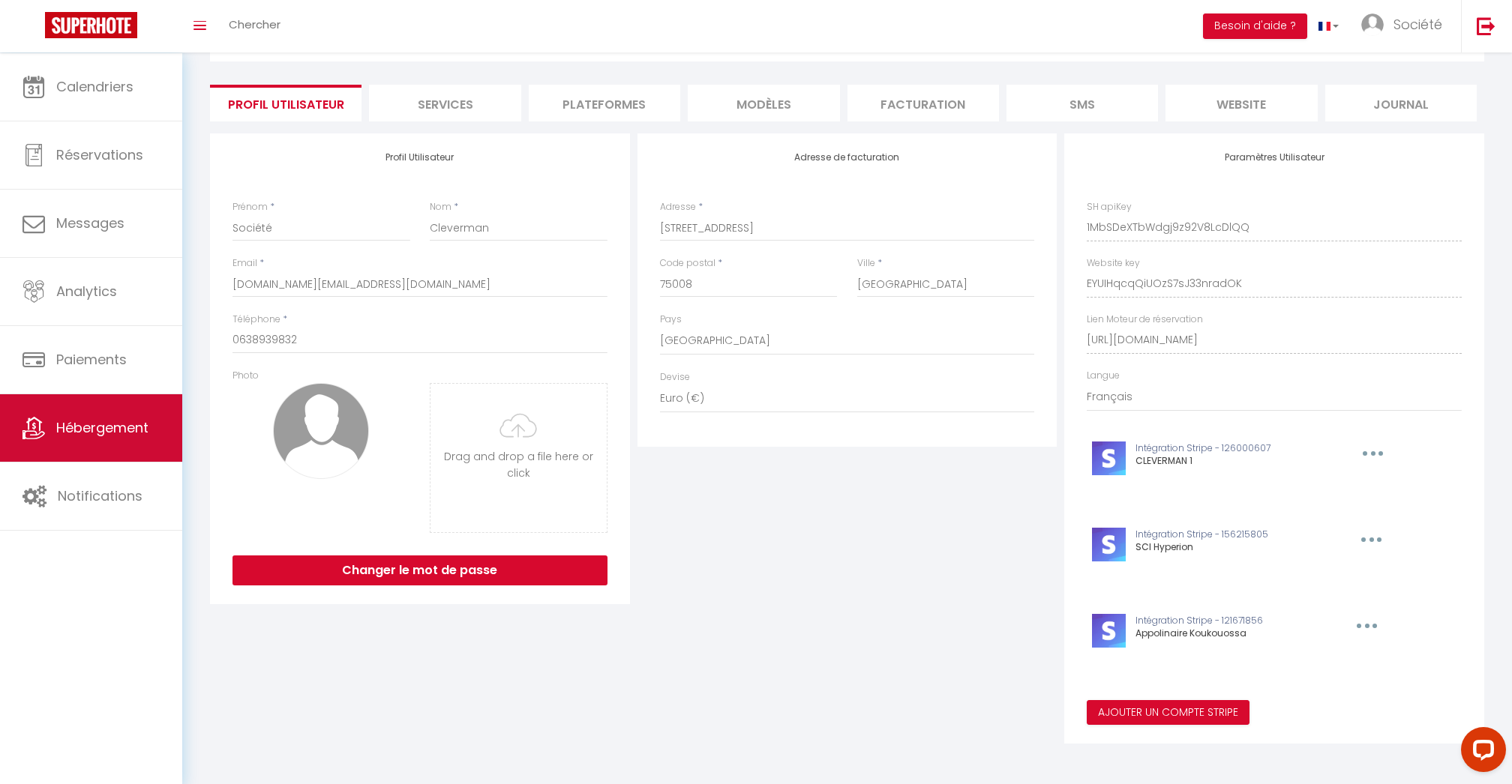
click at [113, 427] on span "Hébergement" at bounding box center [102, 427] width 92 height 19
